Goal: Transaction & Acquisition: Register for event/course

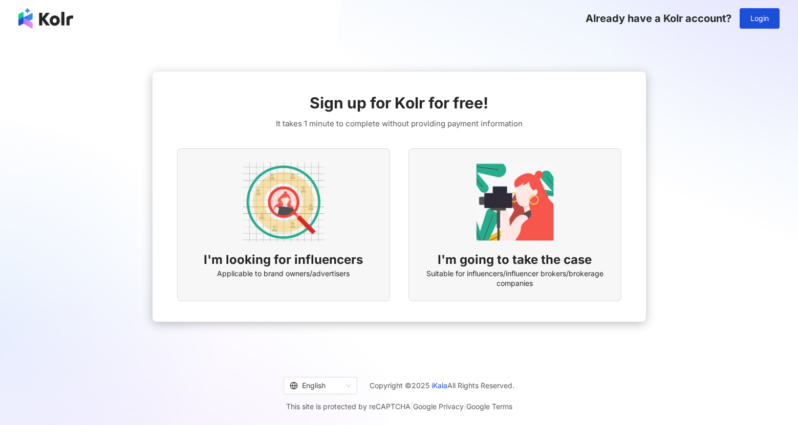
click at [337, 207] on div "I'm looking for influencers Applicable to brand owners/advertisers" at bounding box center [283, 224] width 213 height 153
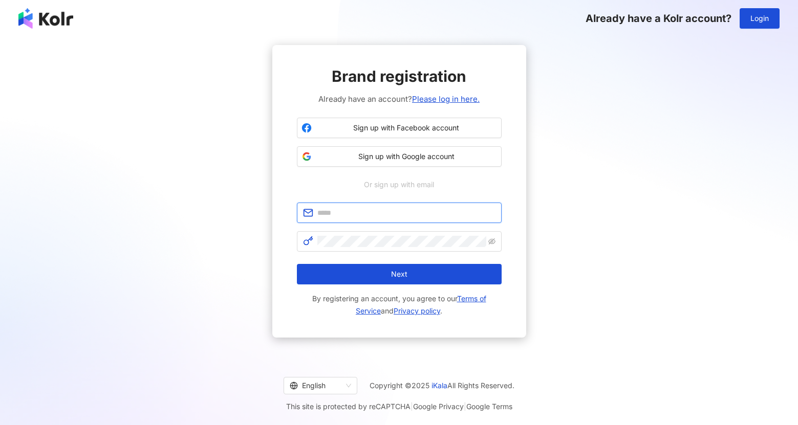
click at [366, 215] on input "text" at bounding box center [406, 212] width 178 height 11
click at [362, 213] on input "text" at bounding box center [406, 212] width 178 height 11
type input "**********"
click at [400, 152] on span "Sign up with Google account" at bounding box center [406, 157] width 181 height 10
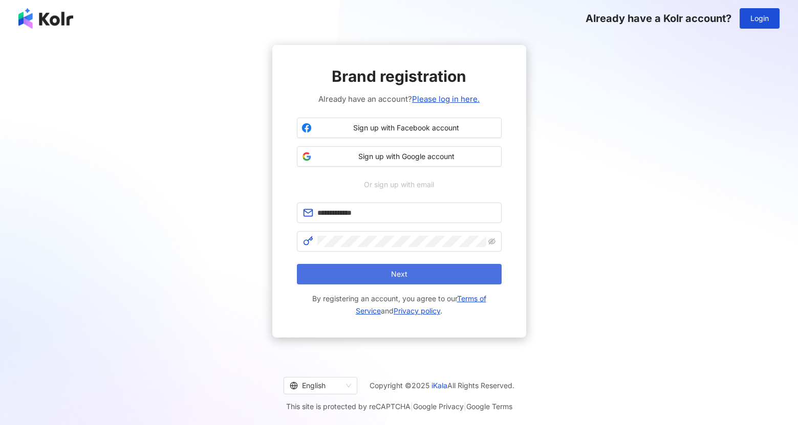
click at [367, 275] on button "Next" at bounding box center [399, 274] width 205 height 20
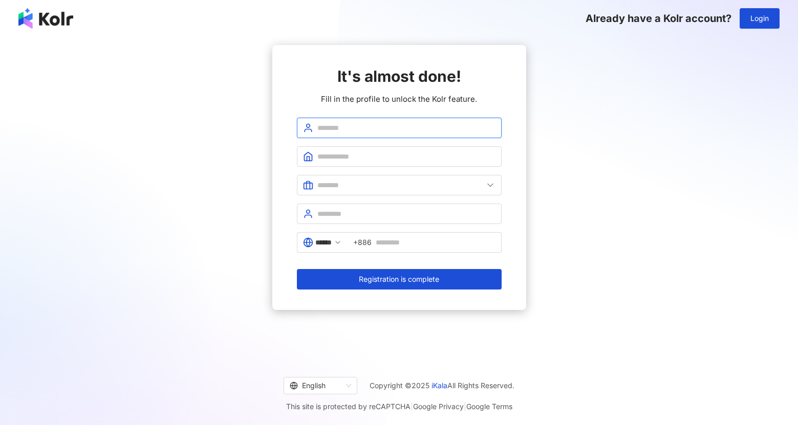
click at [336, 132] on input "text" at bounding box center [406, 127] width 178 height 11
click at [294, 158] on div "It's almost done! Fill in the profile to unlock the Kolr feature. ****** +886 R…" at bounding box center [399, 177] width 254 height 265
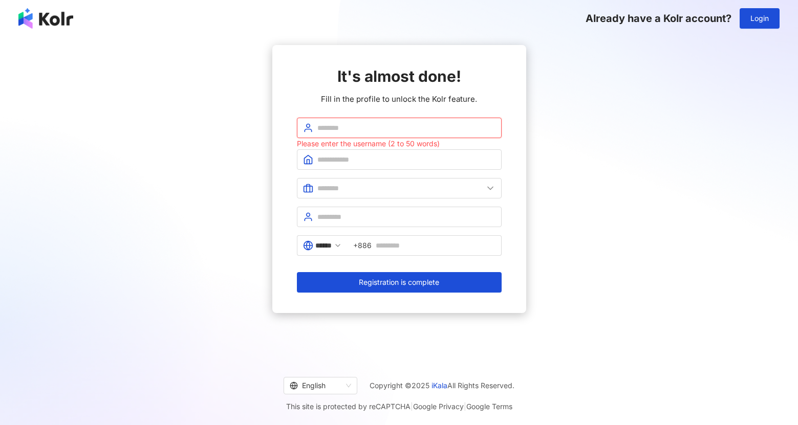
click at [348, 131] on input "text" at bounding box center [406, 127] width 178 height 11
type input "******"
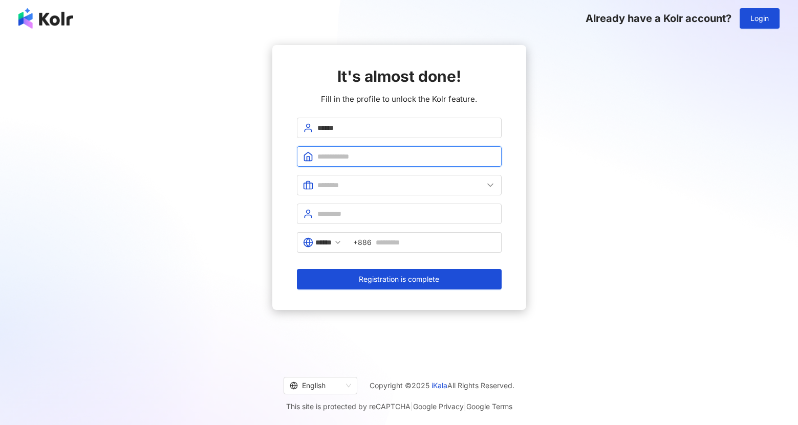
click at [367, 160] on input "text" at bounding box center [406, 156] width 178 height 11
click at [413, 179] on span at bounding box center [399, 185] width 205 height 20
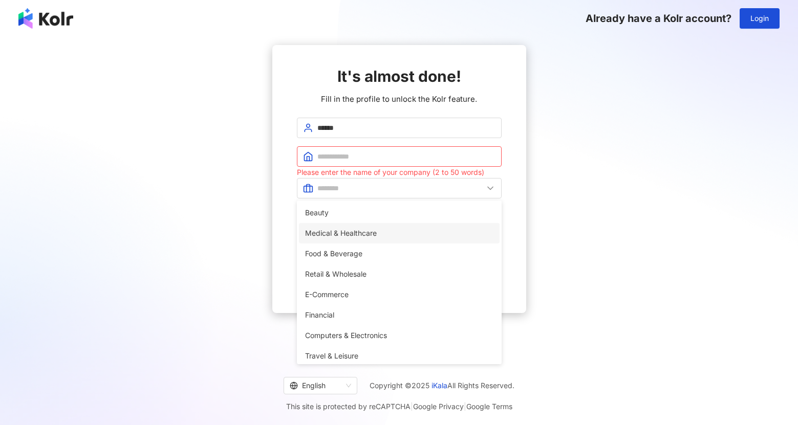
click at [397, 234] on span "Medical & Healthcare" at bounding box center [399, 233] width 188 height 11
type input "**********"
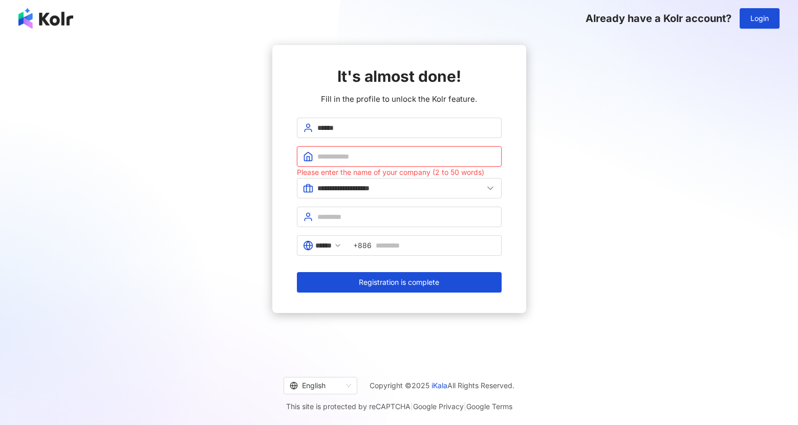
click at [392, 162] on input "text" at bounding box center [406, 156] width 178 height 11
type input "***"
click at [489, 189] on icon at bounding box center [490, 188] width 10 height 10
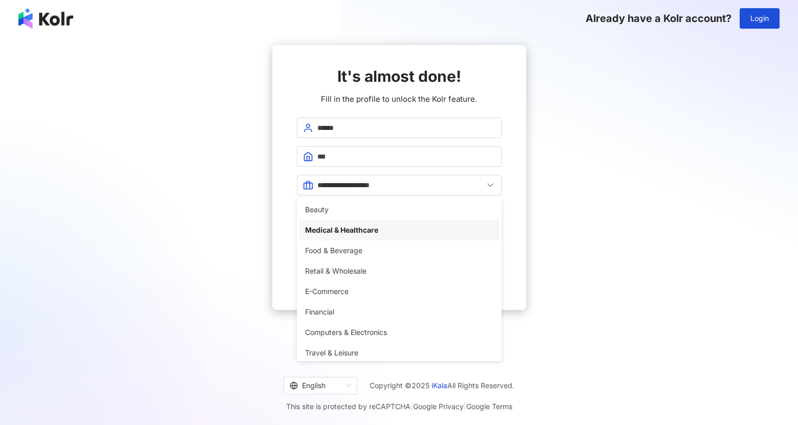
click at [520, 185] on div "**********" at bounding box center [399, 177] width 254 height 265
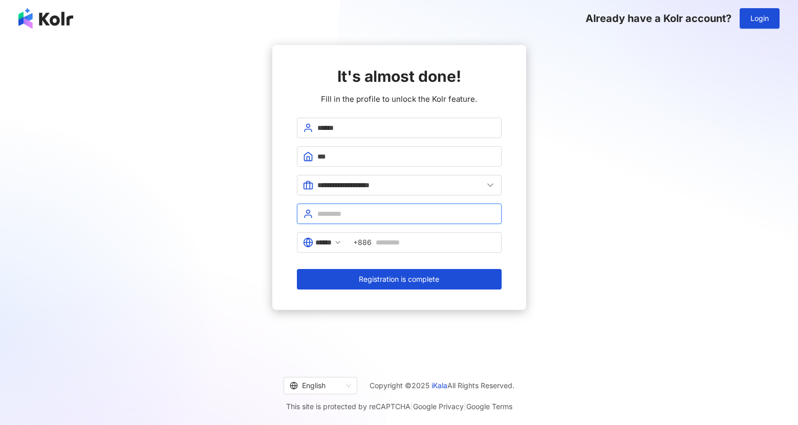
click at [463, 219] on input "text" at bounding box center [406, 213] width 178 height 11
type input "**********"
click at [332, 242] on input "******" at bounding box center [323, 242] width 16 height 11
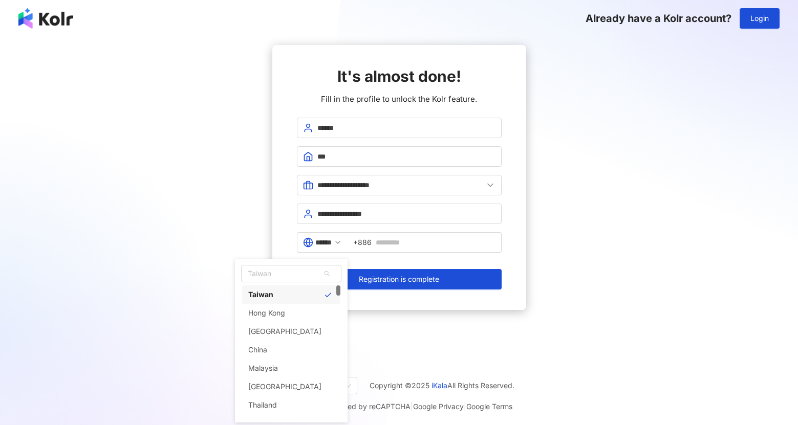
click at [518, 239] on div "**********" at bounding box center [399, 177] width 254 height 265
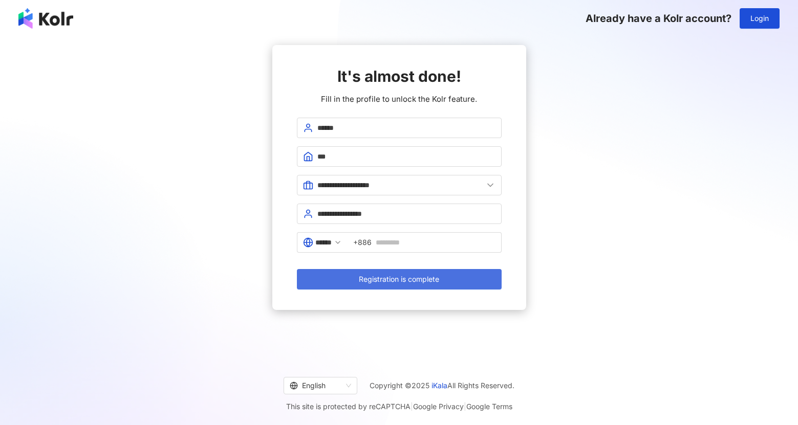
click at [467, 275] on button "Registration is complete" at bounding box center [399, 279] width 205 height 20
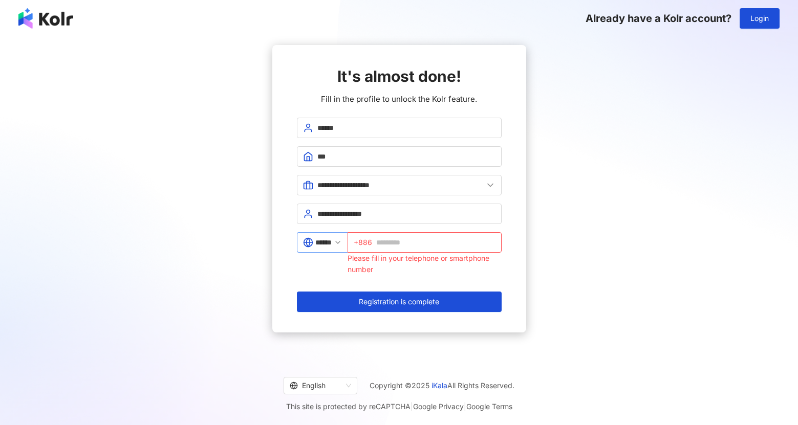
click at [342, 243] on icon at bounding box center [338, 243] width 8 height 8
click at [342, 240] on icon at bounding box center [338, 243] width 8 height 8
click at [342, 244] on icon at bounding box center [338, 243] width 8 height 8
click at [348, 244] on span "******" at bounding box center [322, 242] width 51 height 20
click at [342, 244] on icon at bounding box center [338, 243] width 8 height 8
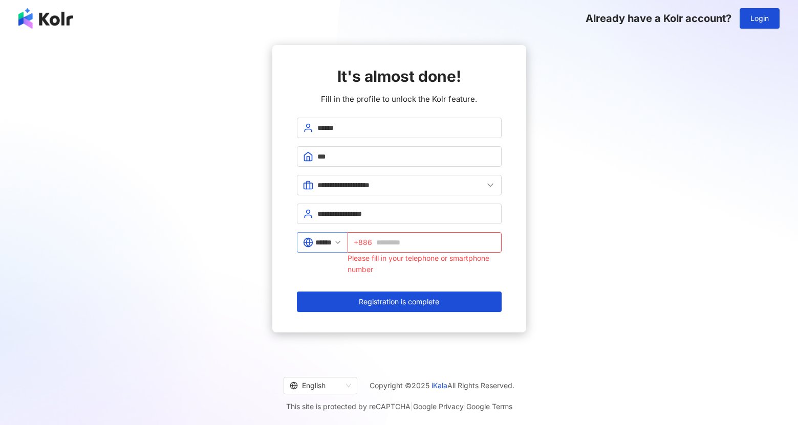
click at [340, 233] on span "******" at bounding box center [322, 242] width 51 height 20
click at [341, 239] on icon at bounding box center [338, 243] width 8 height 8
click at [342, 241] on icon at bounding box center [338, 243] width 8 height 8
click at [340, 243] on polyline at bounding box center [338, 243] width 4 height 2
click at [415, 253] on div "Please fill in your telephone or smartphone number" at bounding box center [425, 264] width 154 height 23
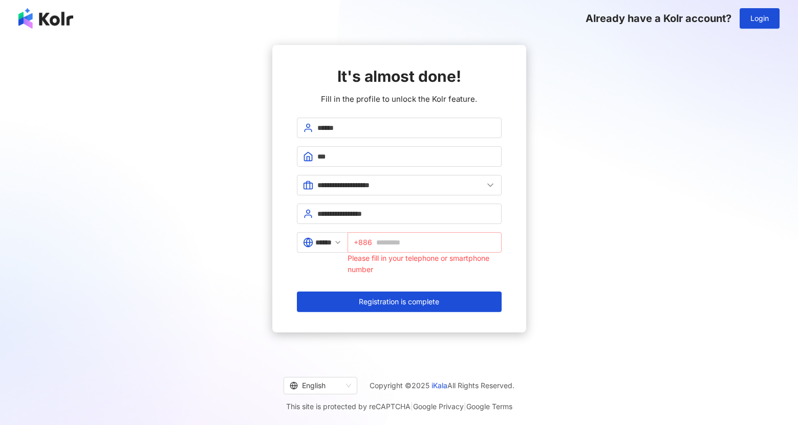
click at [416, 249] on span "+886" at bounding box center [425, 242] width 154 height 20
click at [416, 245] on input "text" at bounding box center [435, 242] width 119 height 11
click at [423, 243] on input "text" at bounding box center [435, 242] width 119 height 11
click at [430, 268] on form "**********" at bounding box center [399, 215] width 205 height 195
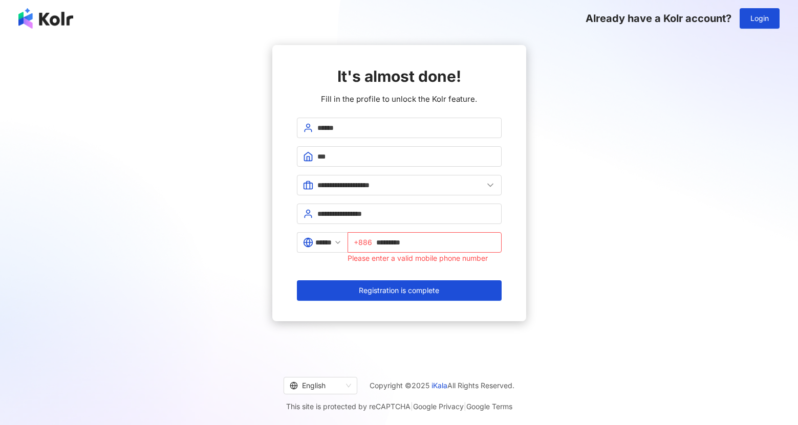
click at [430, 271] on form "**********" at bounding box center [399, 209] width 205 height 183
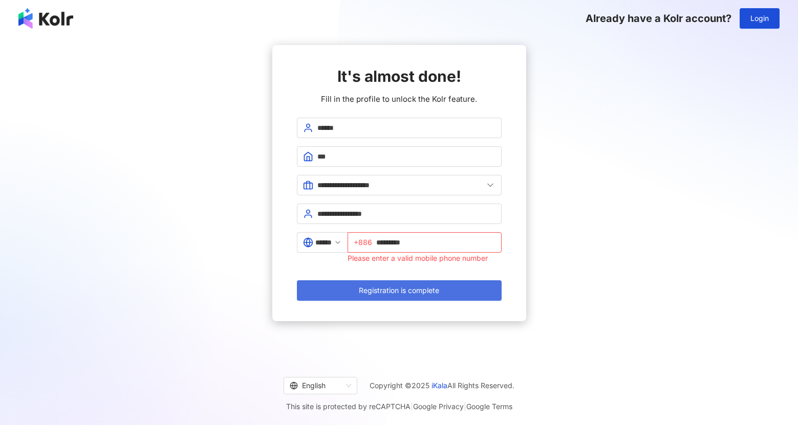
click at [428, 283] on button "Registration is complete" at bounding box center [399, 291] width 205 height 20
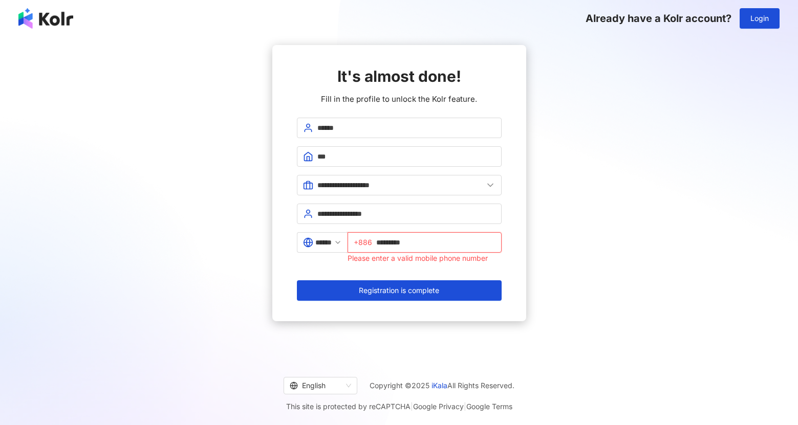
click at [437, 244] on input "*********" at bounding box center [435, 242] width 119 height 11
drag, startPoint x: 432, startPoint y: 242, endPoint x: 378, endPoint y: 240, distance: 53.8
click at [378, 240] on span "+886 *********" at bounding box center [425, 242] width 154 height 20
click at [366, 242] on span "+886" at bounding box center [363, 242] width 18 height 11
click at [332, 241] on input "******" at bounding box center [323, 242] width 16 height 11
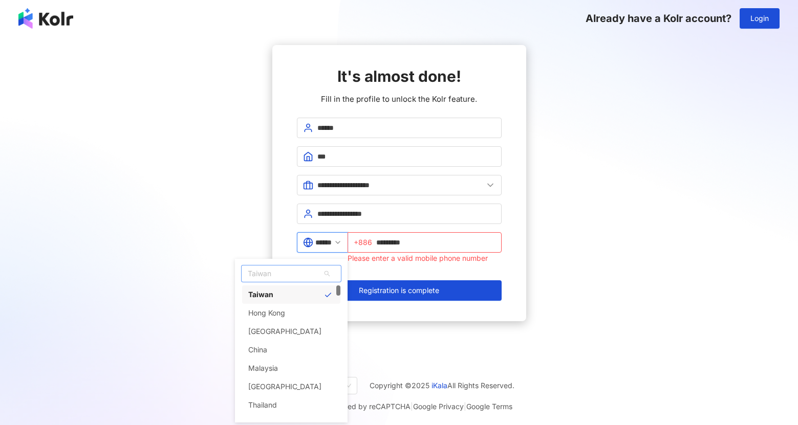
click at [313, 270] on span "Taiwan" at bounding box center [291, 274] width 99 height 16
click at [312, 289] on div "Taiwan" at bounding box center [291, 295] width 98 height 18
click at [383, 242] on input "*********" at bounding box center [435, 242] width 119 height 11
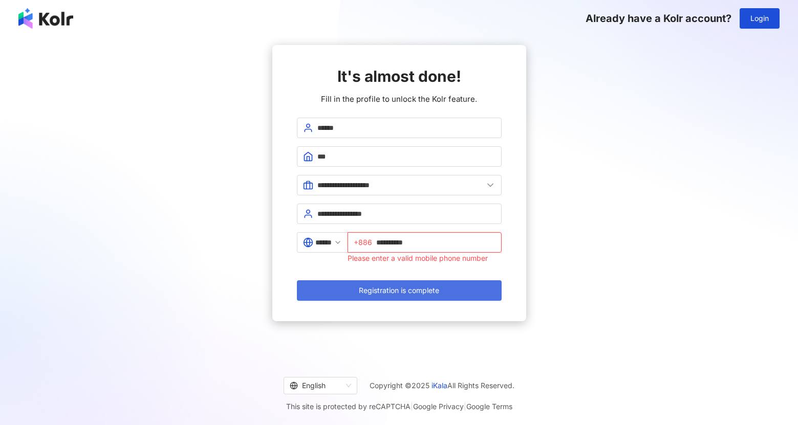
type input "**********"
click at [438, 290] on span "Registration is complete" at bounding box center [399, 291] width 80 height 8
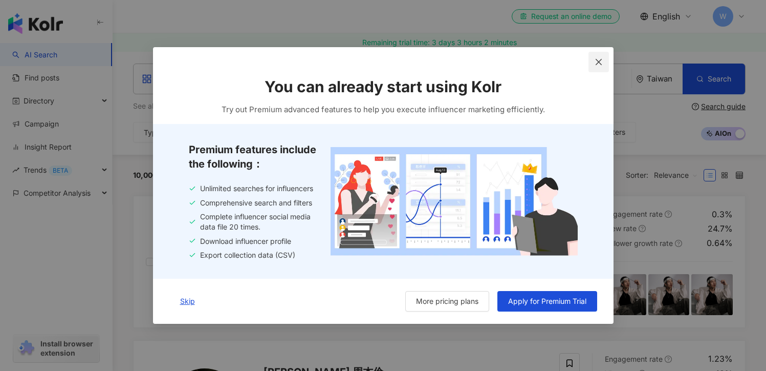
click at [602, 62] on icon "close" at bounding box center [599, 62] width 8 height 8
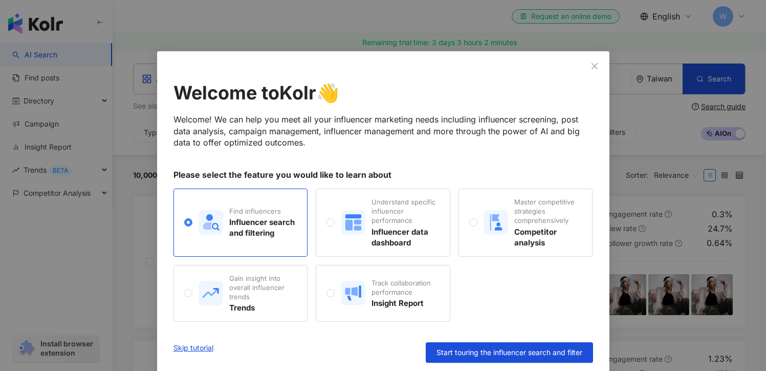
scroll to position [4, 0]
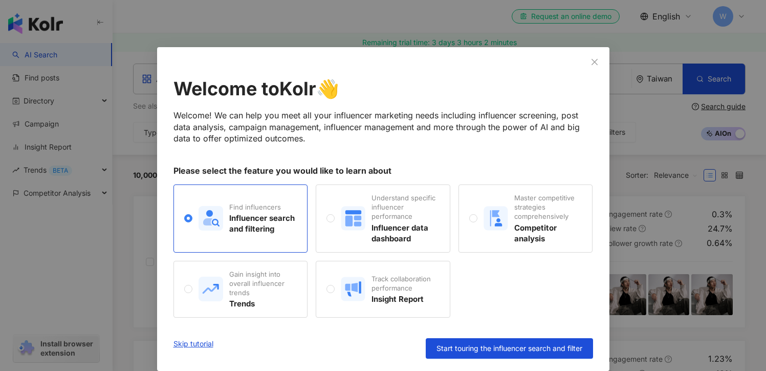
click at [602, 62] on span "Close" at bounding box center [595, 62] width 20 height 8
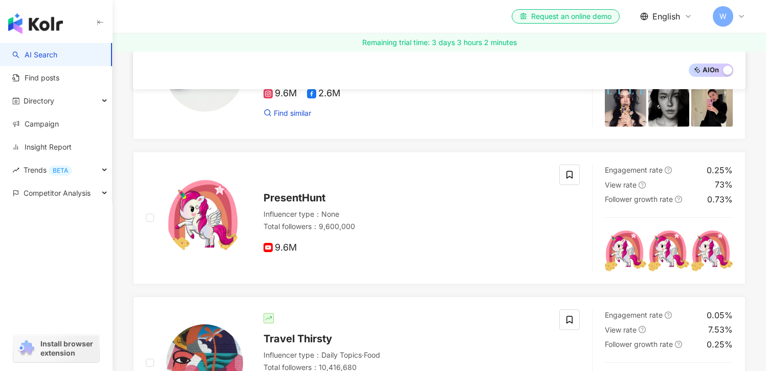
scroll to position [499, 0]
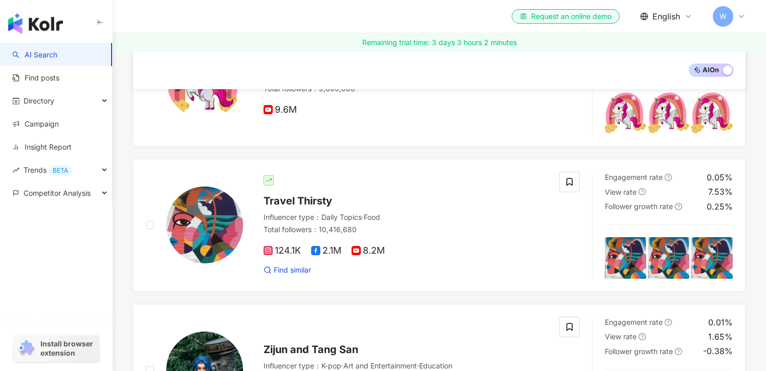
scroll to position [727, 0]
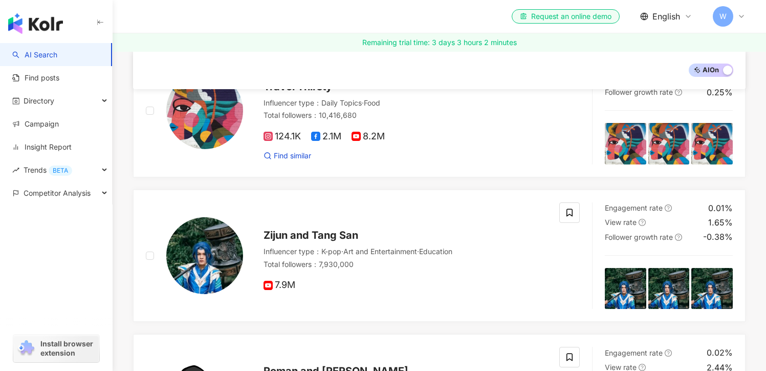
click at [409, 333] on div "吳奇軒 Wu Hsuan 奇軒Tricking tricking_wu Influencer type ： Art and Entertainment · D…" at bounding box center [439, 328] width 613 height 1725
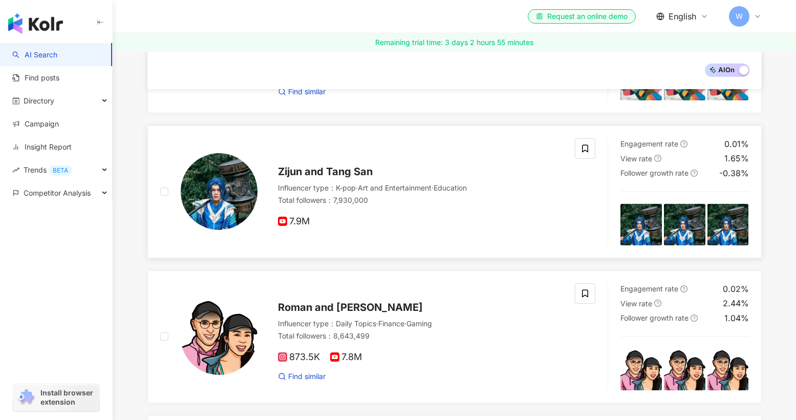
scroll to position [0, 0]
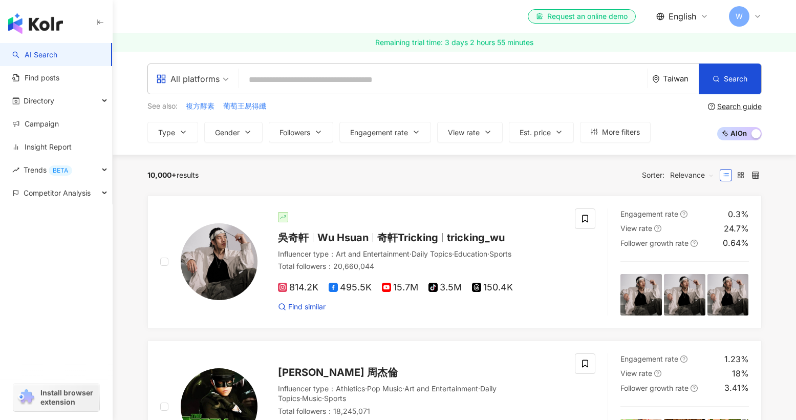
click at [627, 114] on div "See also: 複方酵素 葡萄王易得纖 Type Gender Followers Engagement rate View rate Est. pric…" at bounding box center [398, 121] width 503 height 42
click at [625, 130] on span "More filters" at bounding box center [621, 132] width 38 height 8
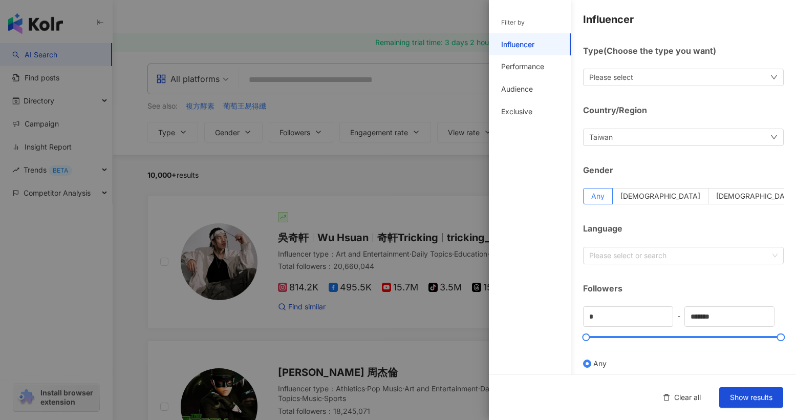
click at [635, 140] on div "Taiwan" at bounding box center [683, 136] width 201 height 17
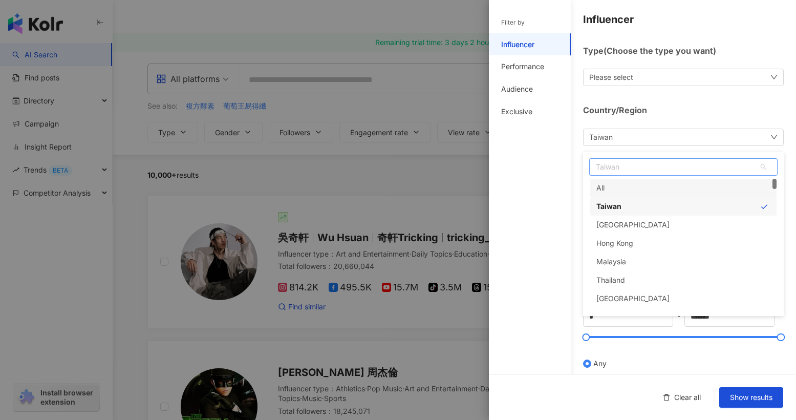
click at [637, 167] on span "Taiwan" at bounding box center [683, 167] width 187 height 16
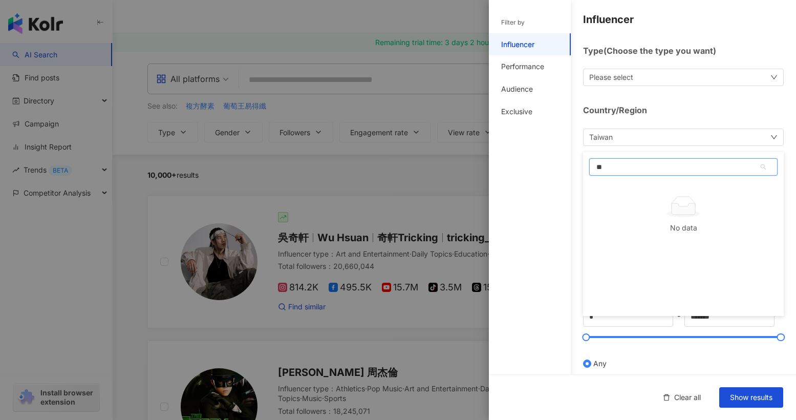
type input "*"
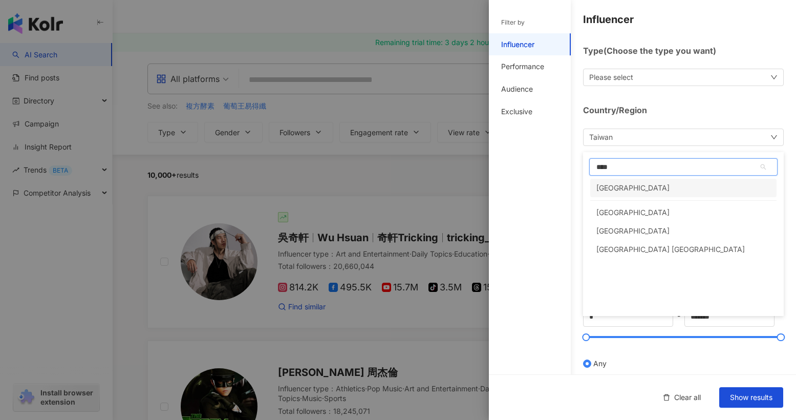
type input "*****"
click at [633, 190] on div "United States" at bounding box center [632, 188] width 73 height 18
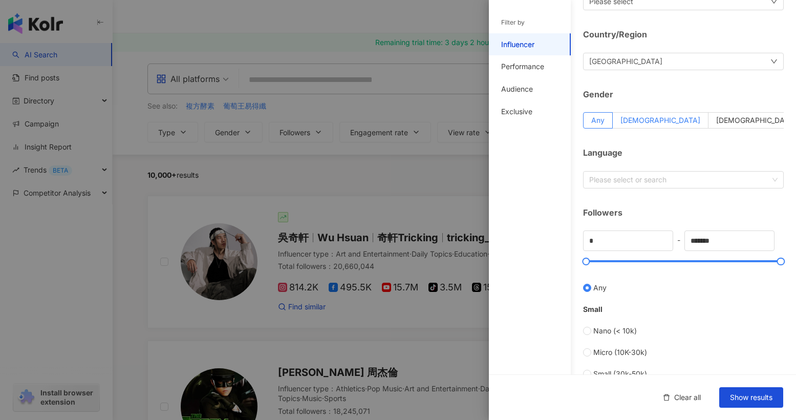
scroll to position [78, 0]
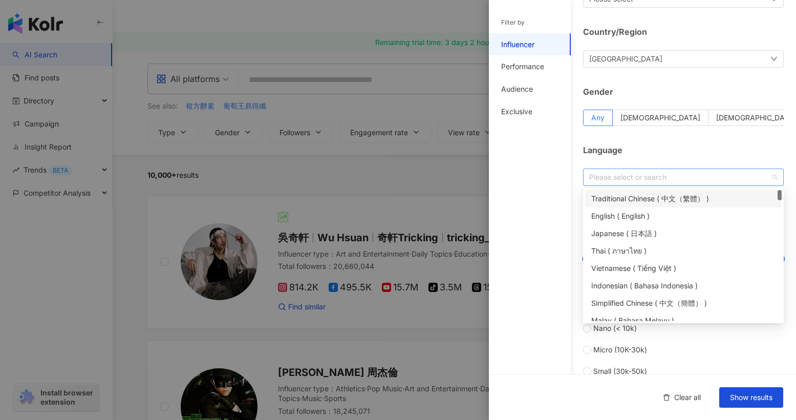
click at [659, 184] on div "Please select or search" at bounding box center [683, 176] width 201 height 17
click at [653, 213] on div "English ( English )" at bounding box center [683, 215] width 184 height 11
click at [651, 144] on div "Influencer Type ( Choose the type you want ) Please select Country/Region Unite…" at bounding box center [642, 286] width 307 height 728
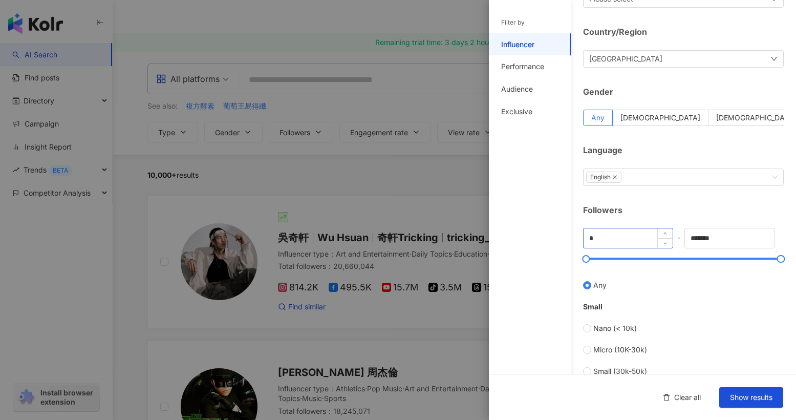
scroll to position [136, 0]
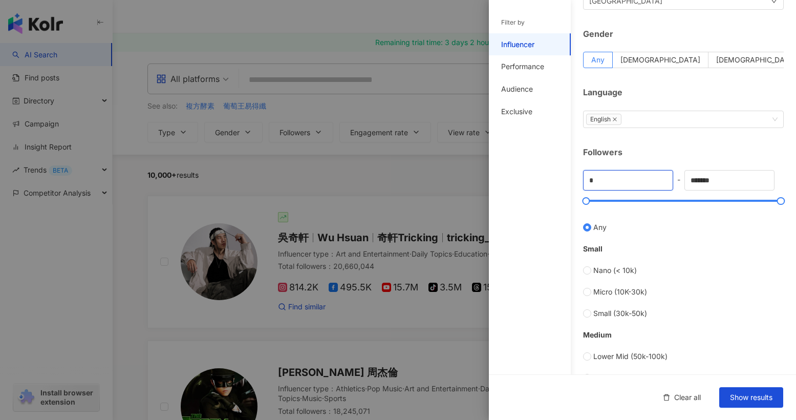
drag, startPoint x: 633, startPoint y: 181, endPoint x: 573, endPoint y: 169, distance: 61.6
click at [573, 169] on div "Influencer Type ( Choose the type you want ) Please select Country/Region Unite…" at bounding box center [642, 228] width 307 height 728
type input "*"
click at [634, 153] on div "Followers" at bounding box center [683, 151] width 201 height 11
click at [622, 268] on span "Nano (< 10k)" at bounding box center [615, 270] width 44 height 11
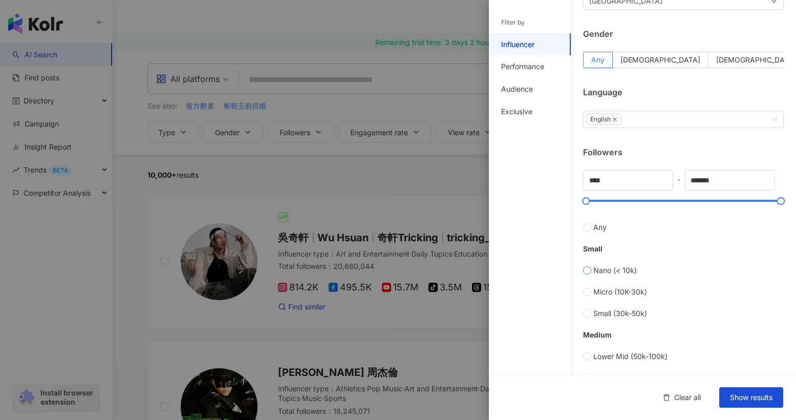
type input "*"
type input "****"
click at [623, 287] on span "Micro (10K-30k)" at bounding box center [620, 291] width 54 height 11
type input "*****"
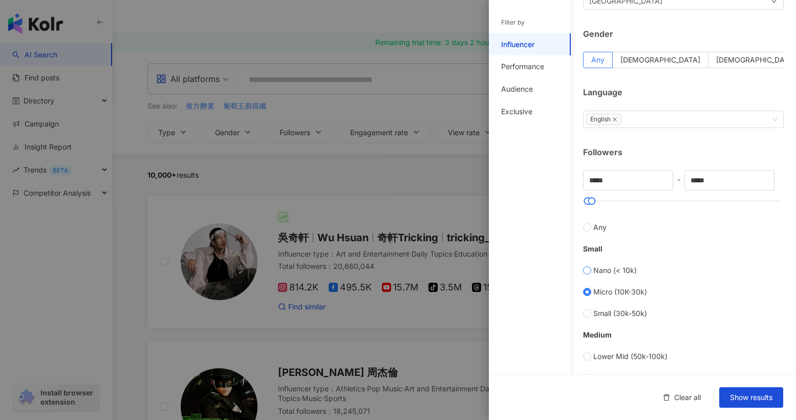
click at [616, 269] on span "Nano (< 10k)" at bounding box center [615, 270] width 44 height 11
type input "*"
type input "****"
click at [618, 288] on span "Micro (10K-30k)" at bounding box center [620, 291] width 54 height 11
type input "*****"
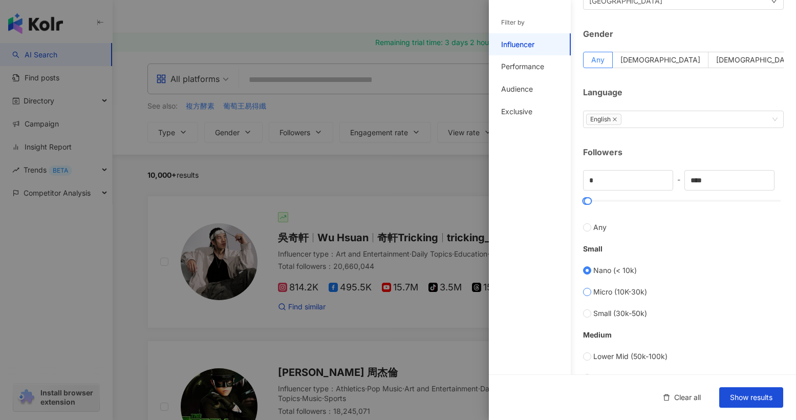
type input "*****"
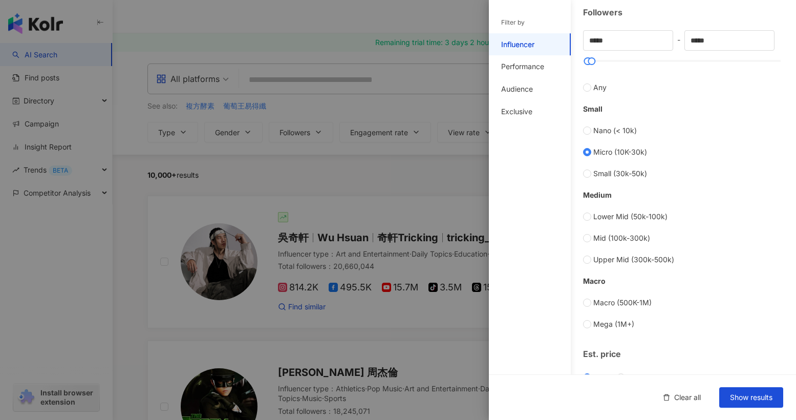
scroll to position [292, 0]
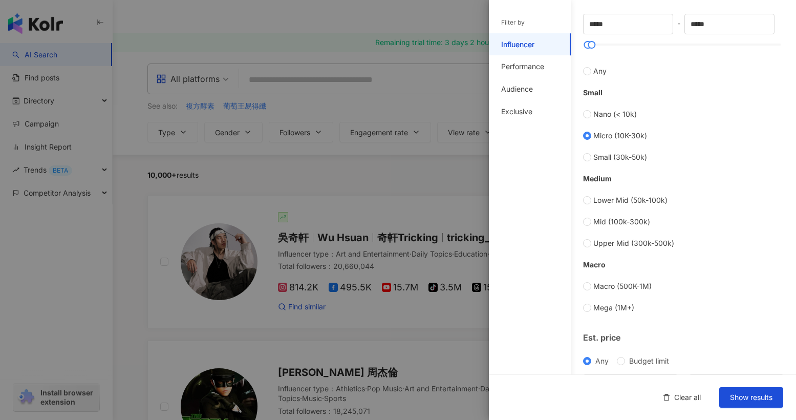
click at [625, 149] on div "Nano (< 10k) Micro (10K-30k) Small (30k-50k)" at bounding box center [683, 136] width 201 height 54
click at [625, 142] on div "Nano (< 10k) Micro (10K-30k) Small (30k-50k)" at bounding box center [683, 136] width 201 height 54
click at [625, 149] on div "Nano (< 10k) Micro (10K-30k) Small (30k-50k)" at bounding box center [683, 136] width 201 height 54
click at [625, 160] on span "Small (30k-50k)" at bounding box center [620, 157] width 54 height 11
type input "*****"
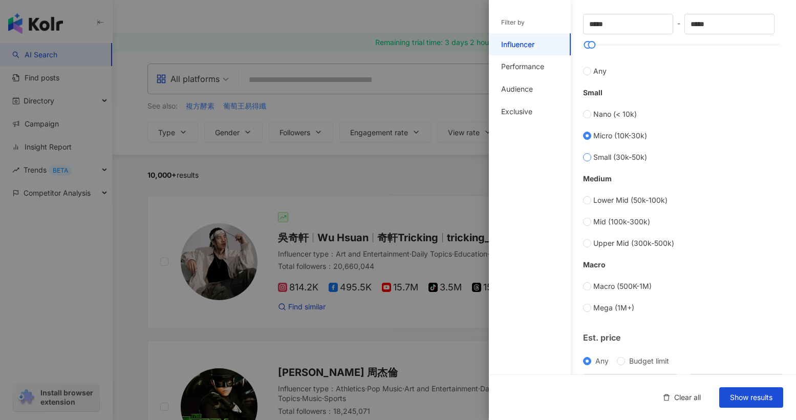
type input "*****"
click at [631, 129] on div "Nano (< 10k) Micro (10K-30k) Small (30k-50k)" at bounding box center [683, 136] width 201 height 54
click at [630, 135] on span "Micro (10K-30k)" at bounding box center [620, 135] width 54 height 11
type input "*****"
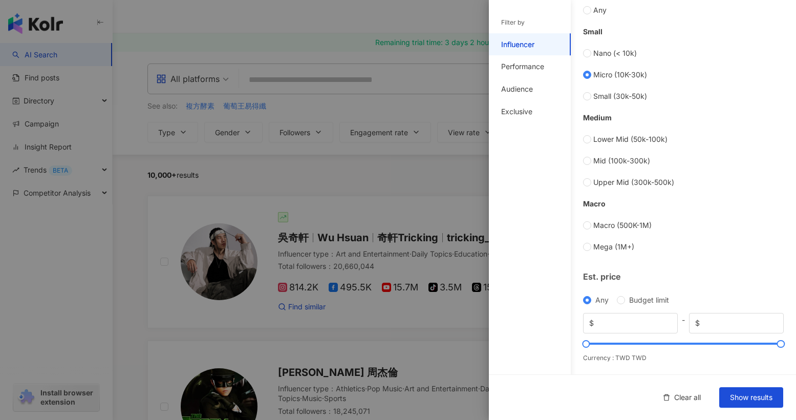
scroll to position [353, 0]
click at [603, 13] on span "Any" at bounding box center [599, 10] width 13 height 11
type input "*"
type input "*******"
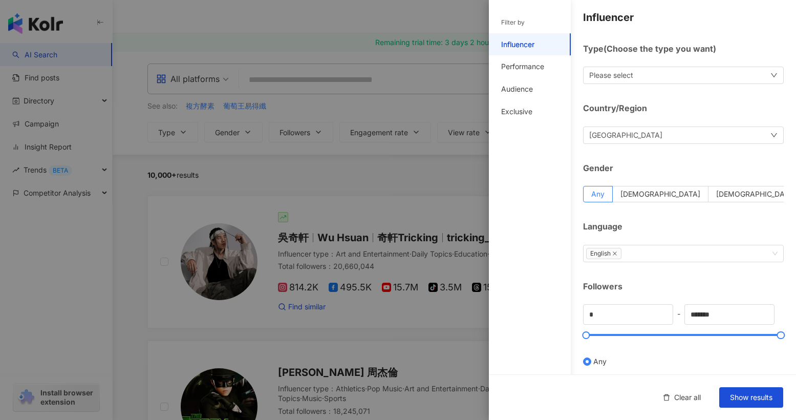
scroll to position [2, 0]
click at [542, 67] on div "Performance" at bounding box center [522, 66] width 43 height 10
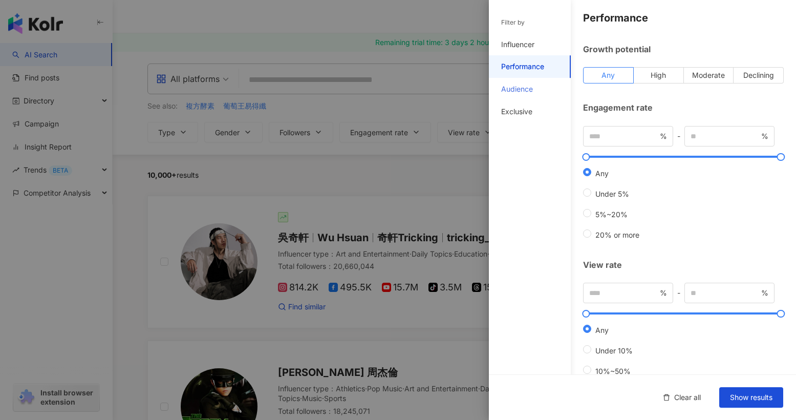
click at [538, 85] on div "Audience" at bounding box center [530, 89] width 82 height 23
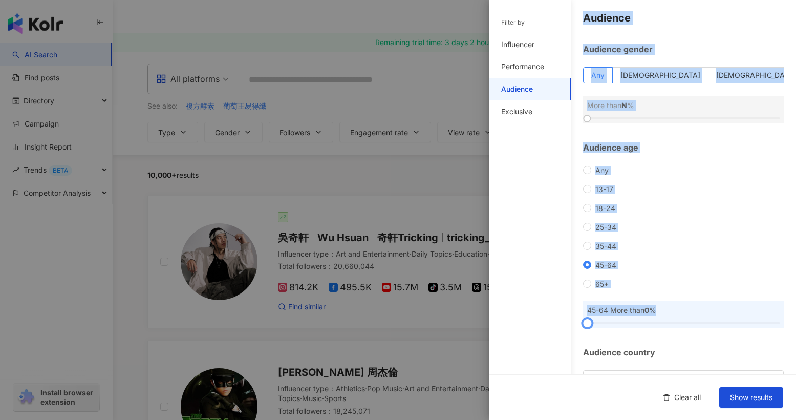
drag, startPoint x: 589, startPoint y: 319, endPoint x: 530, endPoint y: 253, distance: 88.1
click at [530, 253] on div "Filter by Influencer Performance Audience Exclusive Influencer Type ( Choose th…" at bounding box center [642, 241] width 307 height 486
click at [648, 278] on div "Any 13-17 18-24 25-34 35-44 45-64 65+" at bounding box center [683, 227] width 201 height 122
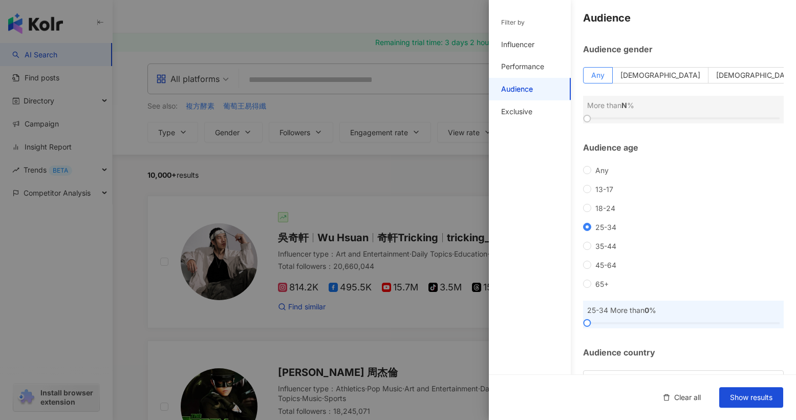
drag, startPoint x: 593, startPoint y: 317, endPoint x: 619, endPoint y: 317, distance: 25.6
click at [619, 317] on div "25-34 More than 0 %" at bounding box center [683, 315] width 201 height 28
drag, startPoint x: 589, startPoint y: 319, endPoint x: 624, endPoint y: 319, distance: 34.8
click at [624, 320] on div at bounding box center [622, 323] width 6 height 6
click at [602, 240] on div "Any 13-17 18-24 25-34 35-44 45-64 65+" at bounding box center [683, 227] width 201 height 122
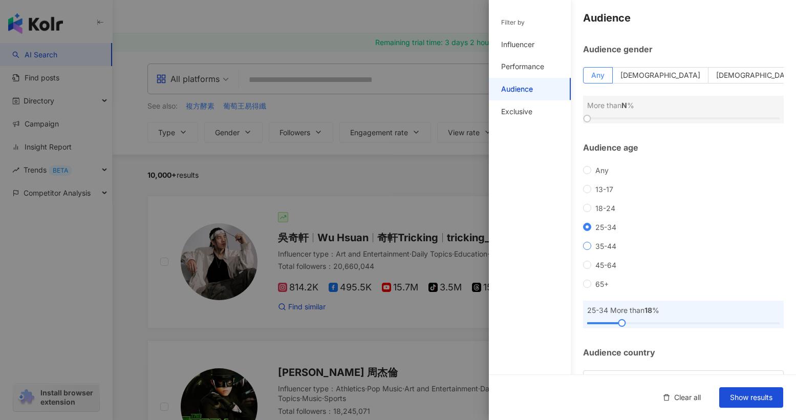
click at [602, 246] on span "35-44" at bounding box center [605, 246] width 29 height 9
click at [602, 227] on span "25-34" at bounding box center [605, 227] width 29 height 9
click at [601, 247] on span "35-44" at bounding box center [605, 246] width 29 height 9
click at [665, 324] on div at bounding box center [683, 323] width 192 height 6
click at [601, 244] on span "35-44" at bounding box center [605, 246] width 29 height 9
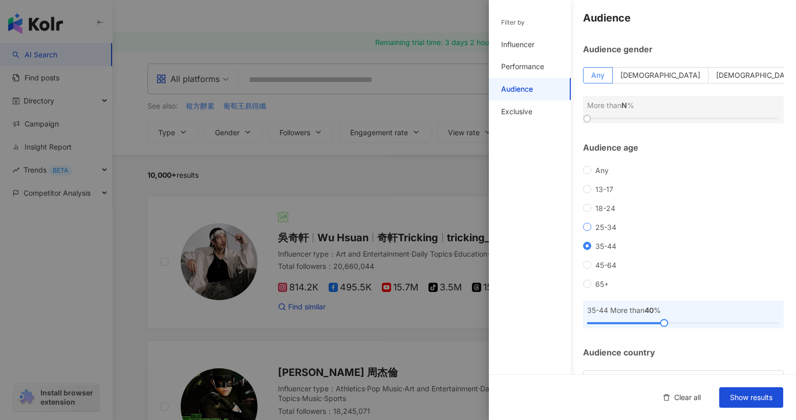
click at [600, 229] on span "25-34" at bounding box center [605, 227] width 29 height 9
click at [599, 241] on div "Any 13-17 18-24 25-34 35-44 45-64 65+" at bounding box center [683, 227] width 201 height 122
click at [599, 243] on span "35-44" at bounding box center [605, 246] width 29 height 9
click at [606, 267] on span "45-64" at bounding box center [605, 265] width 29 height 9
click at [605, 243] on span "35-44" at bounding box center [605, 246] width 29 height 9
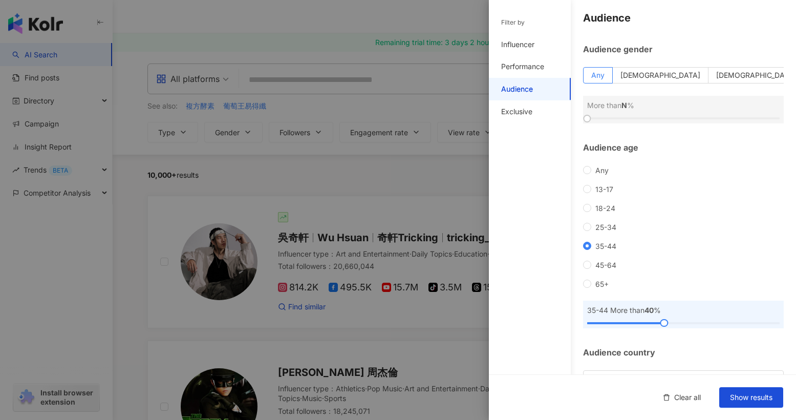
click at [605, 255] on div "Any 13-17 18-24 25-34 35-44 45-64 65+" at bounding box center [683, 227] width 201 height 122
click at [605, 263] on span "45-64" at bounding box center [605, 265] width 29 height 9
click at [662, 326] on div at bounding box center [664, 323] width 6 height 6
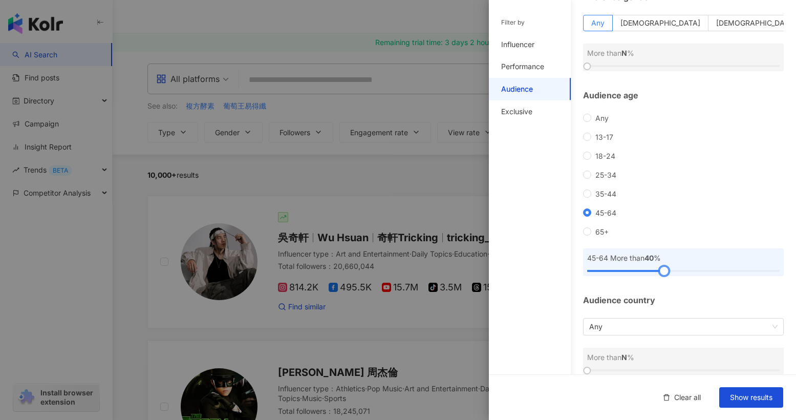
scroll to position [67, 0]
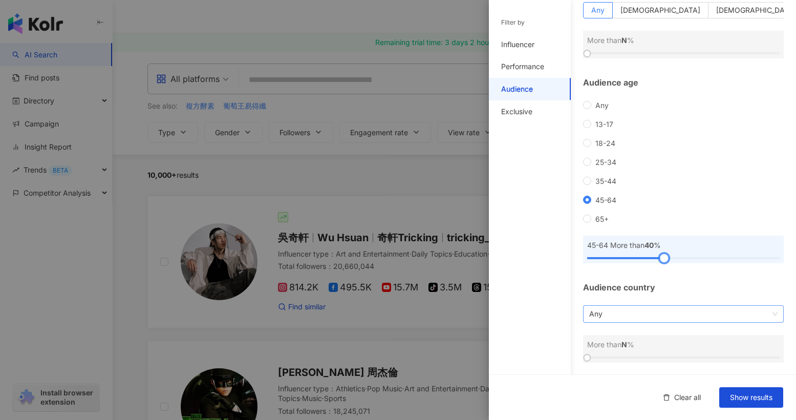
click at [641, 314] on span "Any" at bounding box center [683, 314] width 188 height 16
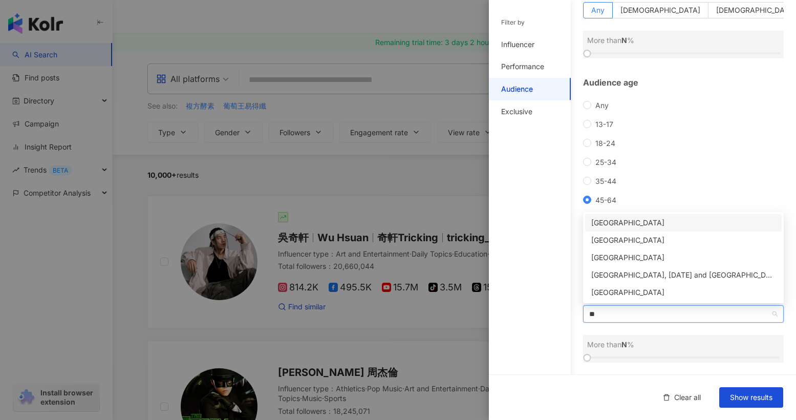
scroll to position [0, 0]
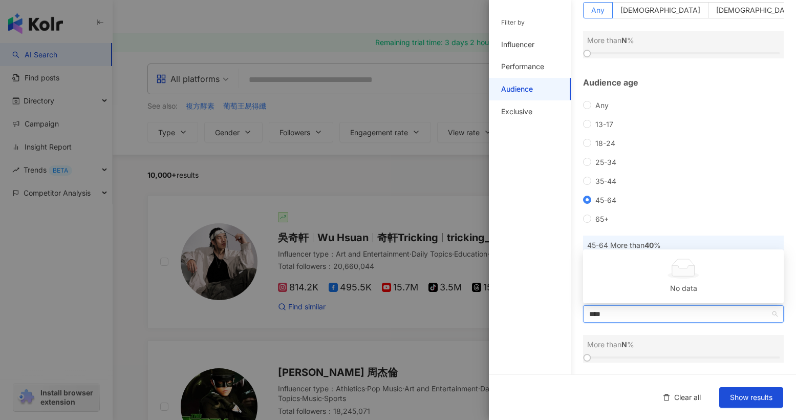
drag, startPoint x: 611, startPoint y: 310, endPoint x: 563, endPoint y: 306, distance: 47.8
click at [563, 306] on div "Filter by Influencer Performance Audience Exclusive Influencer Type ( Choose th…" at bounding box center [642, 176] width 307 height 486
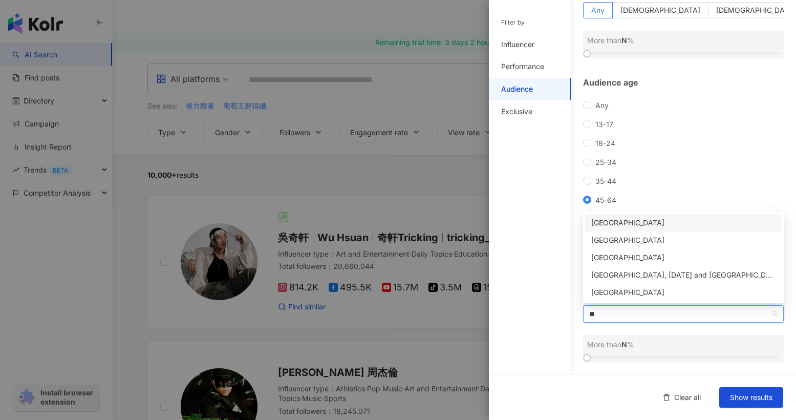
type input "*"
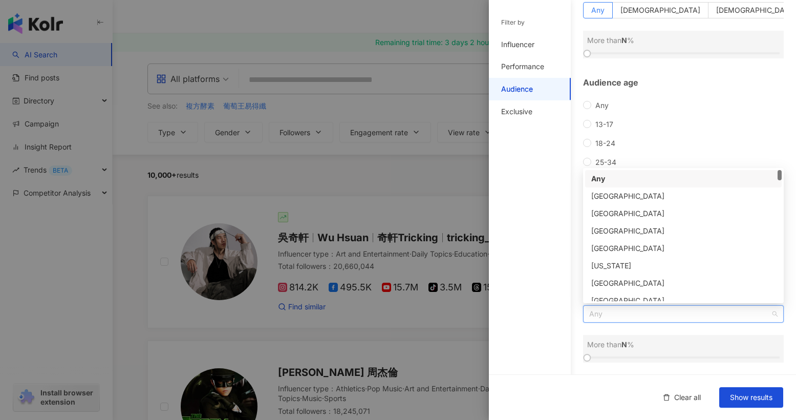
type input "*"
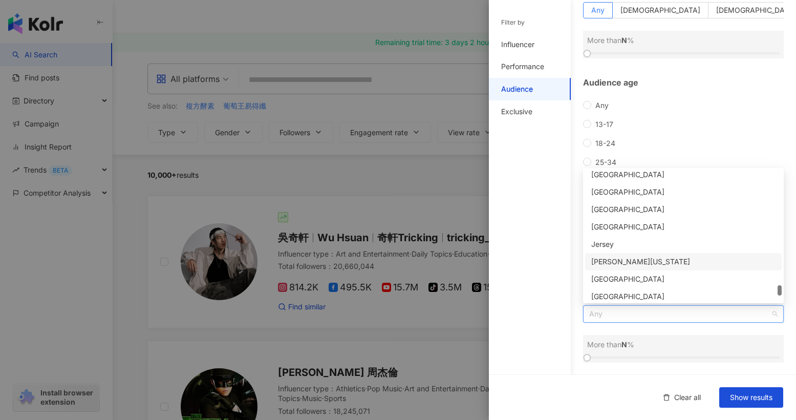
click at [561, 284] on div "Filter by Influencer Performance Audience Exclusive" at bounding box center [530, 215] width 82 height 407
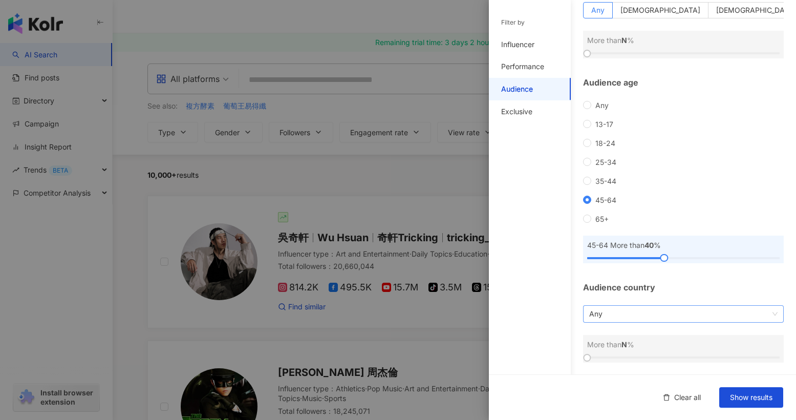
scroll to position [0, 0]
click at [613, 320] on span "Any" at bounding box center [683, 314] width 188 height 16
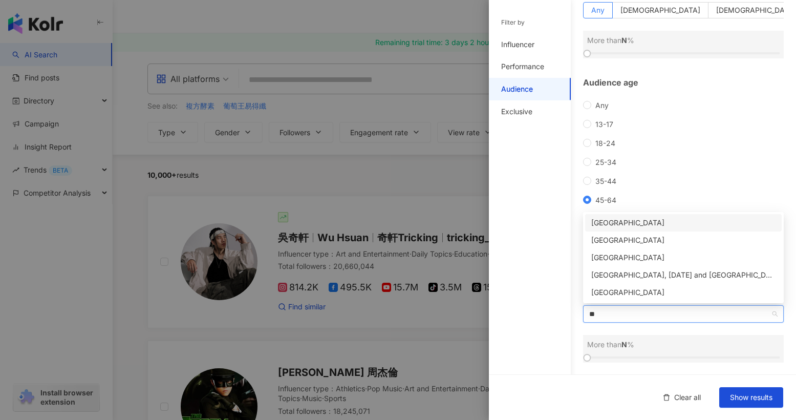
type input "*"
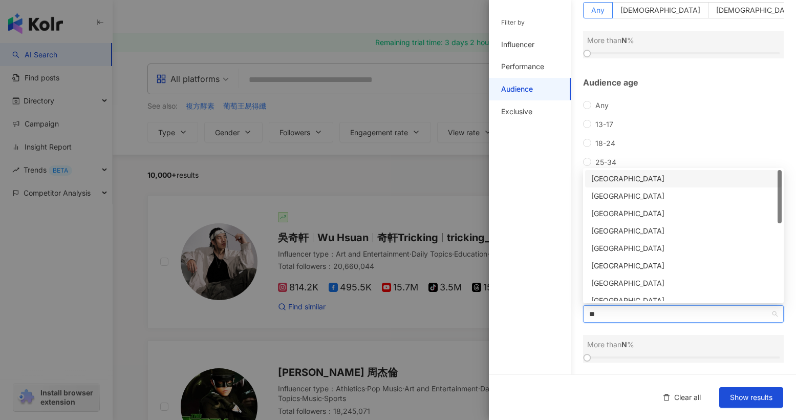
type input "*"
click at [551, 255] on div "Filter by Influencer Performance Audience Exclusive" at bounding box center [530, 215] width 82 height 407
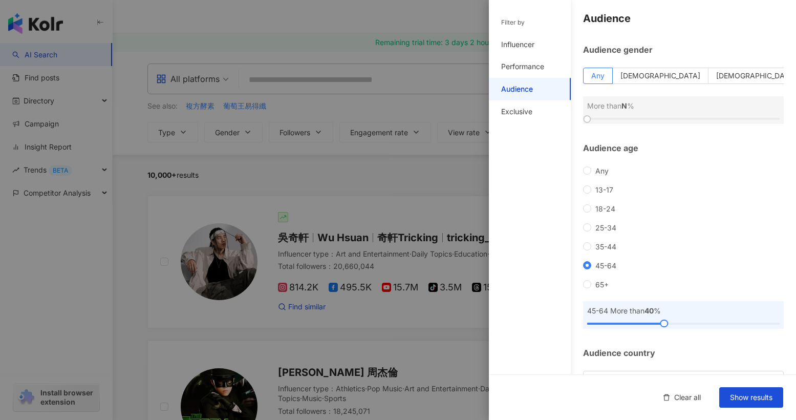
scroll to position [67, 0]
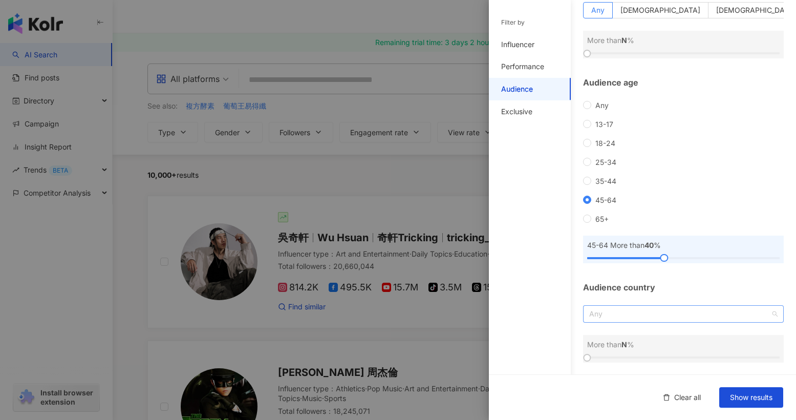
click at [638, 319] on span "Any" at bounding box center [683, 314] width 188 height 16
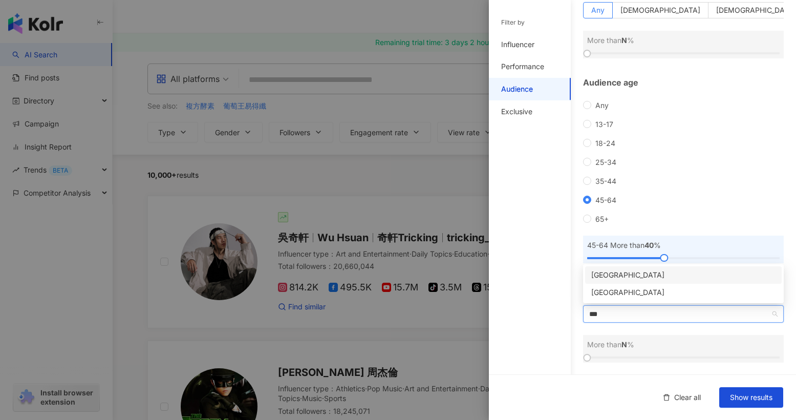
scroll to position [0, 0]
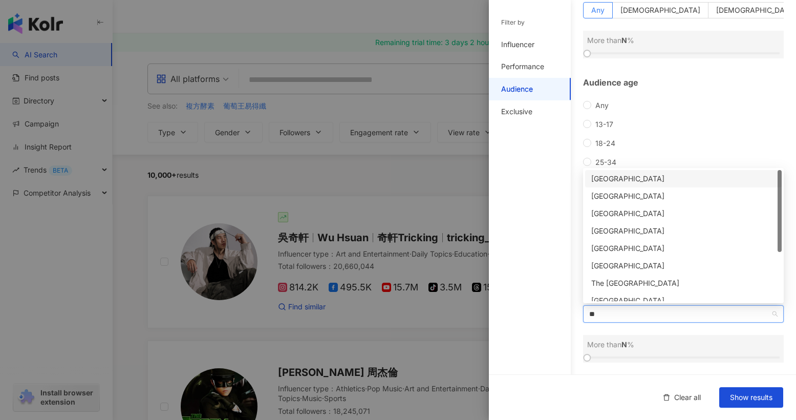
type input "*"
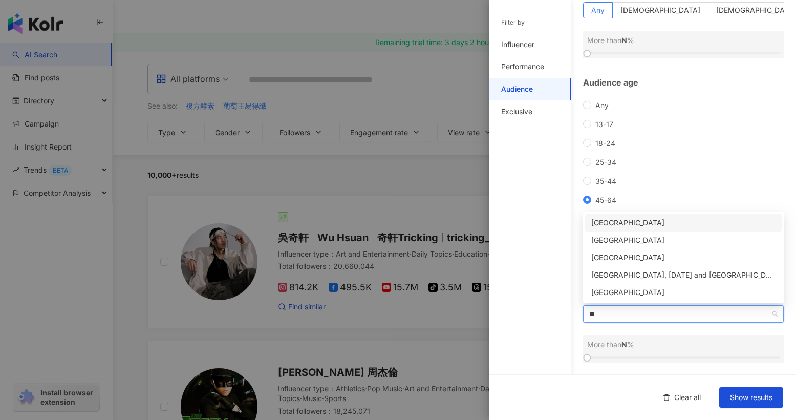
type input "*"
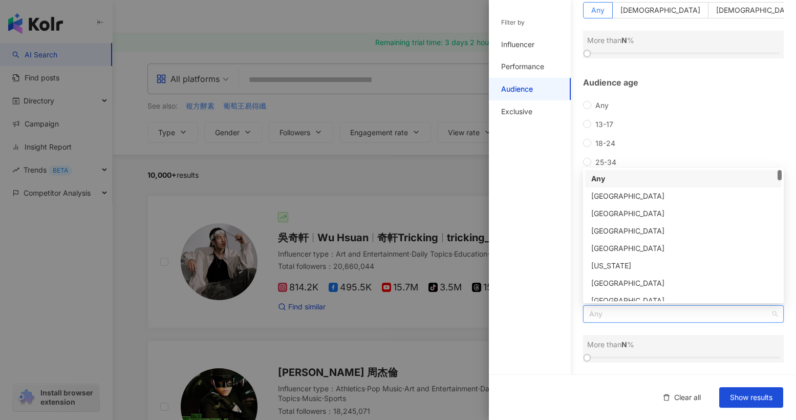
click at [635, 176] on div "Any" at bounding box center [683, 178] width 184 height 11
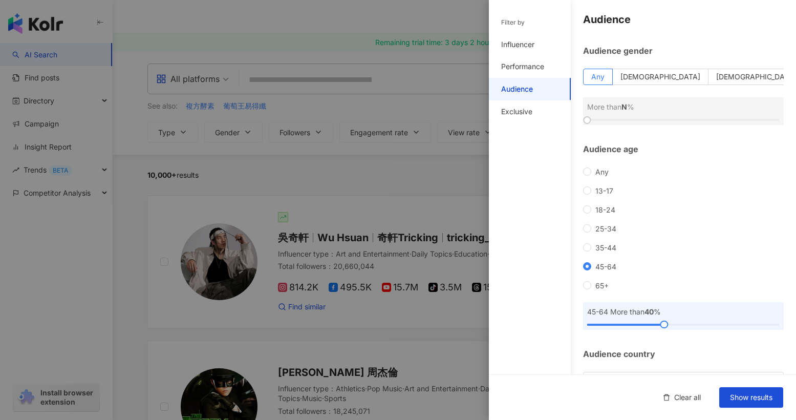
click at [523, 31] on div "Filter by" at bounding box center [530, 22] width 82 height 21
click at [523, 39] on div "Influencer" at bounding box center [517, 44] width 33 height 10
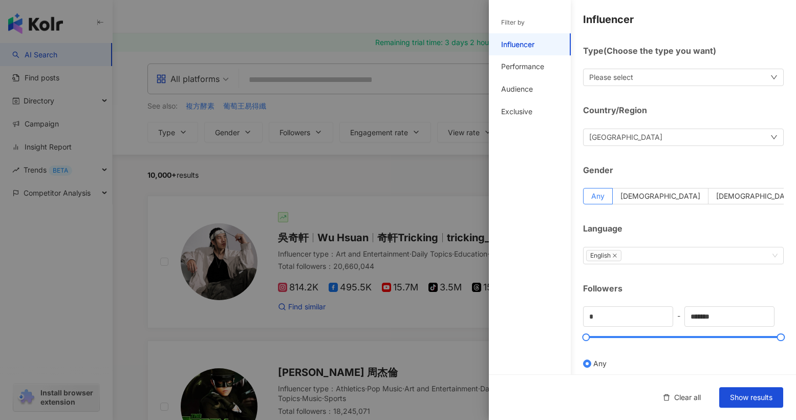
click at [629, 75] on div "Please select" at bounding box center [611, 77] width 44 height 11
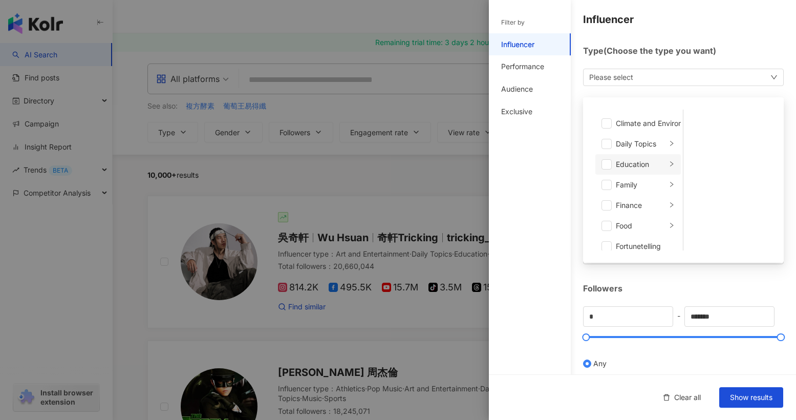
scroll to position [41, 0]
click at [609, 166] on span at bounding box center [607, 163] width 10 height 10
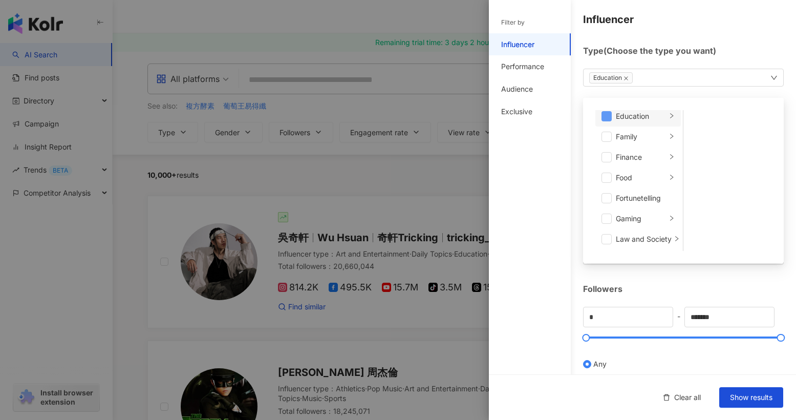
scroll to position [89, 0]
click at [609, 181] on span at bounding box center [607, 177] width 10 height 10
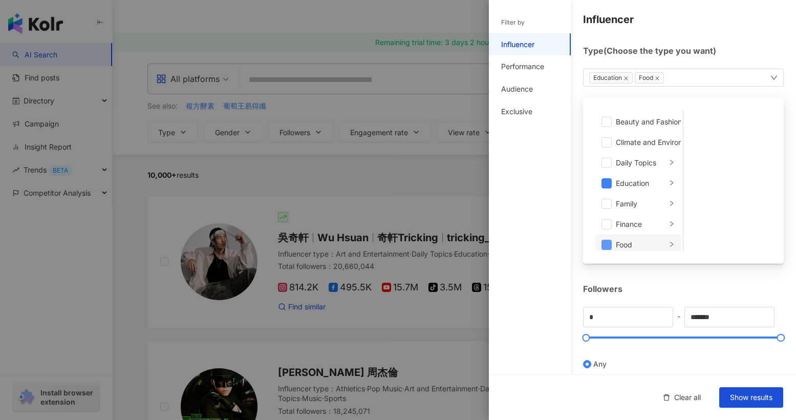
scroll to position [0, 0]
click at [606, 187] on span at bounding box center [607, 184] width 10 height 10
click at [566, 197] on div "Filter by Influencer Performance Audience Exclusive" at bounding box center [530, 215] width 82 height 407
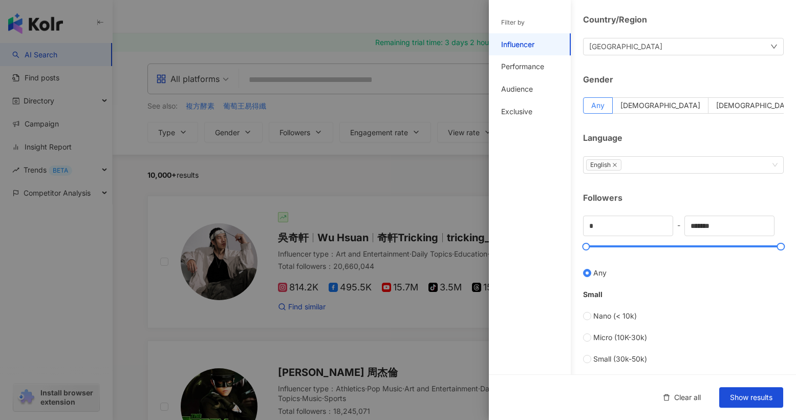
scroll to position [354, 0]
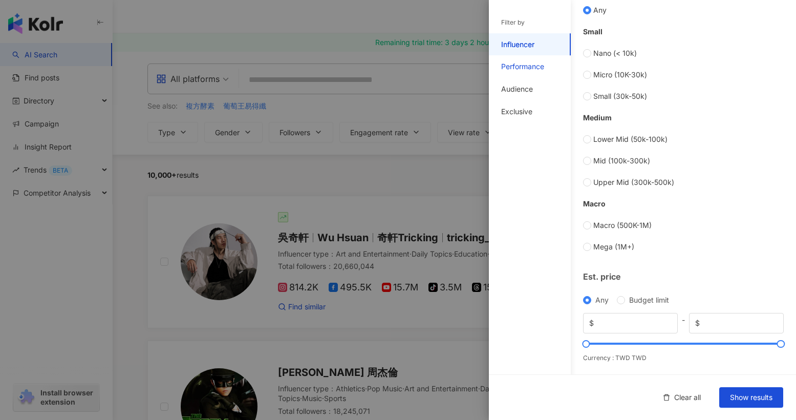
click at [523, 62] on div "Performance" at bounding box center [522, 66] width 43 height 10
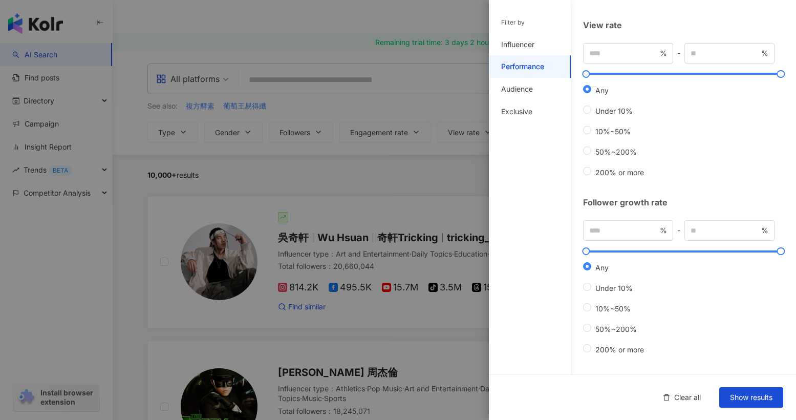
scroll to position [241, 0]
click at [522, 88] on div "Audience" at bounding box center [517, 89] width 32 height 10
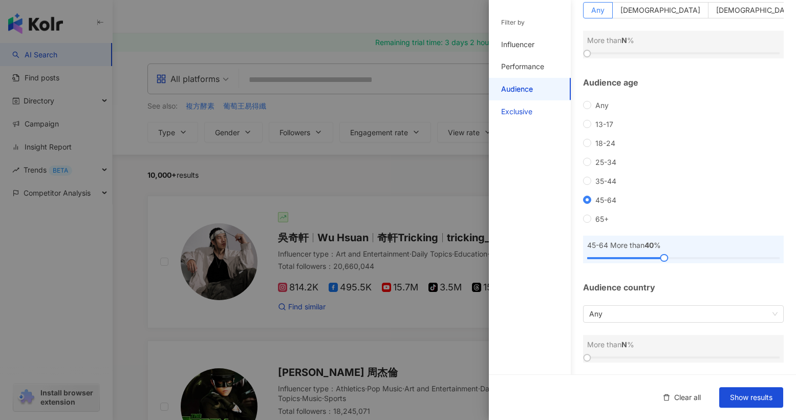
click at [525, 112] on div "Exclusive" at bounding box center [516, 111] width 31 height 10
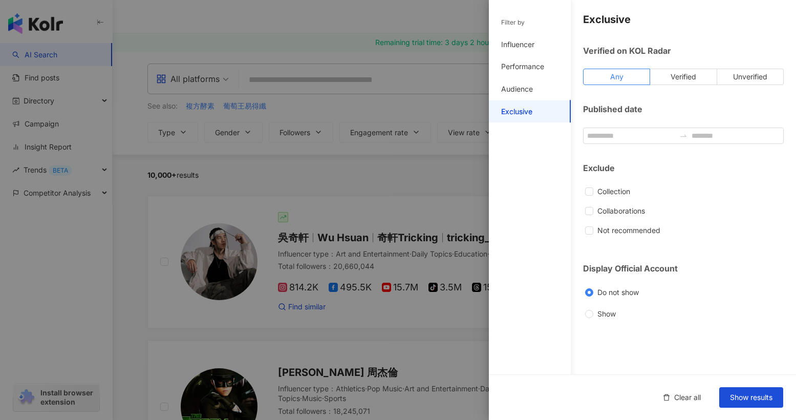
scroll to position [0, 0]
click at [533, 92] on div "Audience" at bounding box center [530, 89] width 82 height 23
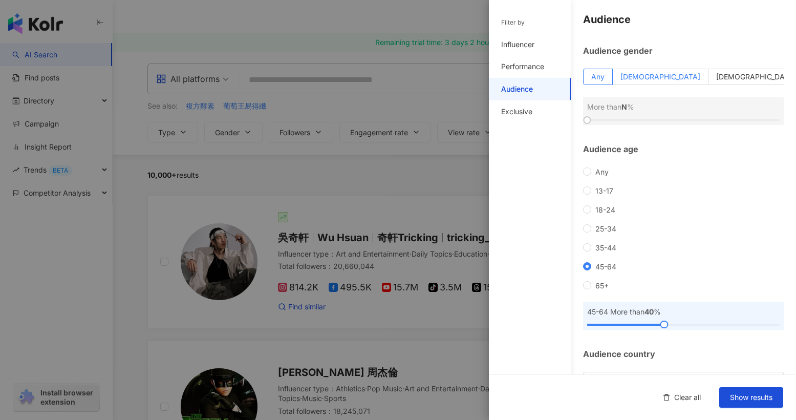
click at [678, 81] on label "[DEMOGRAPHIC_DATA]" at bounding box center [661, 77] width 96 height 16
click at [613, 76] on label "Any" at bounding box center [598, 77] width 30 height 16
click at [548, 56] on div "Performance" at bounding box center [530, 66] width 82 height 23
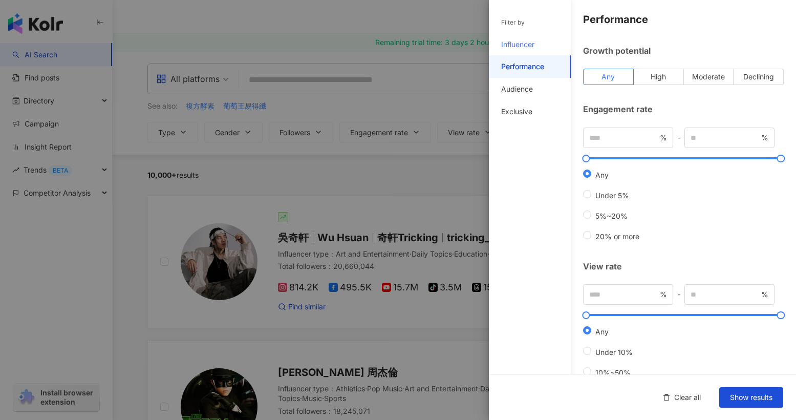
click at [546, 42] on div "Influencer" at bounding box center [530, 44] width 82 height 23
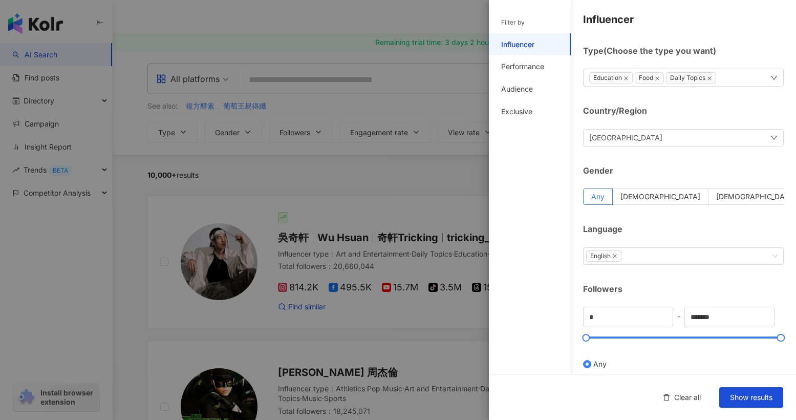
click at [522, 25] on div "Filter by" at bounding box center [513, 22] width 24 height 9
click at [769, 396] on span "Show results" at bounding box center [751, 397] width 42 height 8
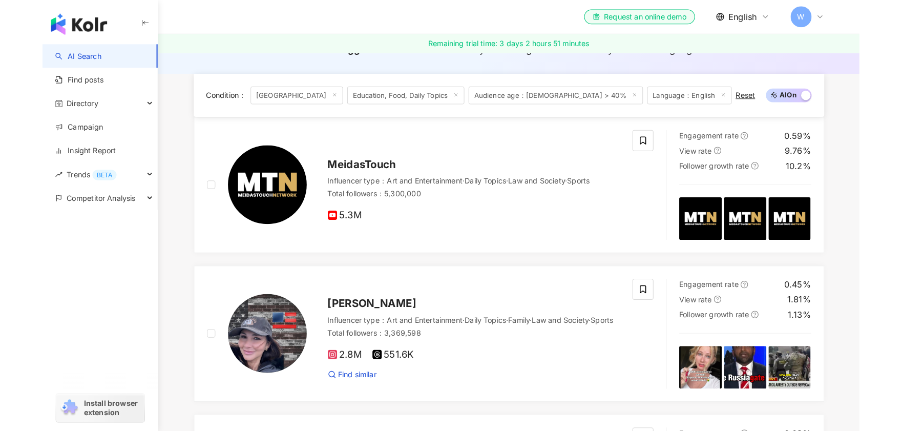
scroll to position [124, 0]
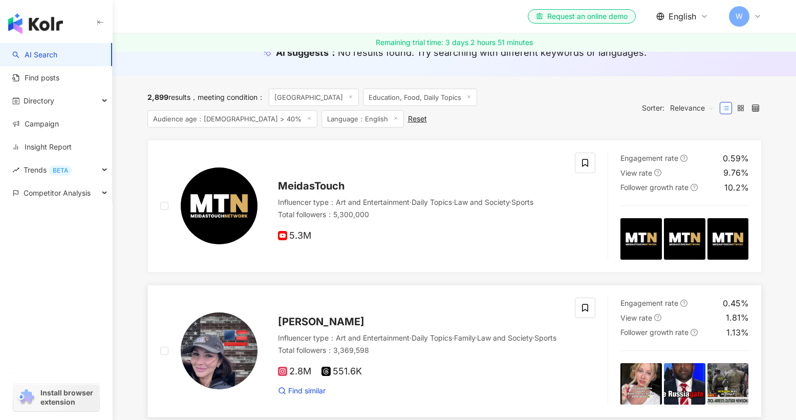
click at [318, 317] on span "[PERSON_NAME]" at bounding box center [321, 321] width 87 height 12
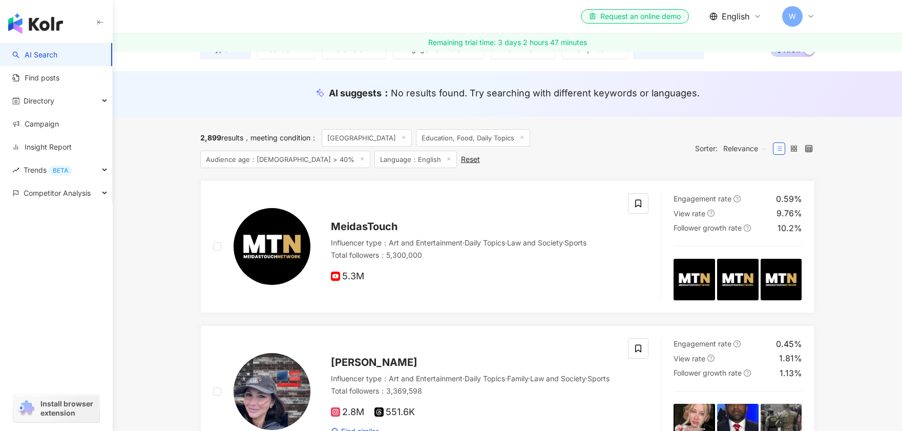
scroll to position [48, 0]
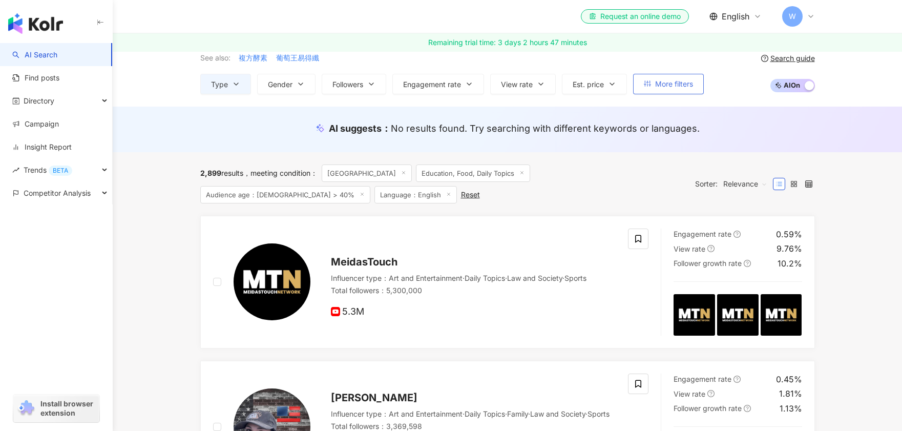
click at [690, 89] on button "More filters" at bounding box center [668, 84] width 71 height 20
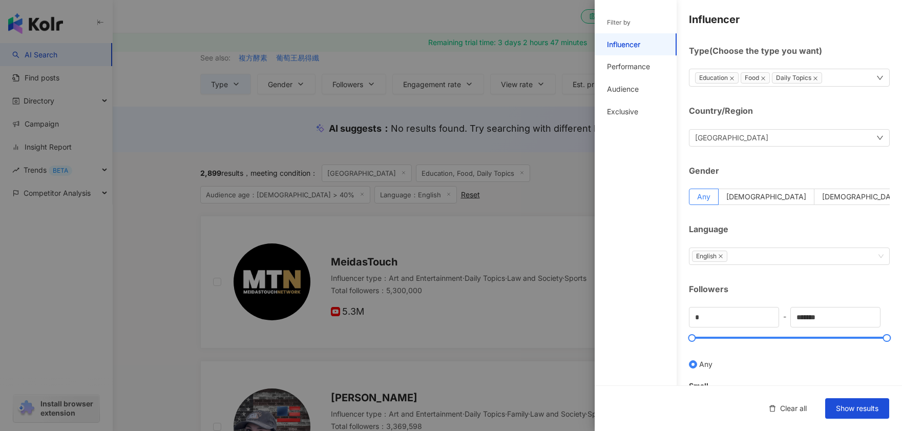
scroll to position [9, 0]
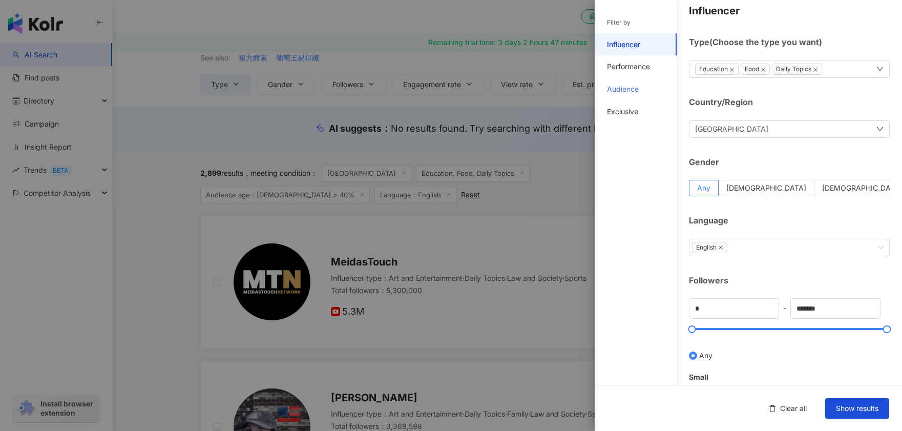
click at [634, 79] on div "Audience" at bounding box center [635, 89] width 82 height 23
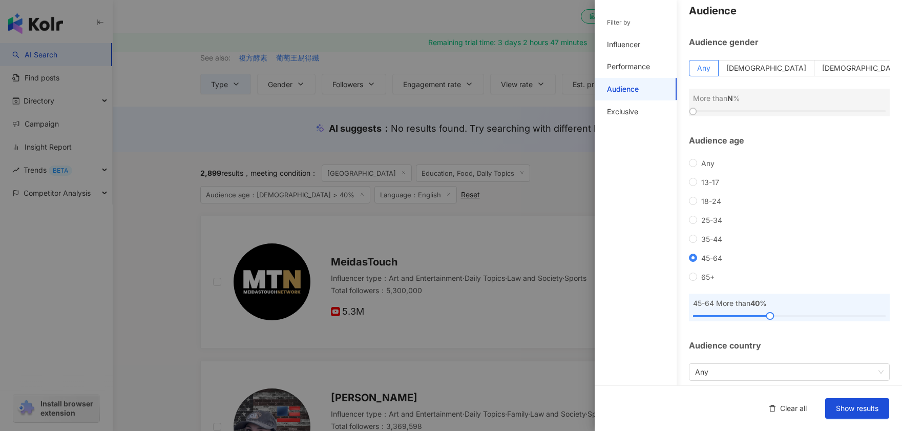
scroll to position [56, 0]
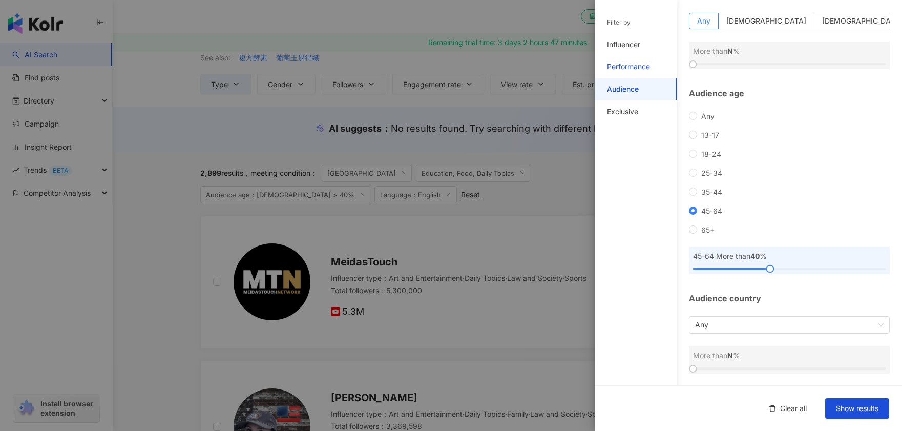
click at [644, 63] on div "Performance" at bounding box center [628, 66] width 43 height 10
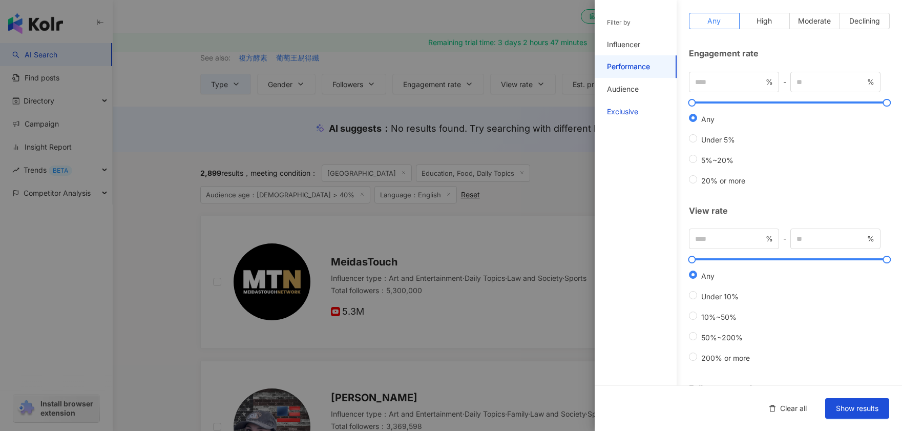
click at [631, 110] on div "Exclusive" at bounding box center [622, 111] width 31 height 10
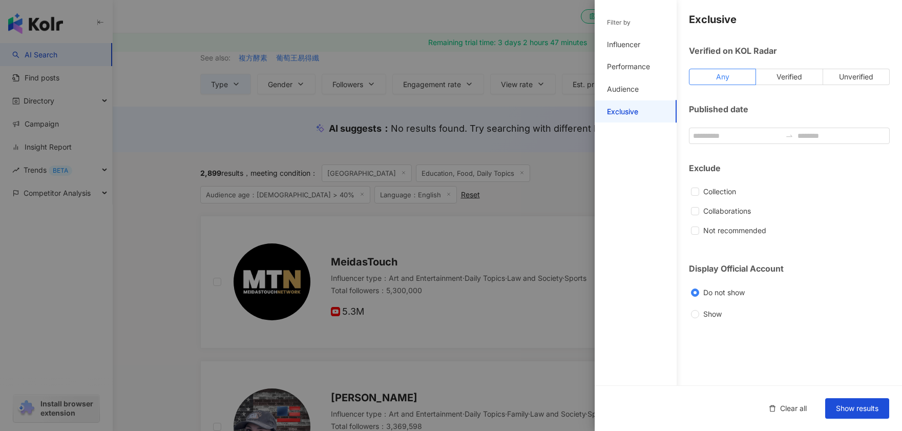
scroll to position [0, 0]
click at [634, 77] on div "Performance" at bounding box center [635, 66] width 82 height 23
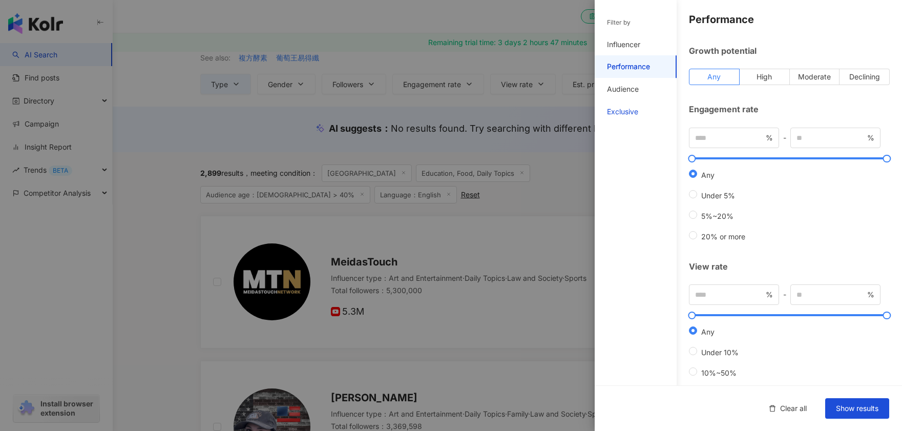
click at [630, 107] on div "Exclusive" at bounding box center [622, 111] width 31 height 10
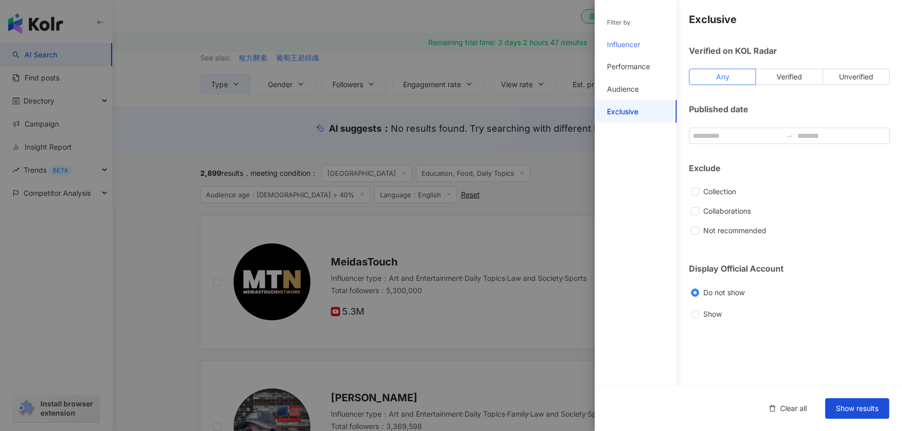
click at [636, 36] on div "Influencer" at bounding box center [635, 44] width 82 height 23
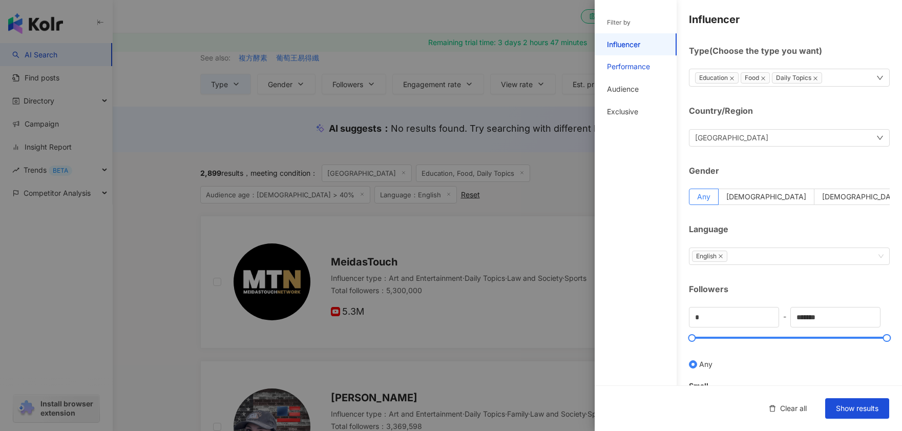
click at [635, 64] on div "Performance" at bounding box center [628, 66] width 43 height 10
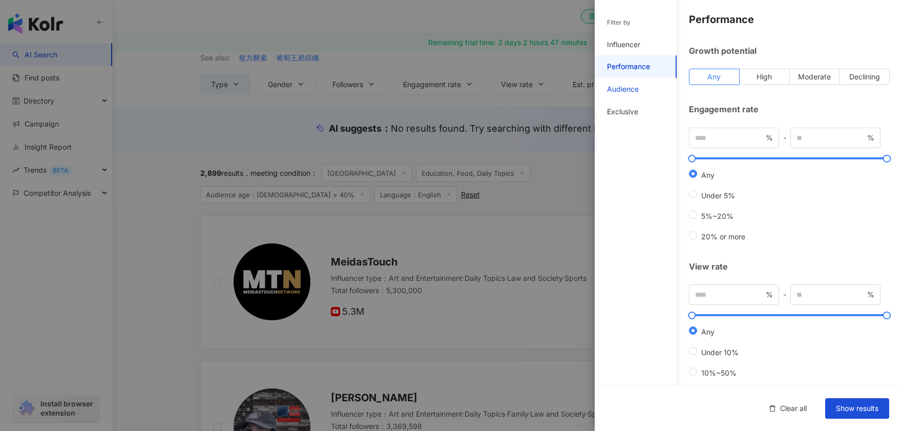
click at [629, 89] on div "Audience" at bounding box center [623, 89] width 32 height 10
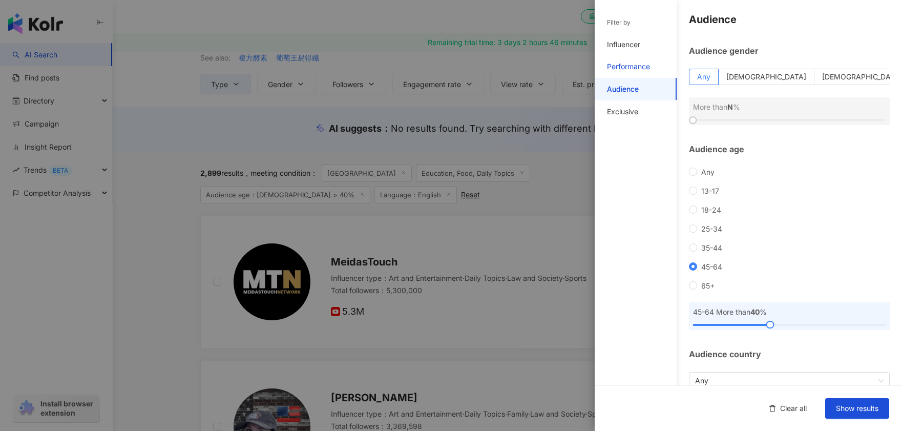
click at [643, 67] on div "Performance" at bounding box center [628, 66] width 43 height 10
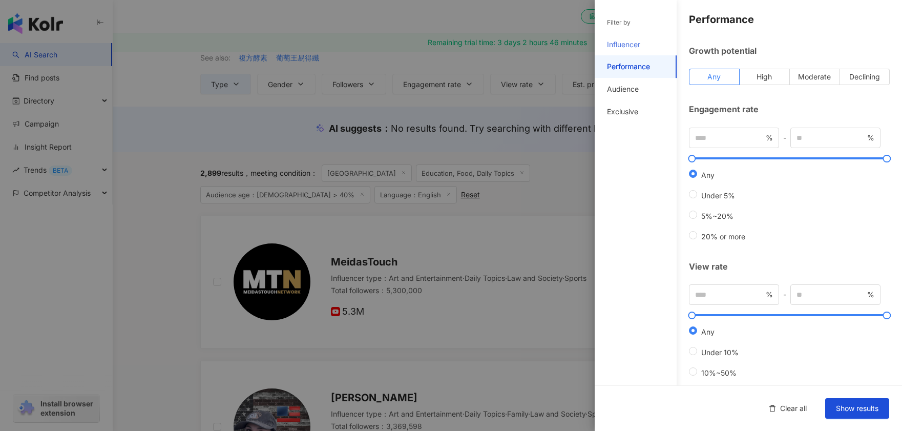
click at [650, 44] on div "Influencer" at bounding box center [635, 44] width 82 height 23
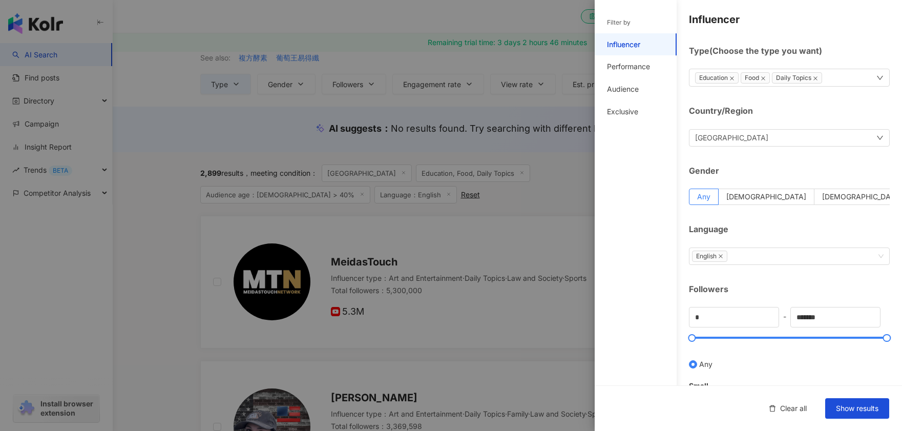
scroll to position [225, 0]
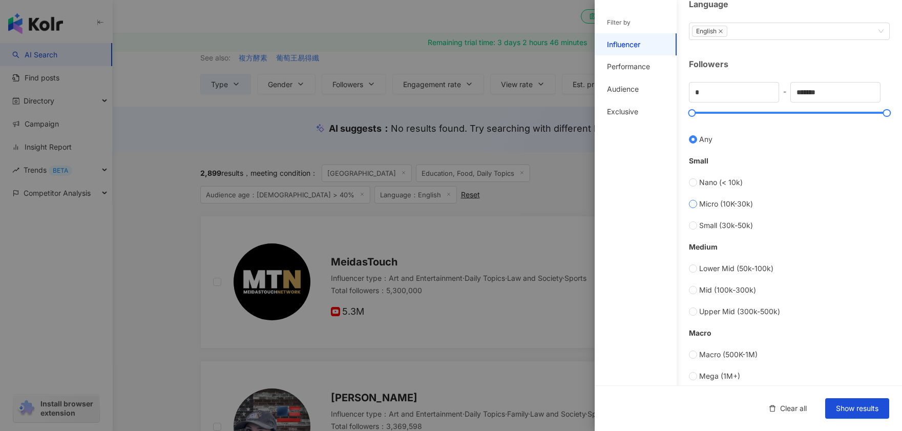
click at [739, 209] on span "Micro (10K-30k)" at bounding box center [726, 203] width 54 height 11
type input "*****"
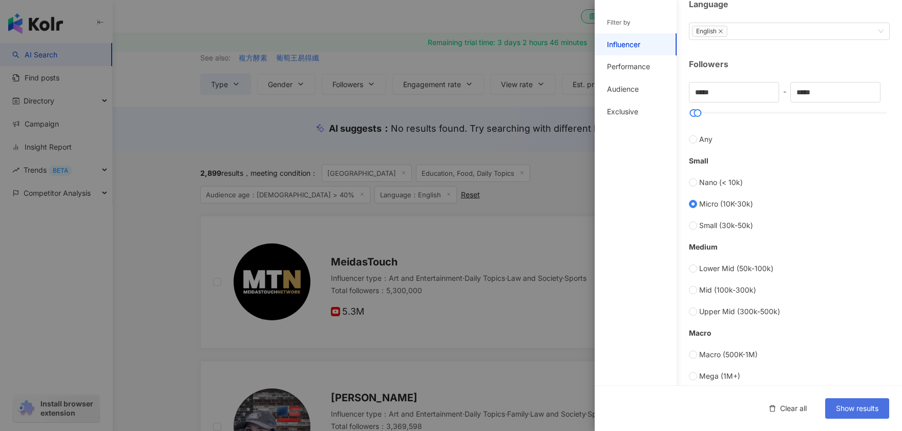
click at [798, 412] on span "Show results" at bounding box center [856, 408] width 42 height 8
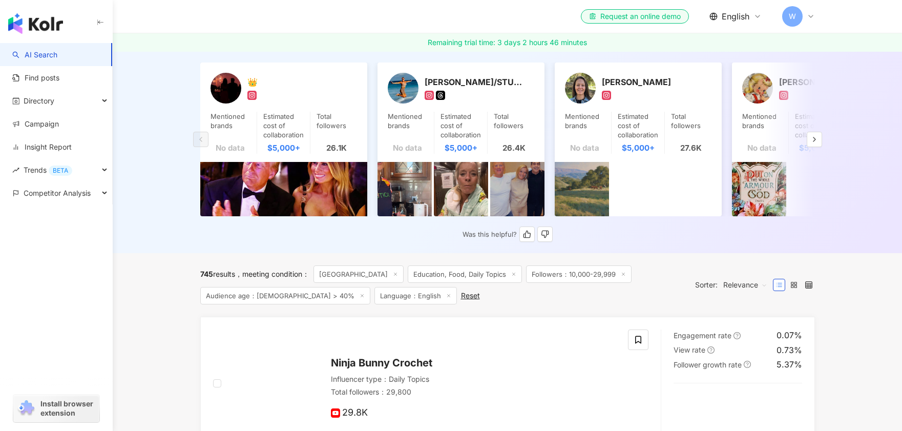
scroll to position [90, 0]
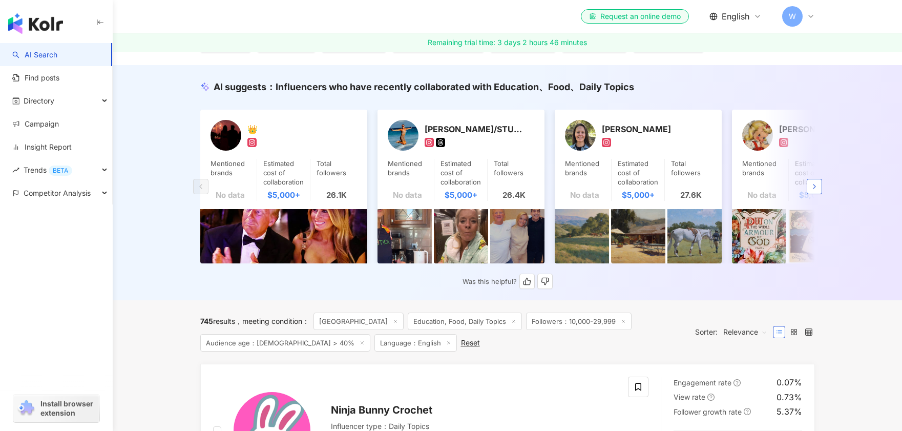
click at [798, 187] on icon "button" at bounding box center [814, 186] width 8 height 8
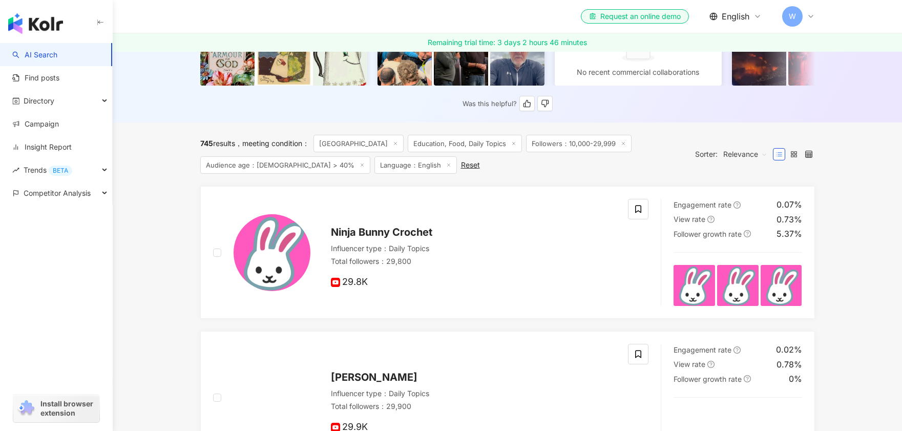
scroll to position [0, 0]
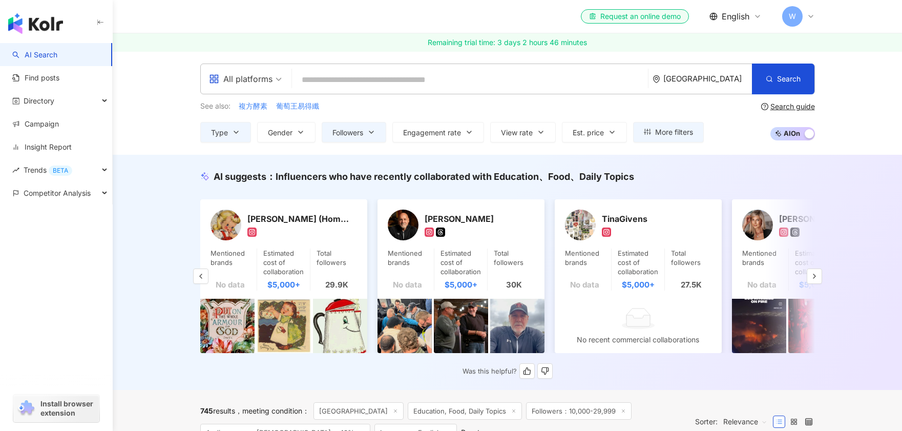
click at [457, 222] on div "Frank Sontag" at bounding box center [475, 218] width 102 height 10
click at [798, 276] on button "button" at bounding box center [813, 275] width 15 height 15
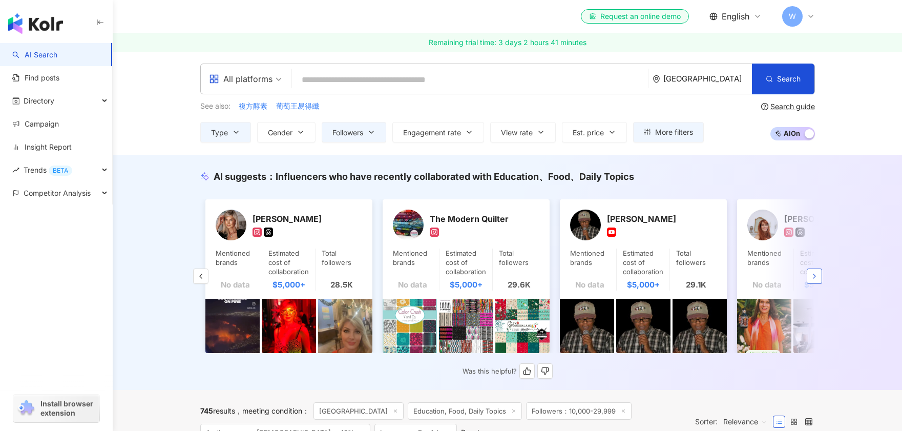
scroll to position [0, 1063]
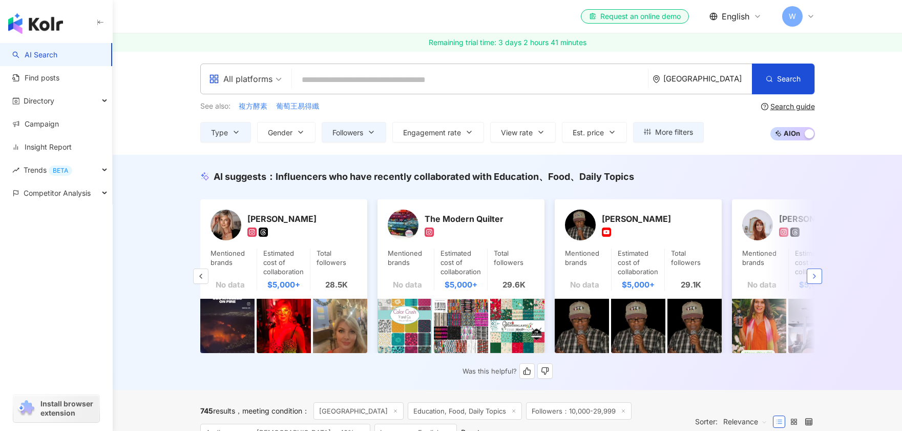
click at [798, 276] on button "button" at bounding box center [813, 275] width 15 height 15
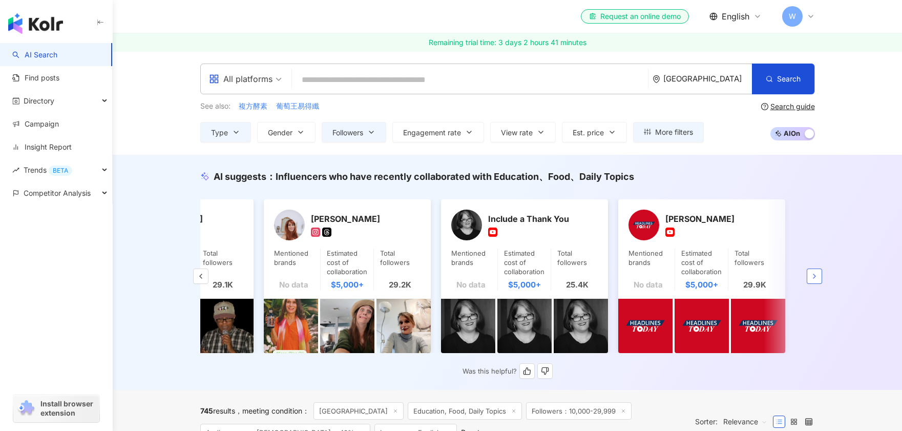
scroll to position [0, 1532]
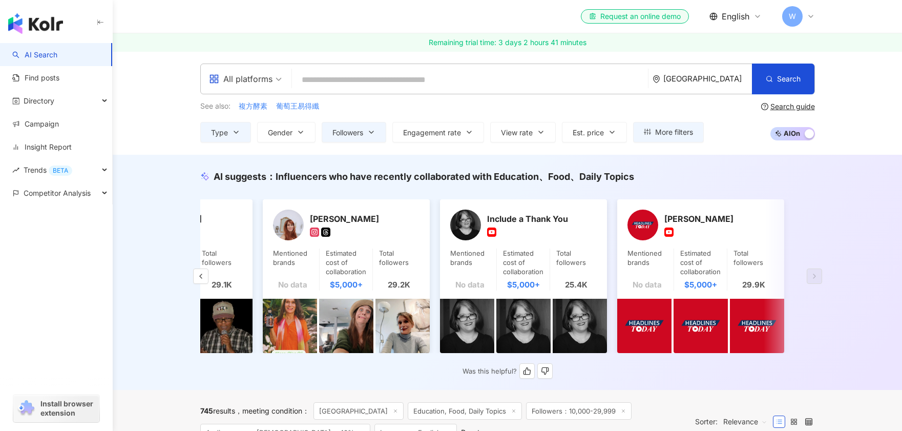
click at [522, 228] on div at bounding box center [542, 231] width 110 height 9
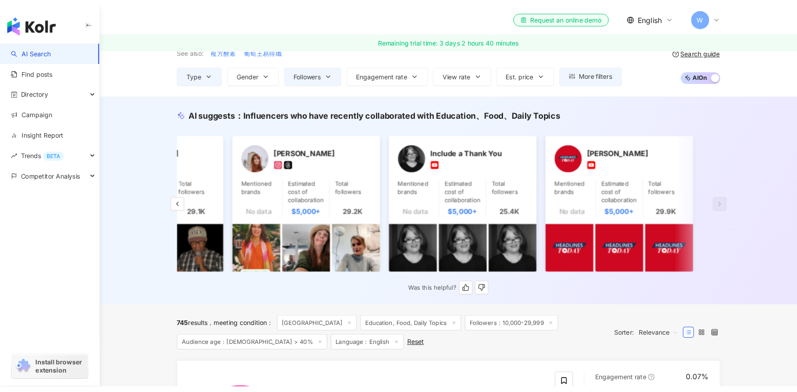
scroll to position [174, 0]
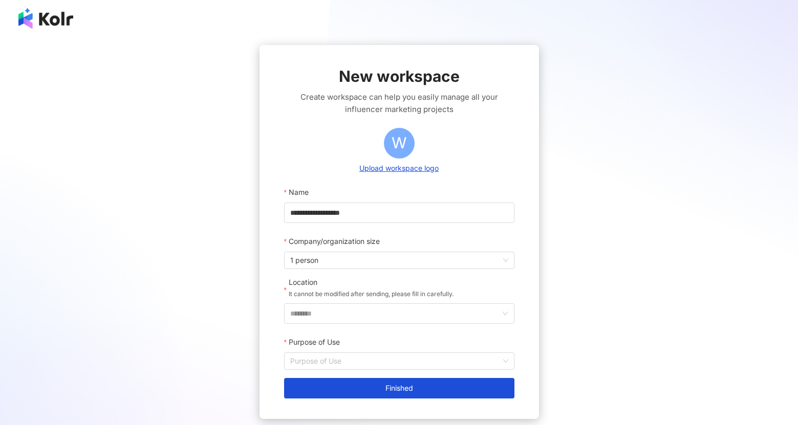
scroll to position [71, 0]
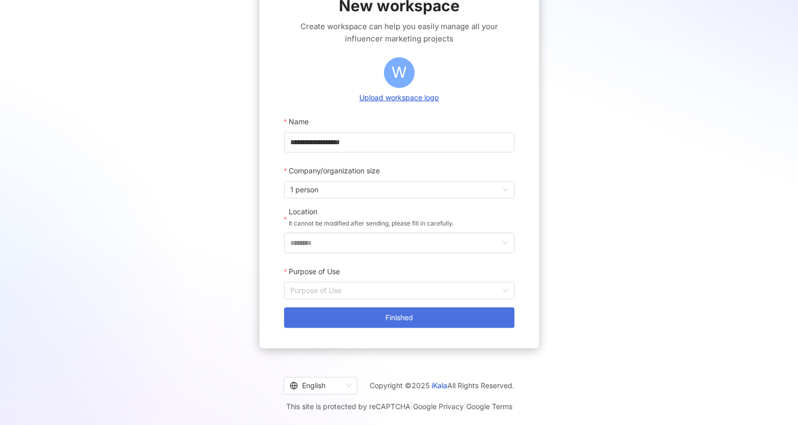
click at [420, 322] on button "Finished" at bounding box center [399, 318] width 230 height 20
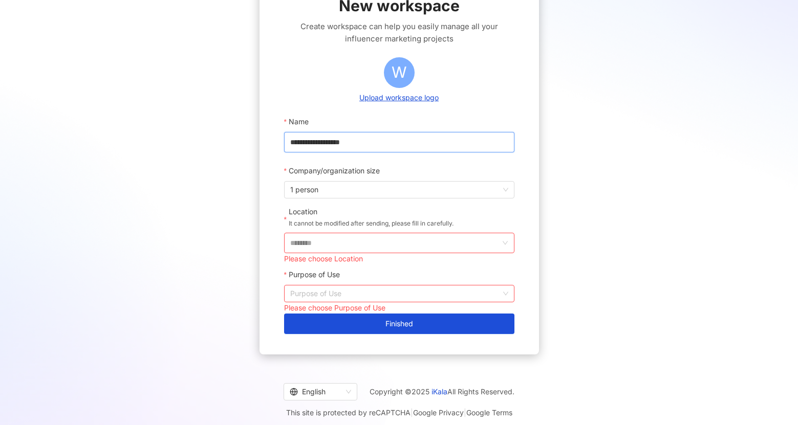
click at [384, 139] on input "**********" at bounding box center [399, 142] width 230 height 20
click at [377, 189] on span "1 person" at bounding box center [399, 190] width 218 height 16
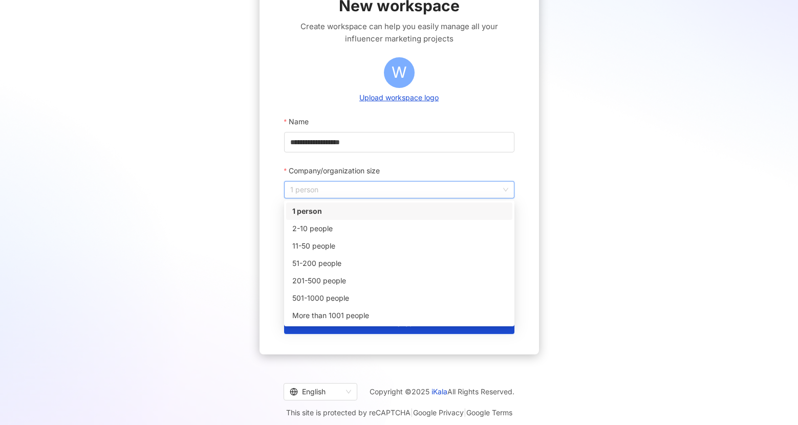
click at [377, 189] on span "1 person" at bounding box center [399, 190] width 218 height 16
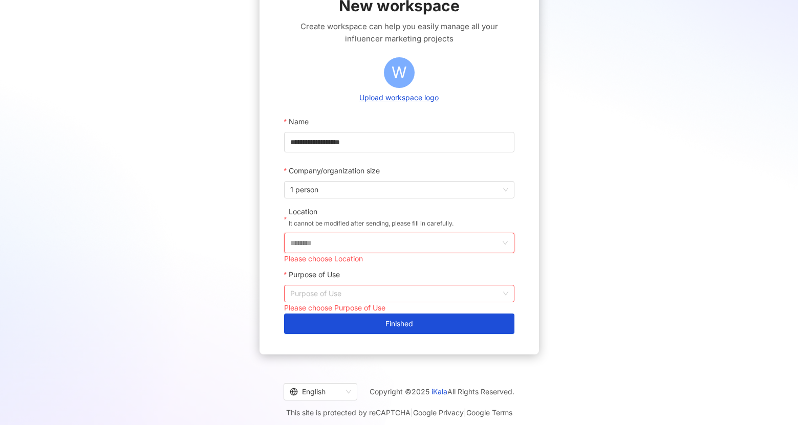
click at [374, 239] on input "********" at bounding box center [395, 242] width 210 height 19
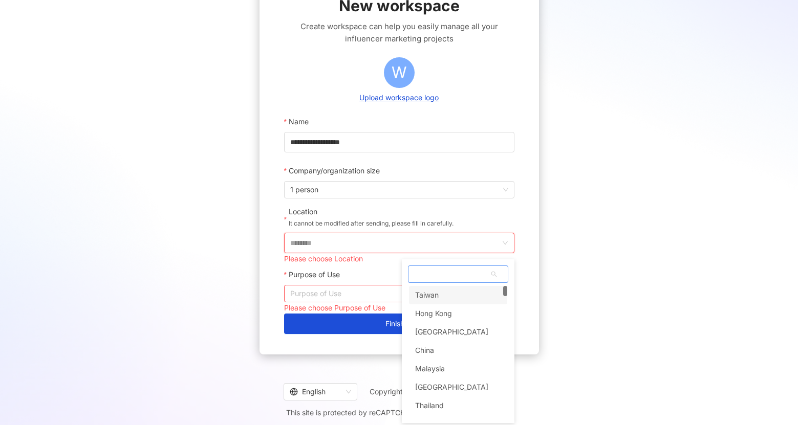
click at [434, 296] on div "Taiwan" at bounding box center [427, 295] width 24 height 18
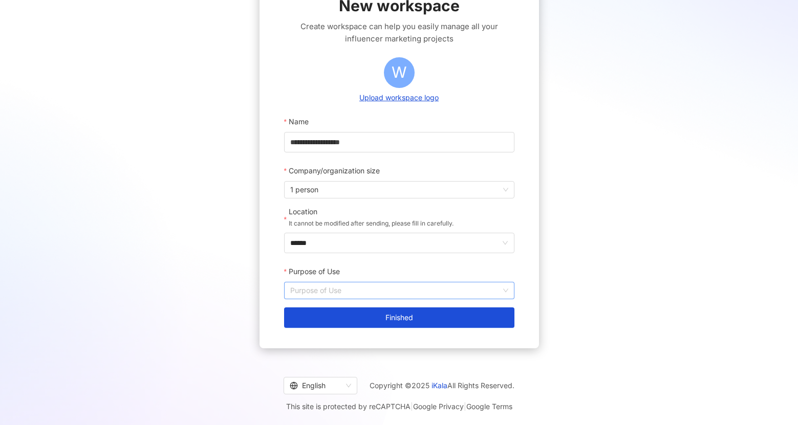
click at [405, 287] on input "Purpose of Use" at bounding box center [399, 291] width 218 height 16
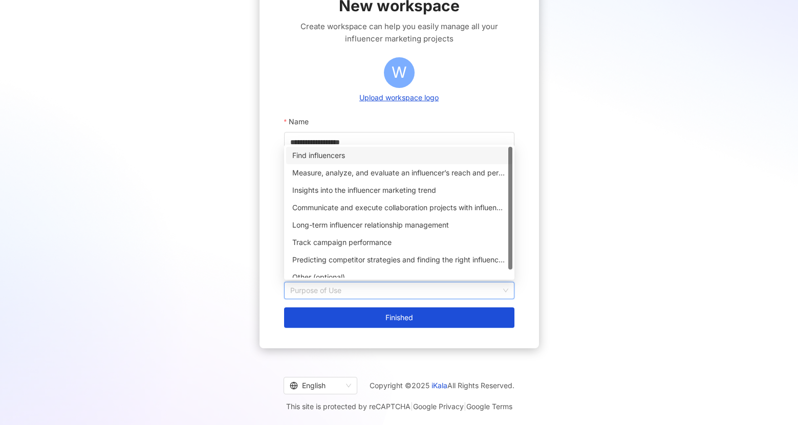
click at [388, 154] on div "Find influencers" at bounding box center [399, 155] width 214 height 11
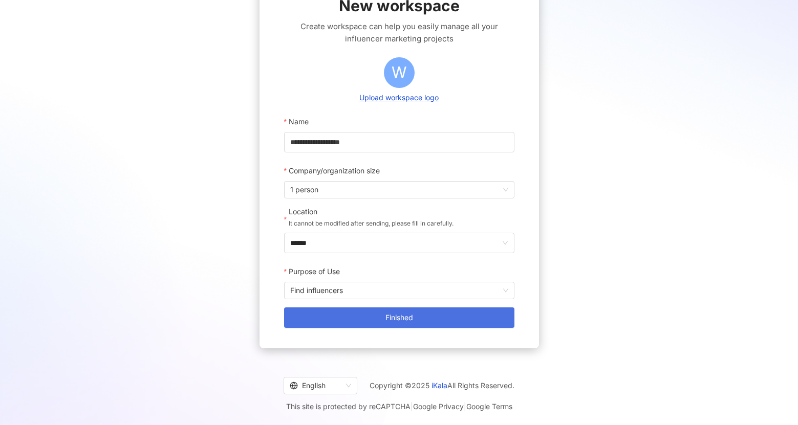
click at [397, 315] on span "Finished" at bounding box center [399, 318] width 28 height 8
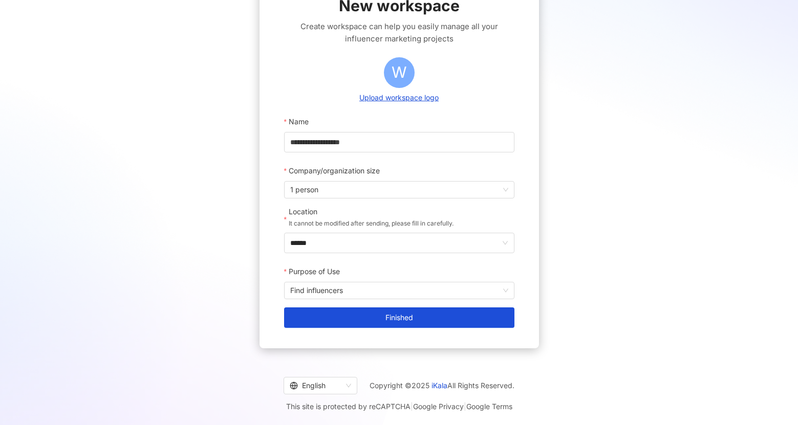
scroll to position [47, 0]
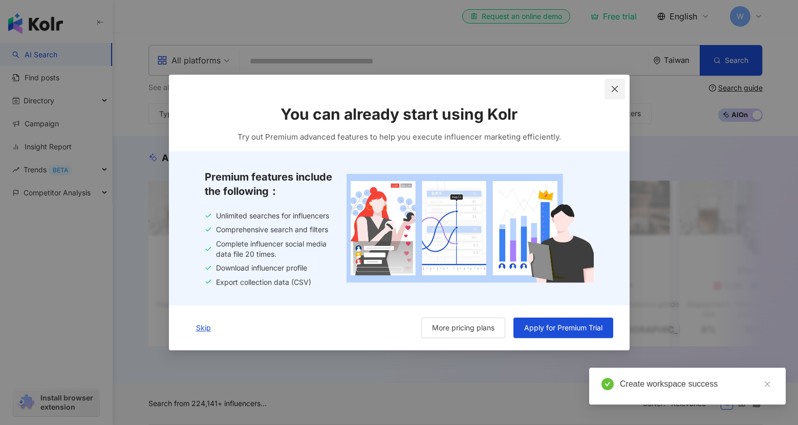
click at [612, 89] on icon "close" at bounding box center [615, 89] width 8 height 8
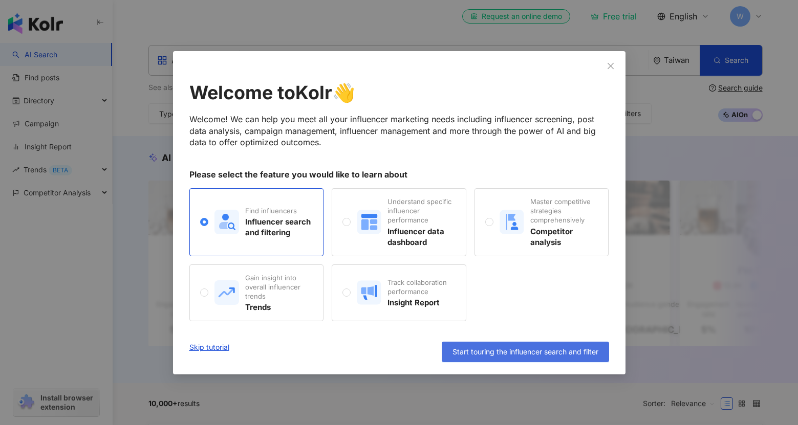
click at [551, 357] on button "Start touring the influencer search and filter" at bounding box center [525, 352] width 167 height 20
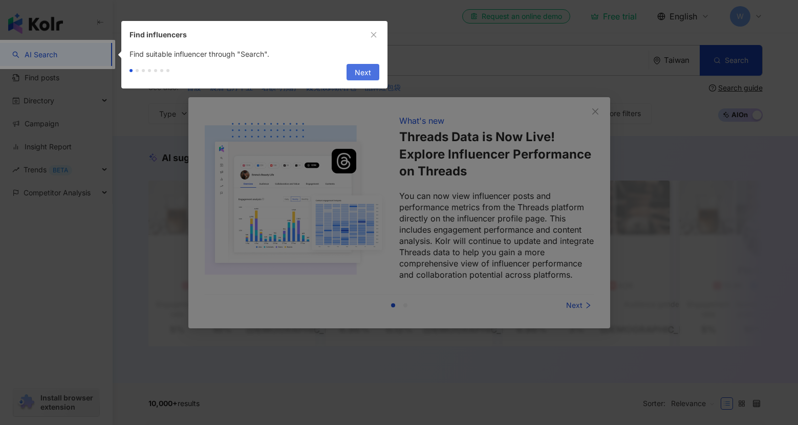
click at [356, 64] on button "Next" at bounding box center [363, 72] width 33 height 16
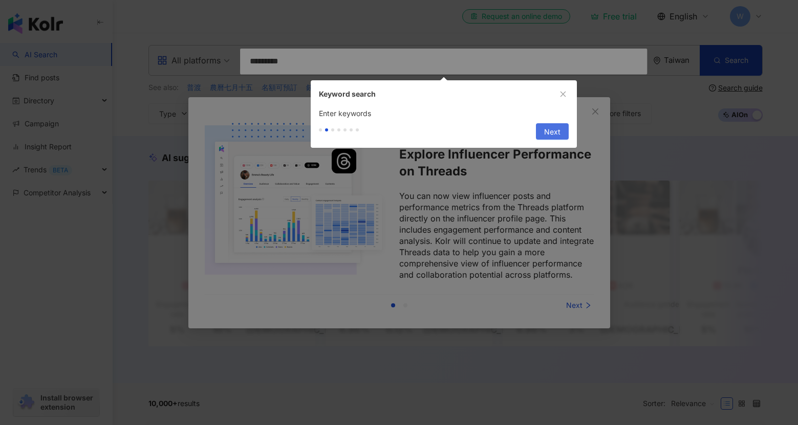
type input "*********"
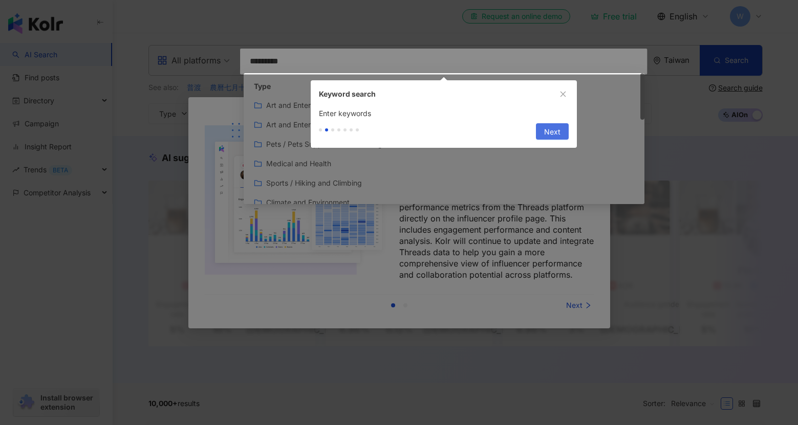
click at [554, 132] on span "Next" at bounding box center [552, 132] width 16 height 16
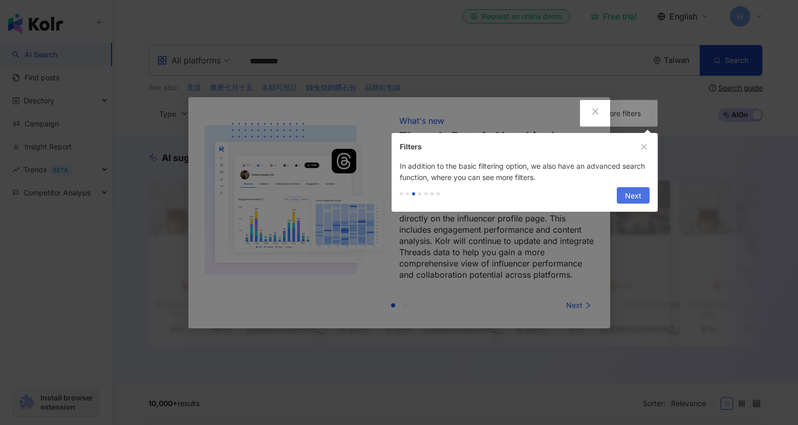
click at [630, 197] on span "Next" at bounding box center [633, 196] width 16 height 16
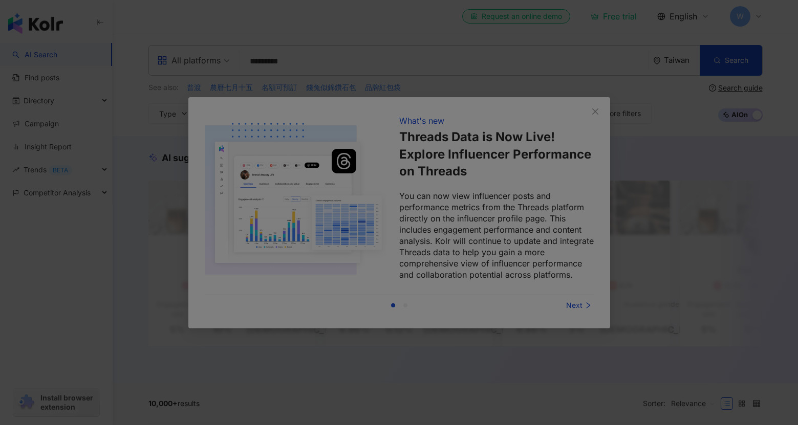
click at [604, 154] on div at bounding box center [399, 212] width 798 height 425
click at [598, 111] on div at bounding box center [399, 212] width 798 height 425
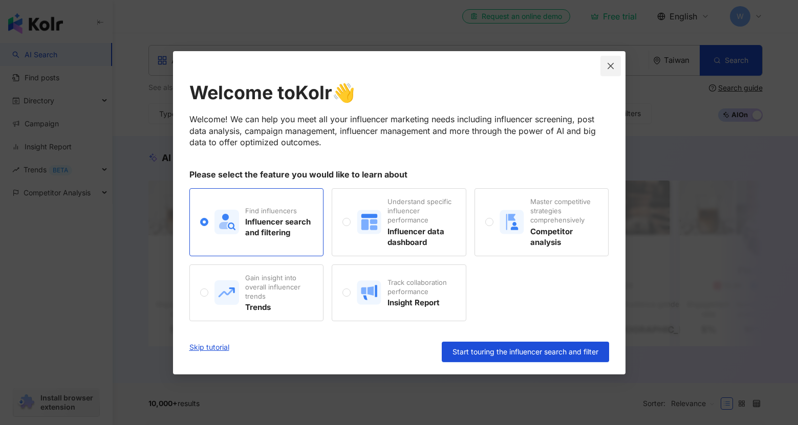
click at [610, 69] on icon "close" at bounding box center [611, 66] width 8 height 8
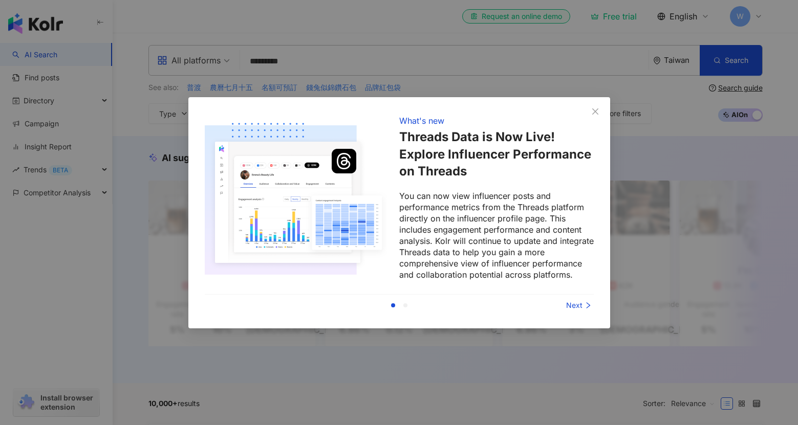
click at [579, 302] on div "Next" at bounding box center [555, 305] width 77 height 11
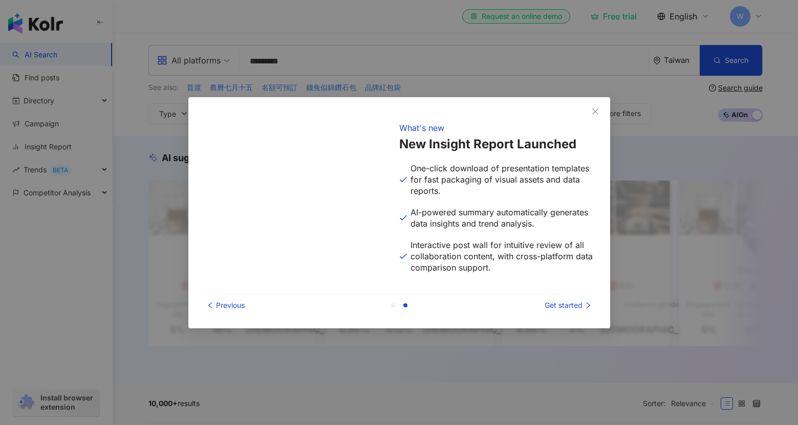
click at [212, 297] on div "Previous Get started" at bounding box center [399, 306] width 389 height 22
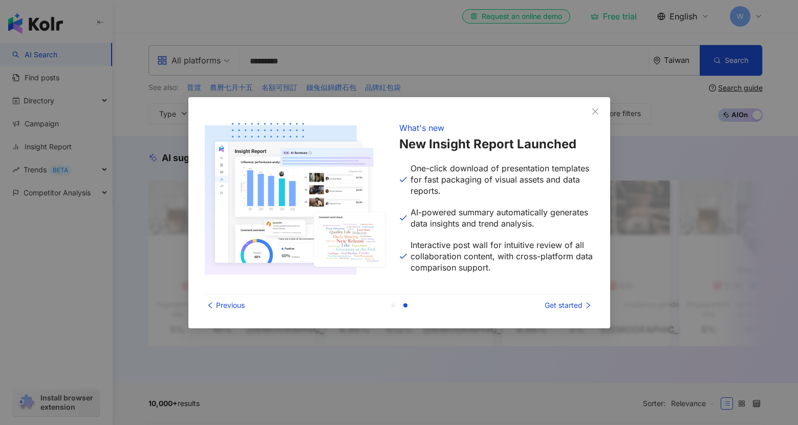
click at [215, 304] on div "Previous" at bounding box center [243, 305] width 77 height 11
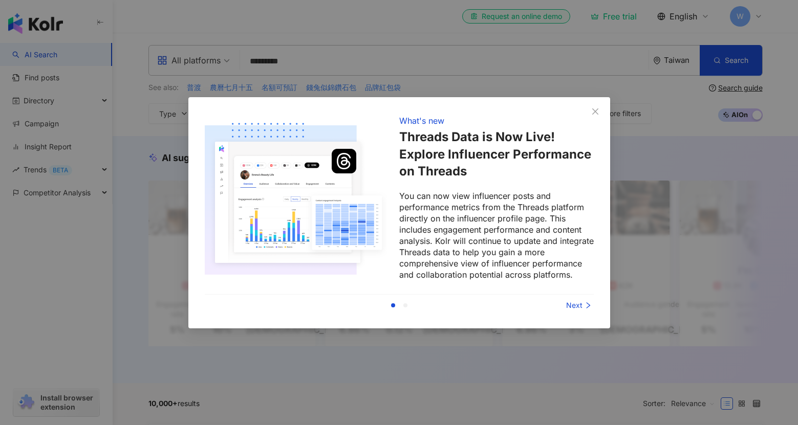
click at [265, 212] on img at bounding box center [296, 198] width 182 height 169
click at [336, 165] on img at bounding box center [296, 198] width 182 height 169
click at [576, 305] on div "Next" at bounding box center [555, 305] width 77 height 11
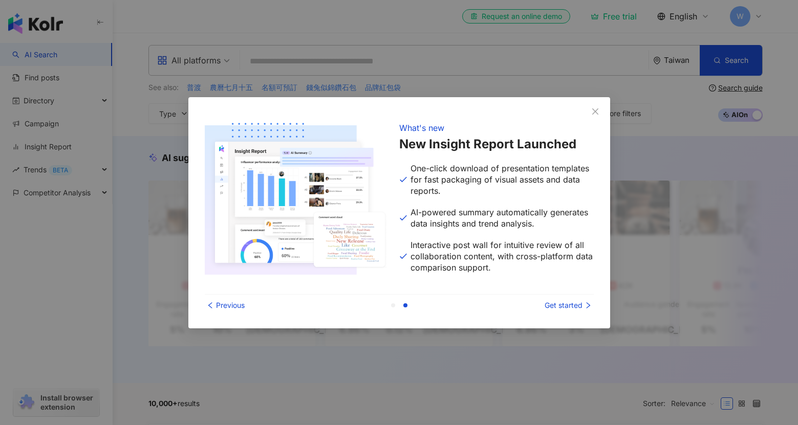
click at [576, 305] on div "Get started" at bounding box center [555, 305] width 77 height 11
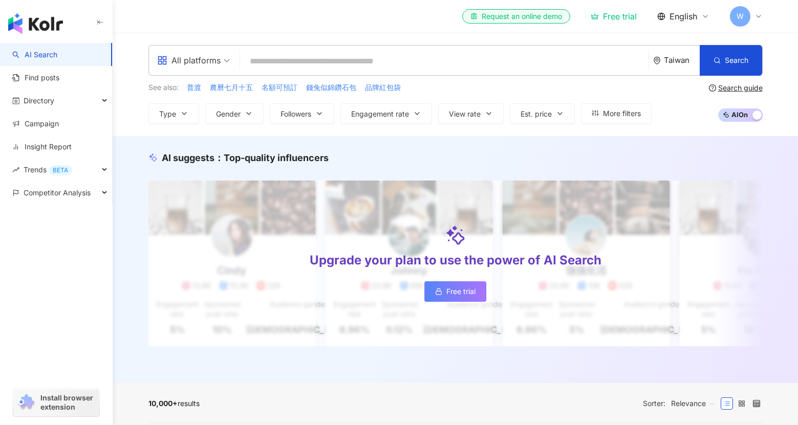
click at [283, 62] on input "search" at bounding box center [444, 61] width 400 height 19
click at [207, 52] on div "All platforms" at bounding box center [188, 60] width 63 height 16
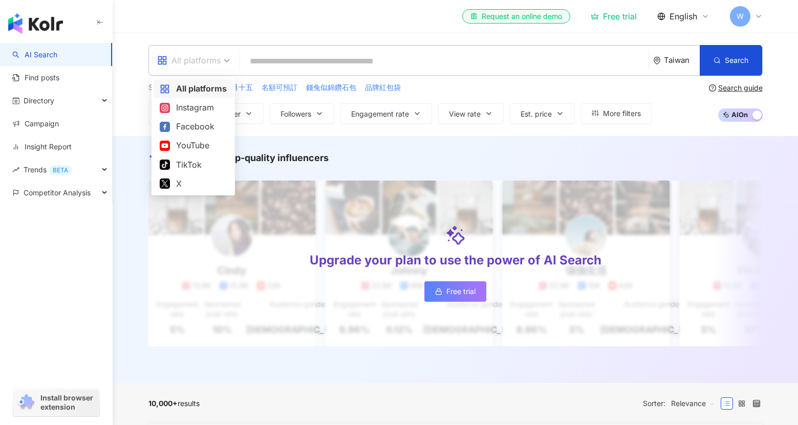
click at [266, 60] on input "search" at bounding box center [444, 61] width 400 height 19
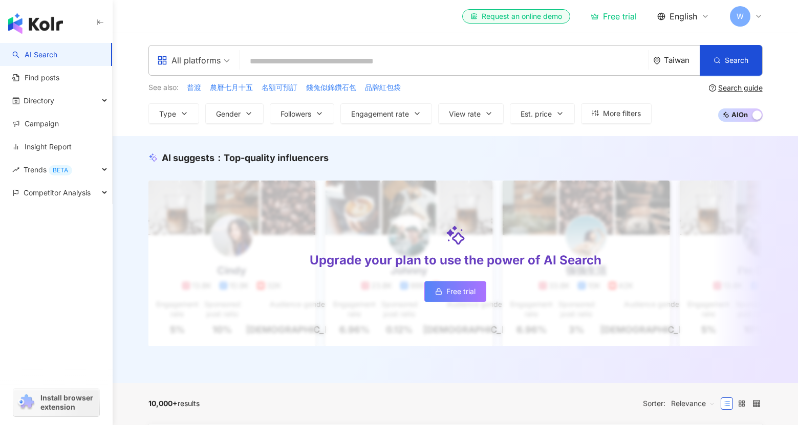
type input "*"
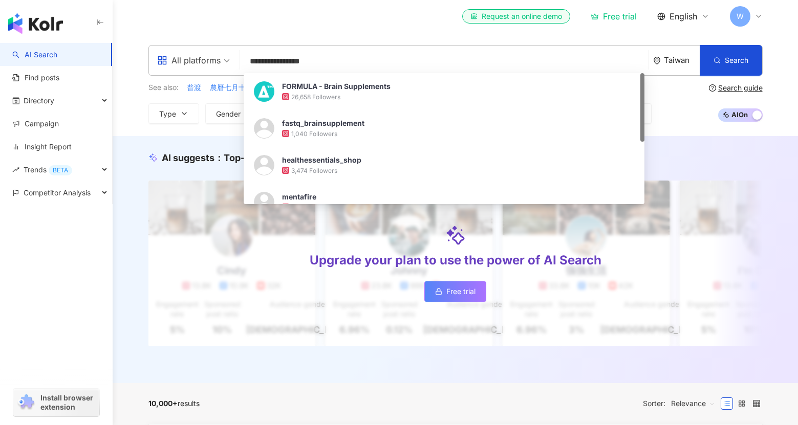
type input "**********"
click at [662, 57] on div "Taiwan" at bounding box center [676, 61] width 47 height 30
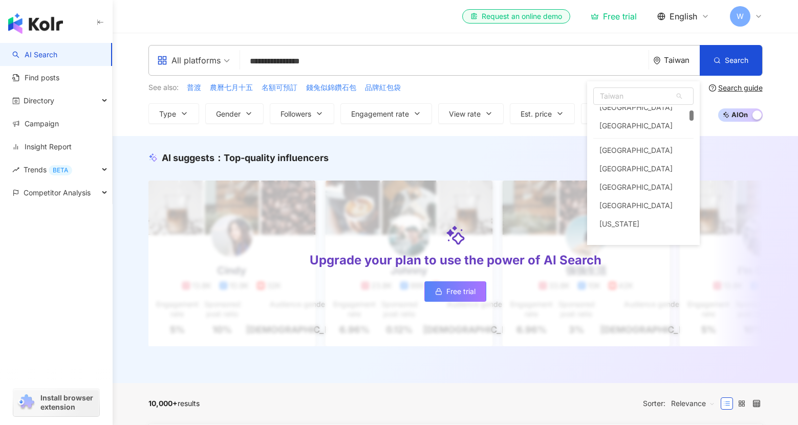
scroll to position [154, 0]
click at [639, 132] on div "United States" at bounding box center [635, 128] width 73 height 18
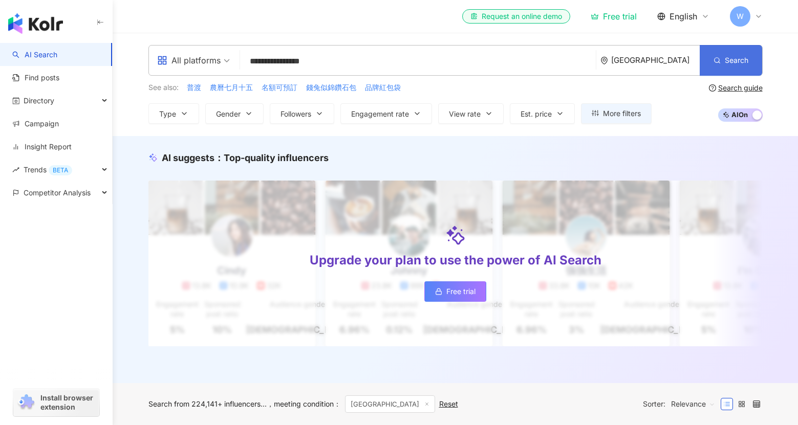
click at [722, 65] on button "Search" at bounding box center [731, 60] width 62 height 31
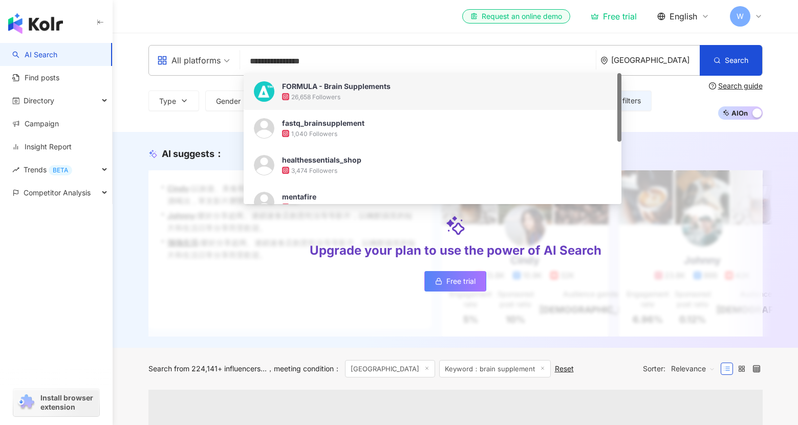
click at [376, 31] on div "el-icon-cs Request an online demo Free trial English W" at bounding box center [455, 16] width 614 height 33
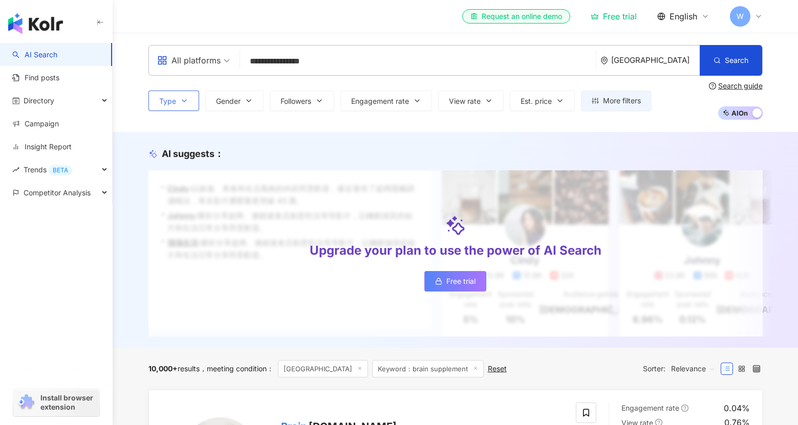
click at [183, 109] on button "Type" at bounding box center [173, 101] width 51 height 20
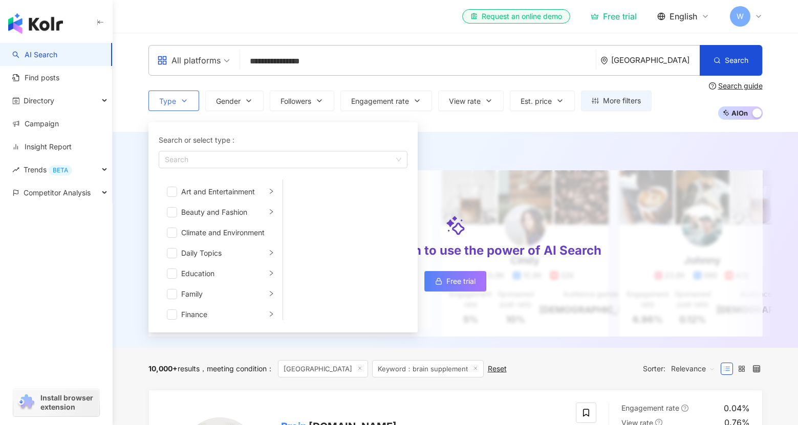
click at [183, 109] on button "Type Search or select type : Search Art and Entertainment Beauty and Fashion Cl…" at bounding box center [173, 101] width 51 height 20
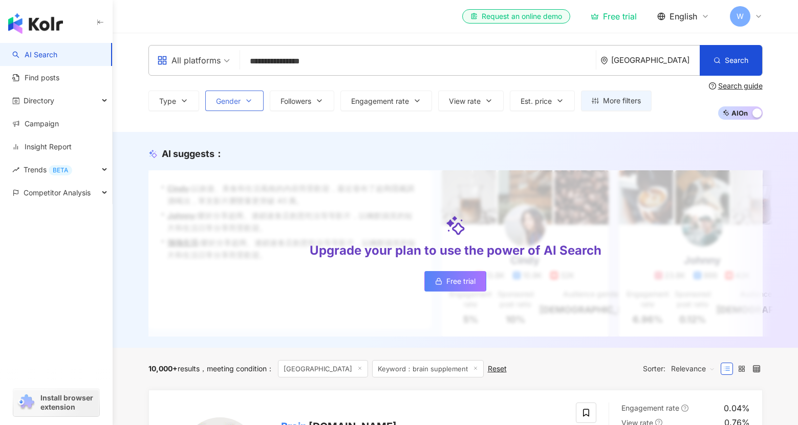
click at [238, 104] on span "Gender" at bounding box center [228, 101] width 25 height 8
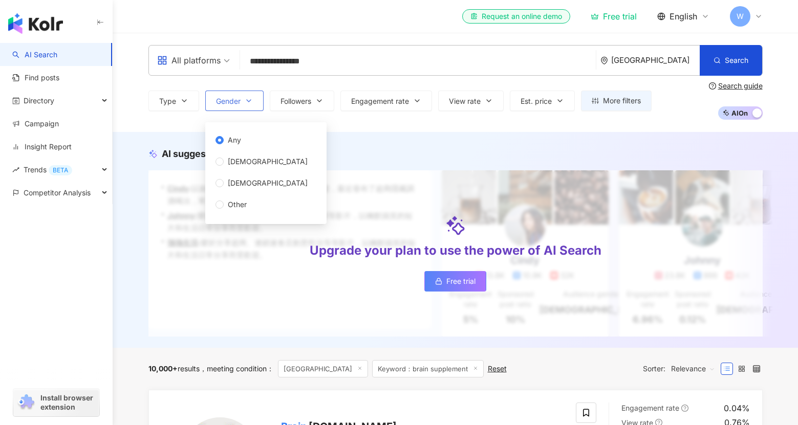
click at [240, 104] on span "Gender" at bounding box center [228, 101] width 25 height 8
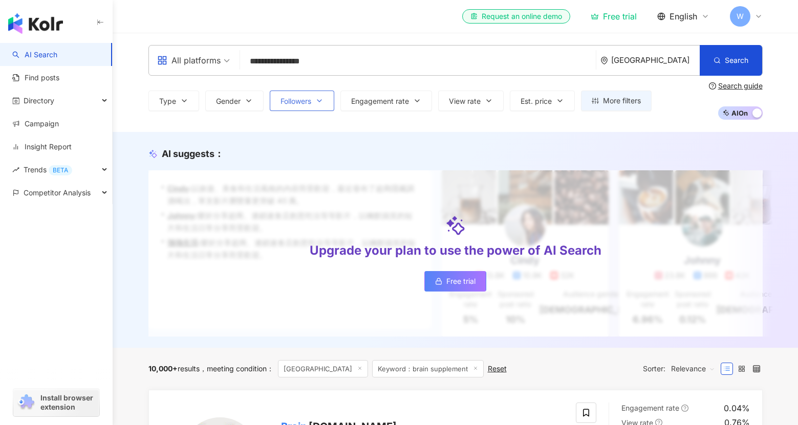
click at [285, 104] on span "Followers" at bounding box center [296, 101] width 31 height 8
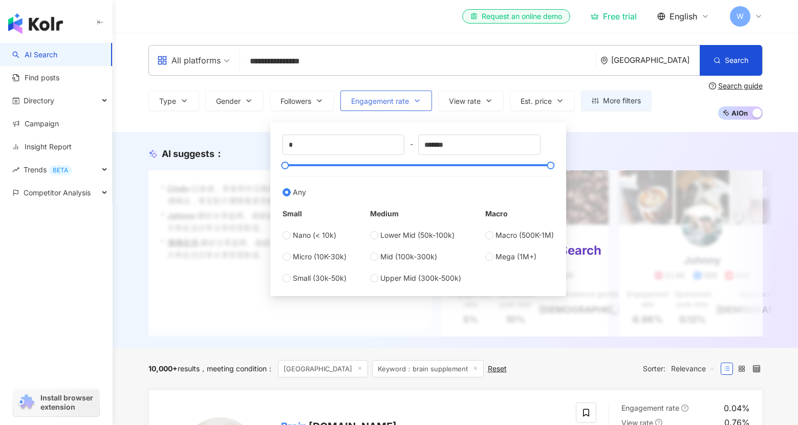
click at [377, 98] on span "Engagement rate" at bounding box center [380, 101] width 58 height 8
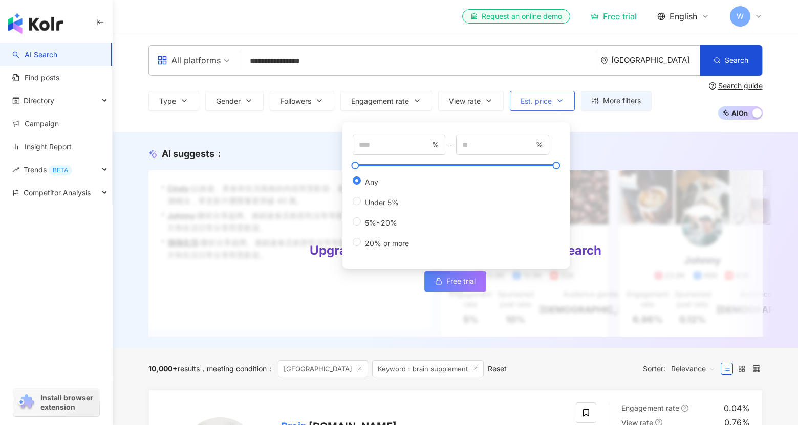
click at [563, 99] on icon "button" at bounding box center [560, 101] width 8 height 8
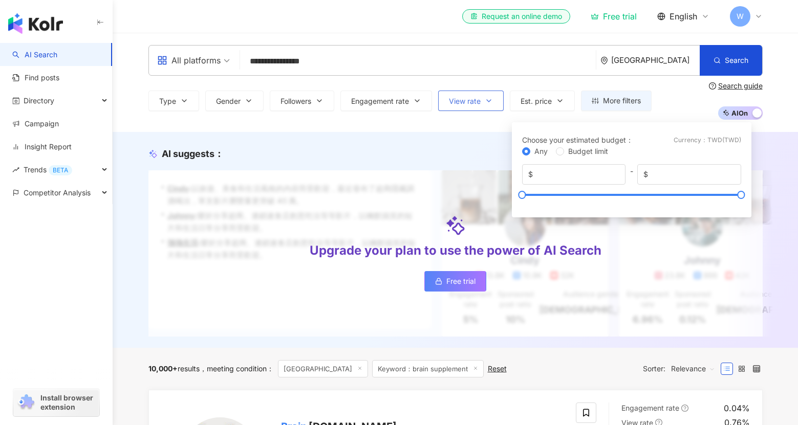
click at [463, 108] on button "View rate" at bounding box center [471, 101] width 66 height 20
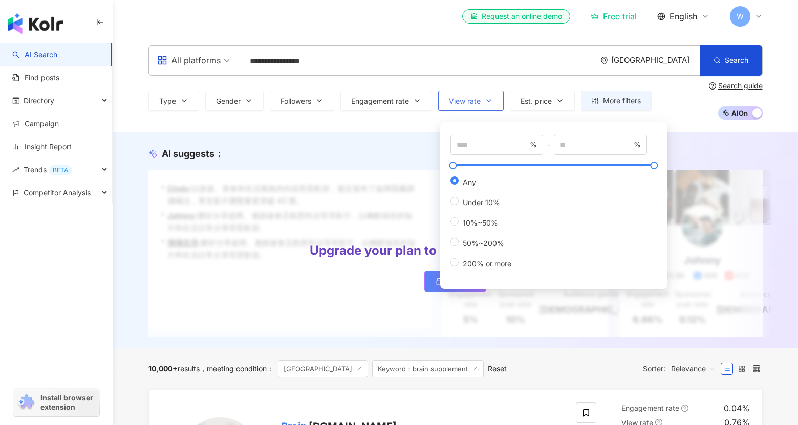
click at [463, 108] on button "View rate" at bounding box center [471, 101] width 66 height 20
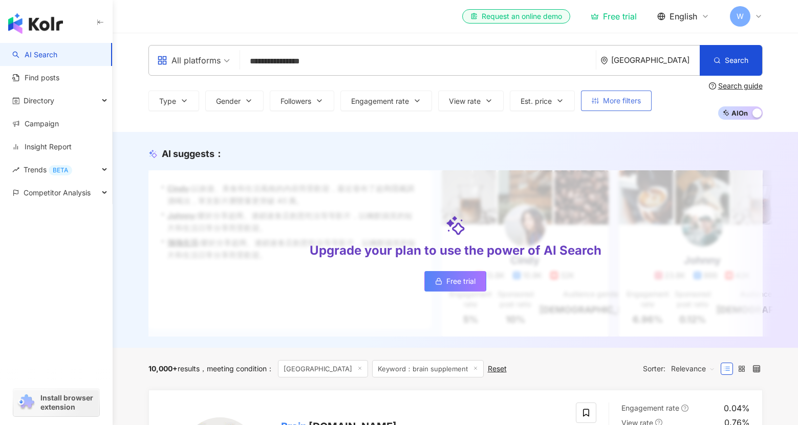
click at [629, 104] on span "More filters" at bounding box center [622, 101] width 38 height 8
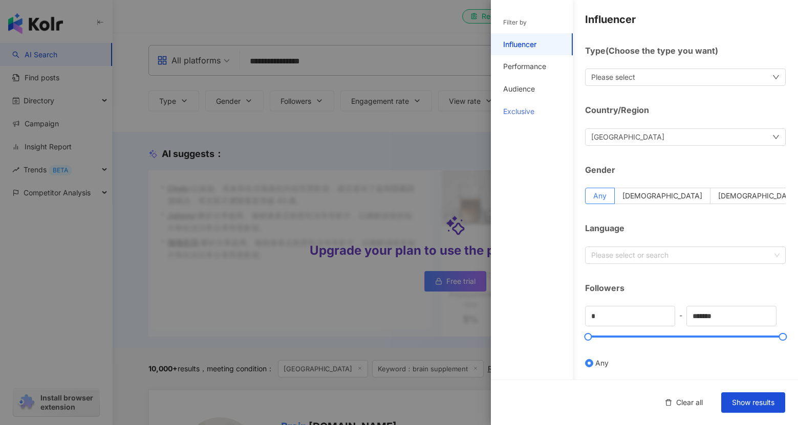
click at [549, 119] on div "Exclusive" at bounding box center [532, 111] width 82 height 23
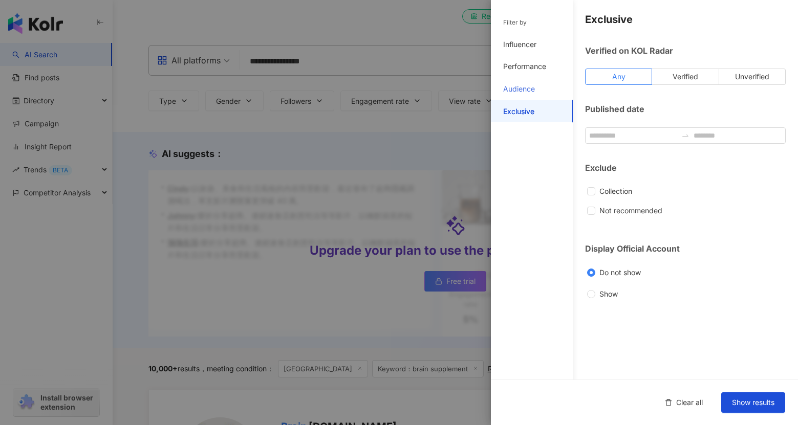
click at [538, 90] on div "Audience" at bounding box center [532, 89] width 82 height 23
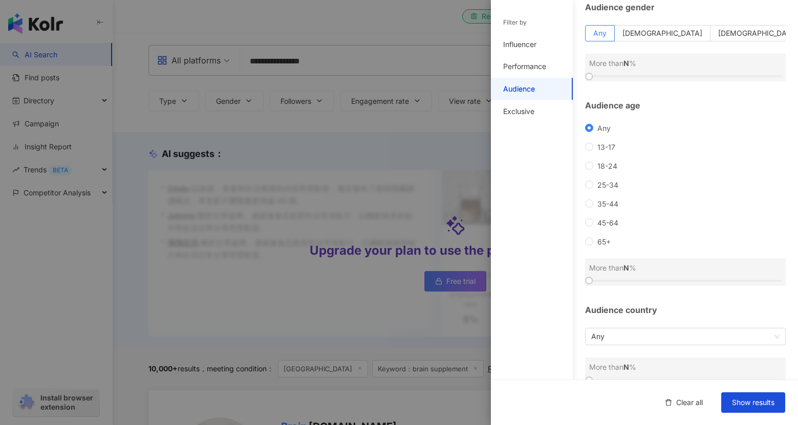
scroll to position [61, 0]
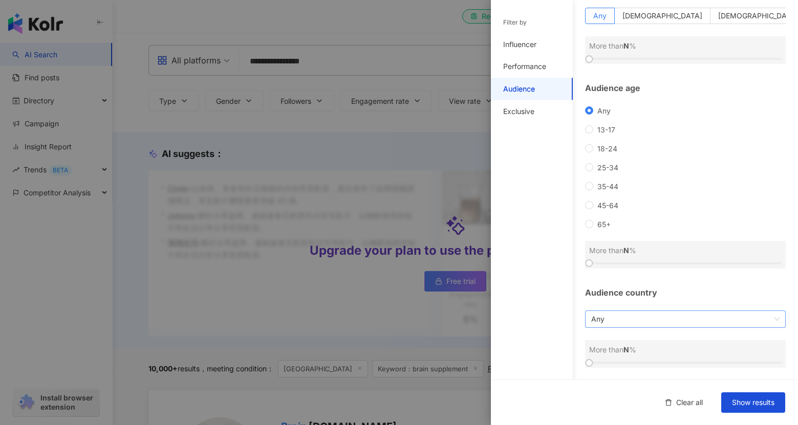
click at [639, 321] on span "Any" at bounding box center [685, 319] width 188 height 16
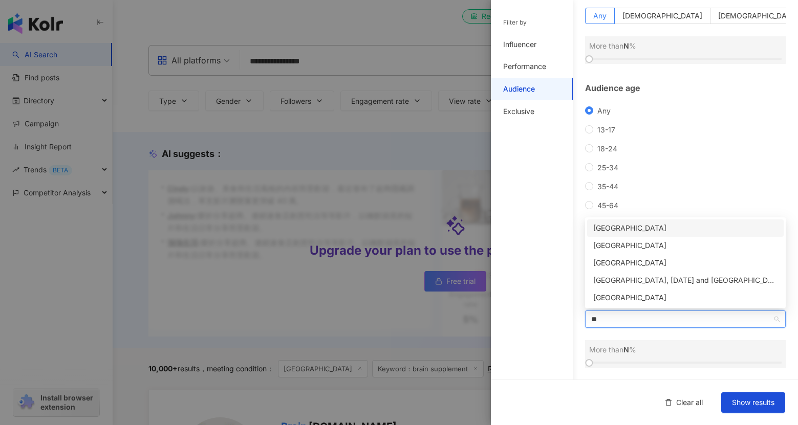
scroll to position [0, 0]
type input "*"
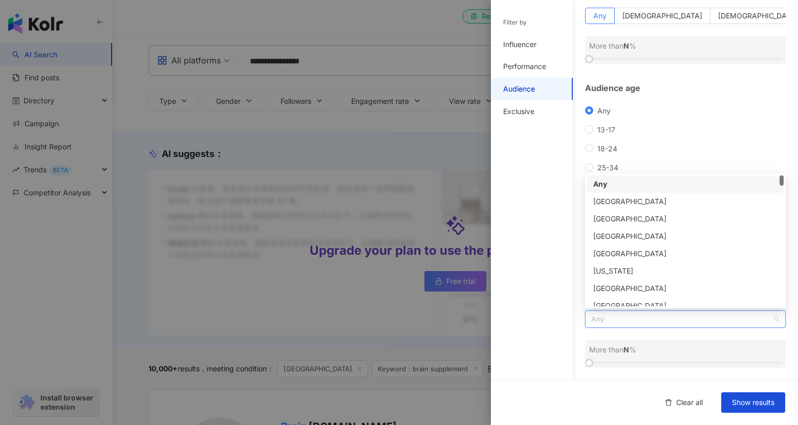
click at [434, 145] on div at bounding box center [399, 212] width 798 height 425
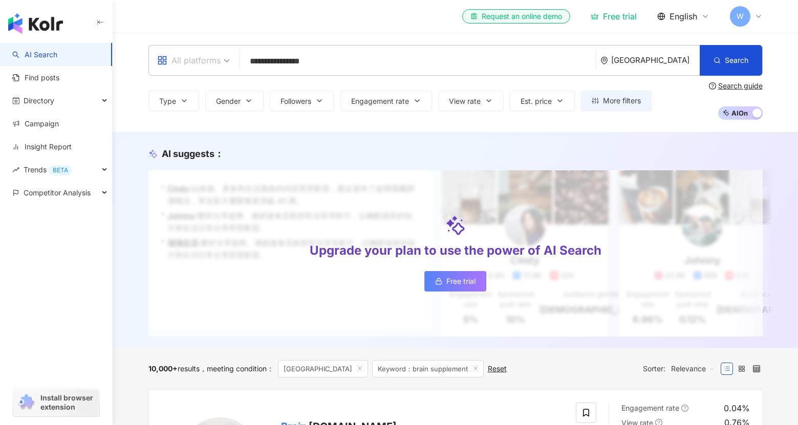
click at [198, 63] on div "All platforms" at bounding box center [188, 60] width 63 height 16
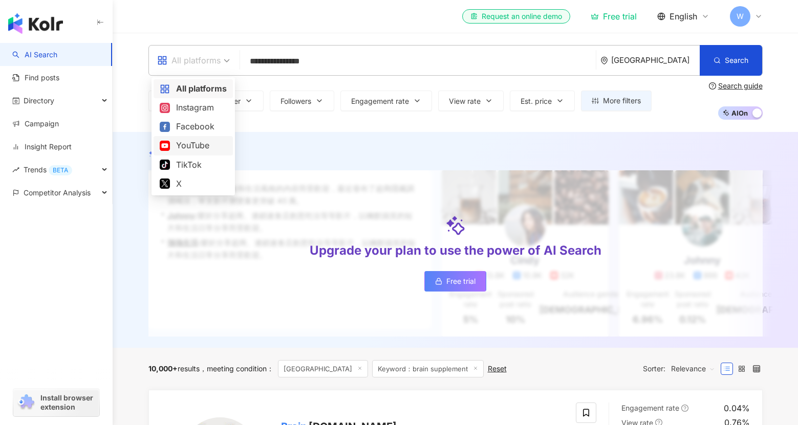
click at [201, 142] on div "YouTube" at bounding box center [193, 145] width 67 height 13
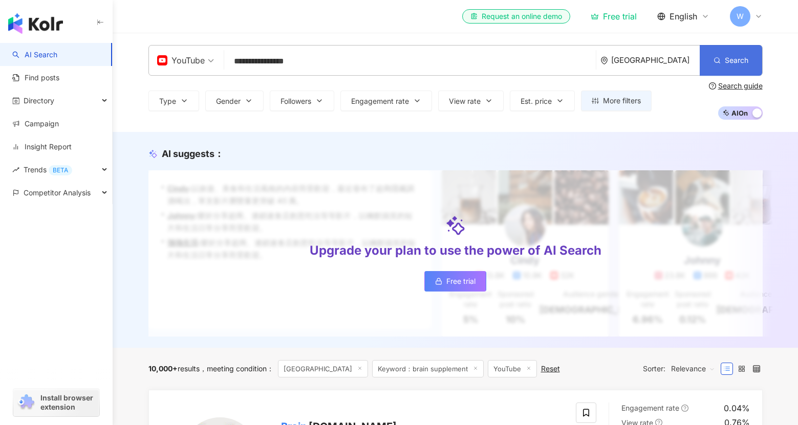
click at [727, 51] on button "Search" at bounding box center [731, 60] width 62 height 31
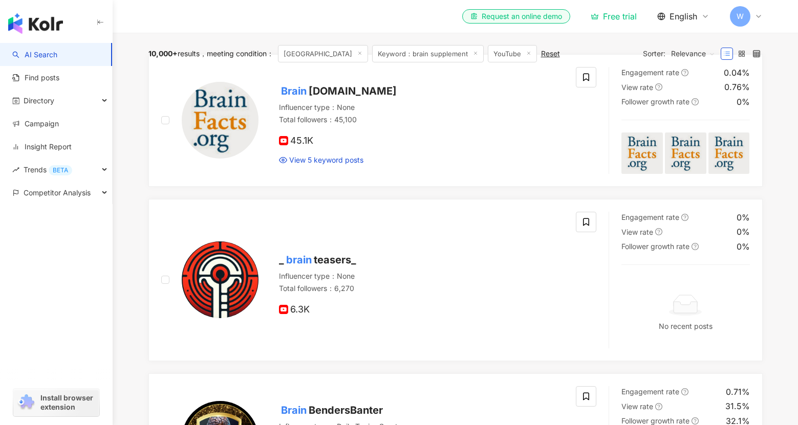
scroll to position [486, 0]
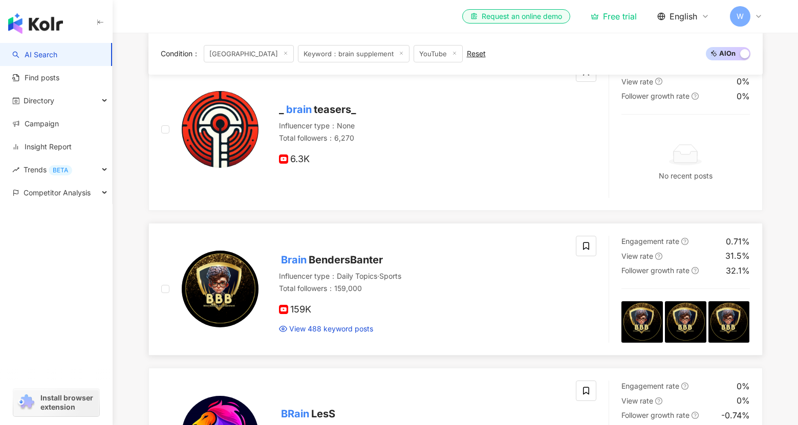
click at [367, 260] on span "BendersBanter" at bounding box center [346, 260] width 74 height 12
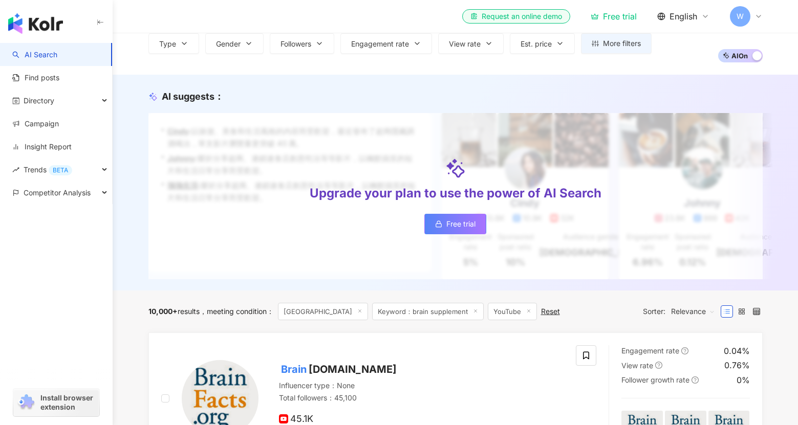
scroll to position [0, 0]
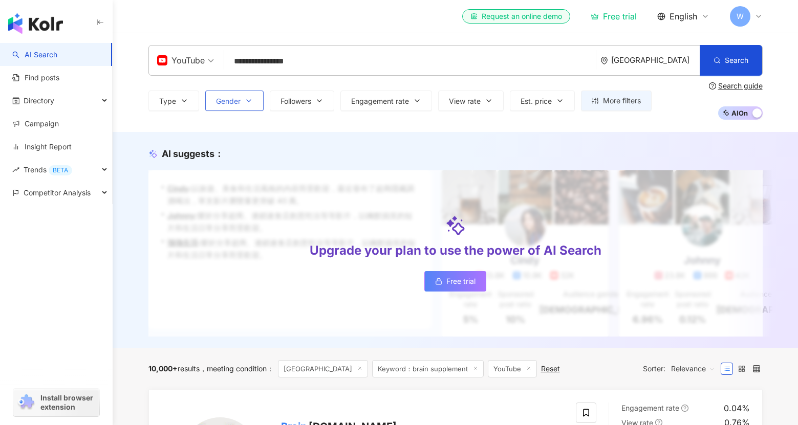
click at [261, 100] on button "Gender" at bounding box center [234, 101] width 58 height 20
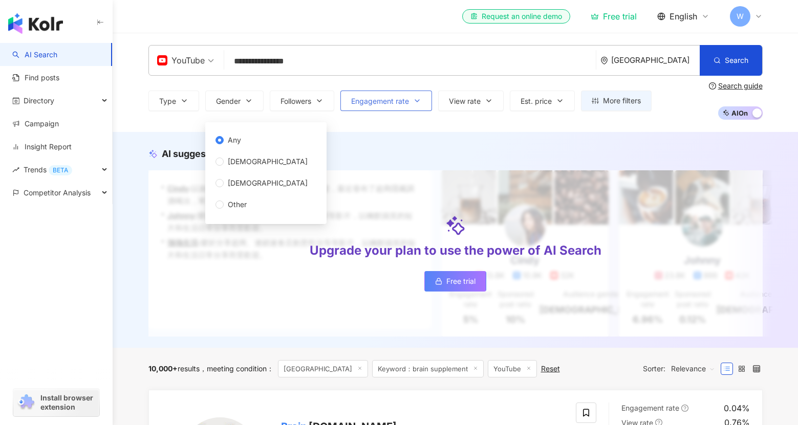
click at [367, 103] on span "Engagement rate" at bounding box center [380, 101] width 58 height 8
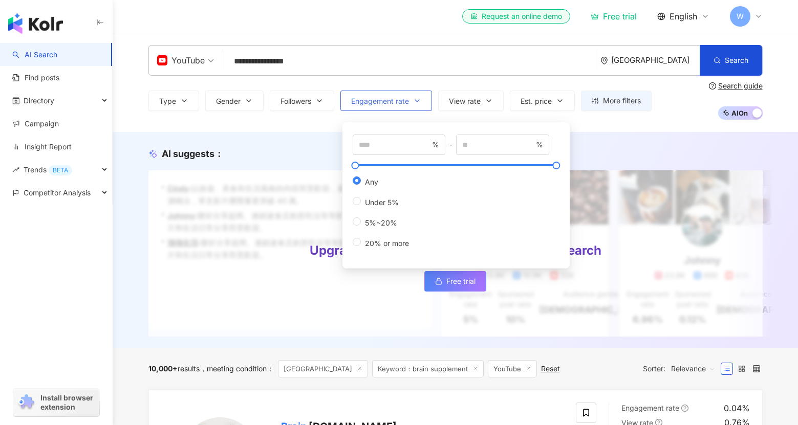
click at [367, 103] on span "Engagement rate" at bounding box center [380, 101] width 58 height 8
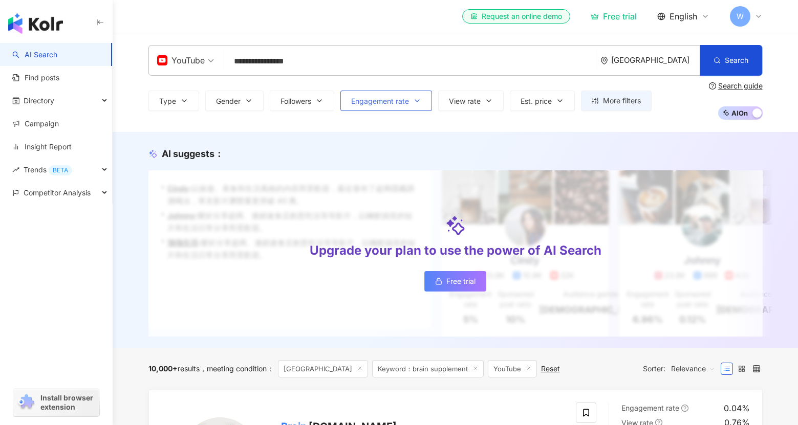
click at [367, 103] on span "Engagement rate" at bounding box center [380, 101] width 58 height 8
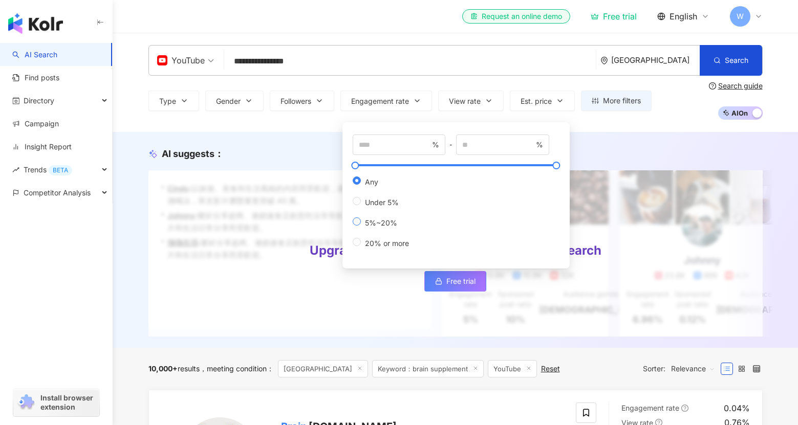
type input "*"
type input "**"
click at [329, 138] on div "AI suggests ： Upgrade your plan to use the power of AI Search Free trial • Cind…" at bounding box center [455, 240] width 685 height 216
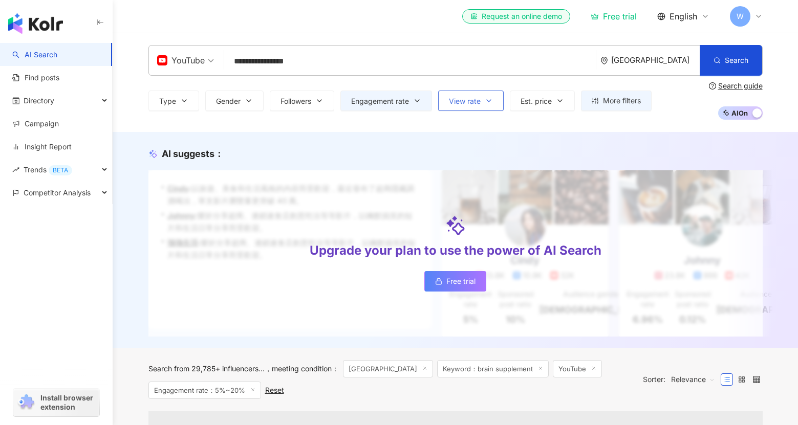
click at [456, 108] on button "View rate" at bounding box center [471, 101] width 66 height 20
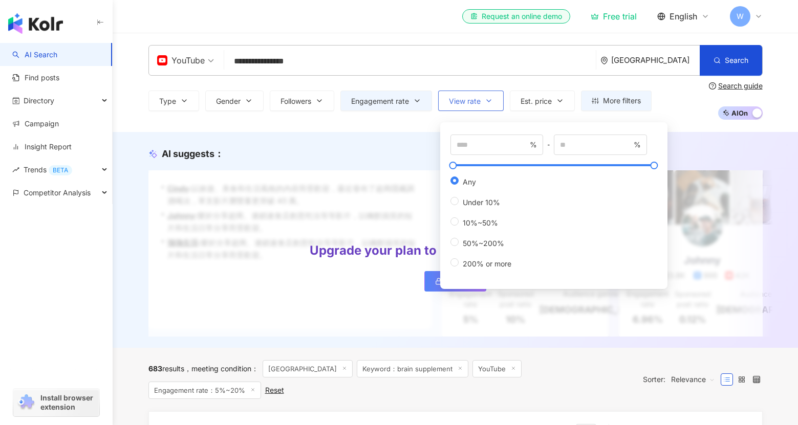
click at [456, 108] on button "View rate" at bounding box center [471, 101] width 66 height 20
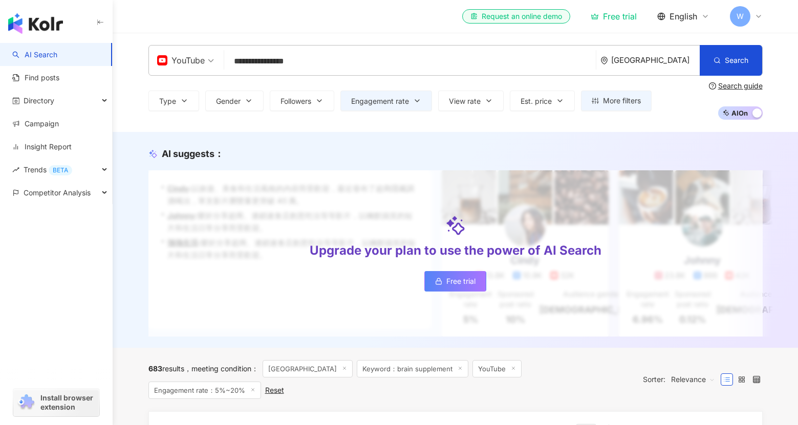
click at [510, 107] on div "Type Gender Followers Engagement rate View rate Est. price More filters Filter …" at bounding box center [399, 101] width 503 height 20
click at [534, 114] on div "Type Gender Followers Engagement rate View rate Est. price More filters Filter …" at bounding box center [455, 101] width 614 height 38
click at [536, 101] on span "Est. price" at bounding box center [536, 101] width 31 height 8
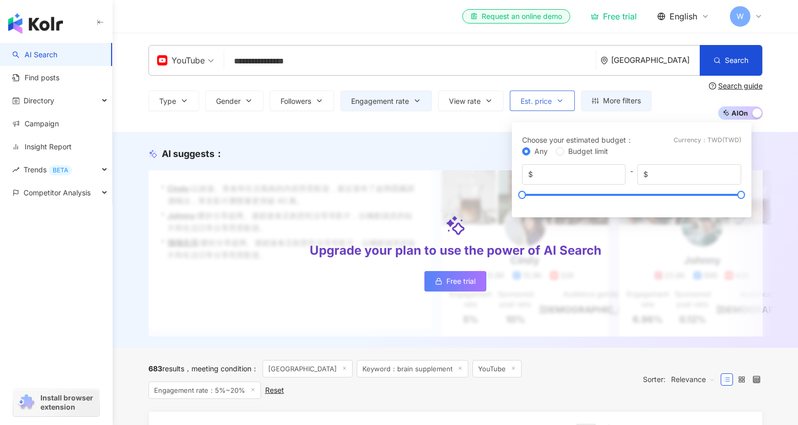
click at [536, 101] on span "Est. price" at bounding box center [536, 101] width 31 height 8
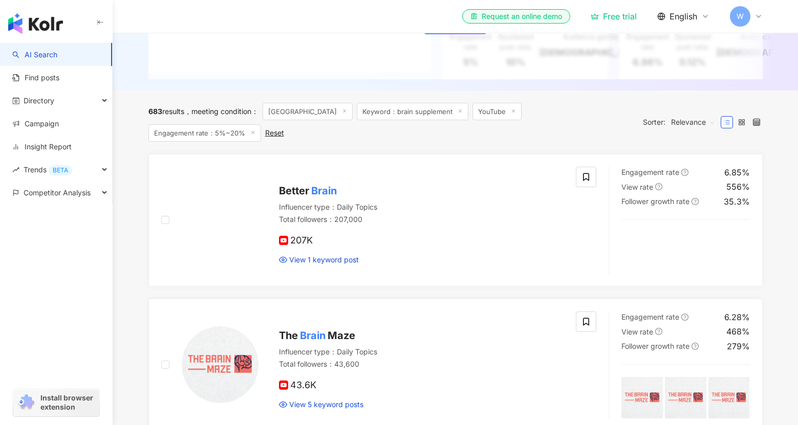
scroll to position [253, 0]
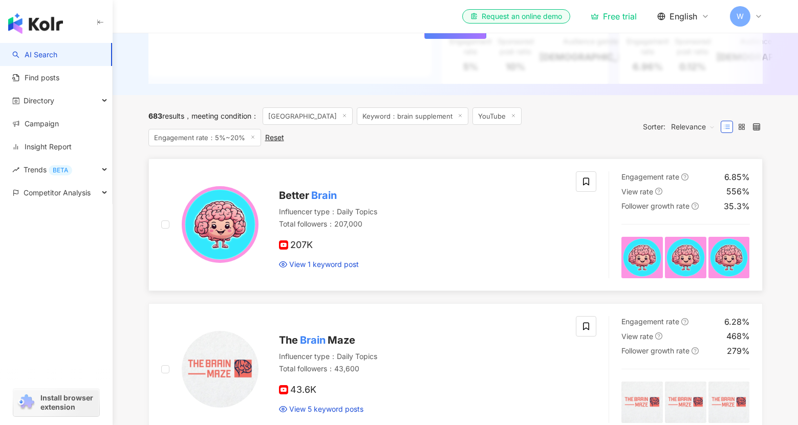
click at [327, 187] on mark "Brain" at bounding box center [324, 195] width 30 height 16
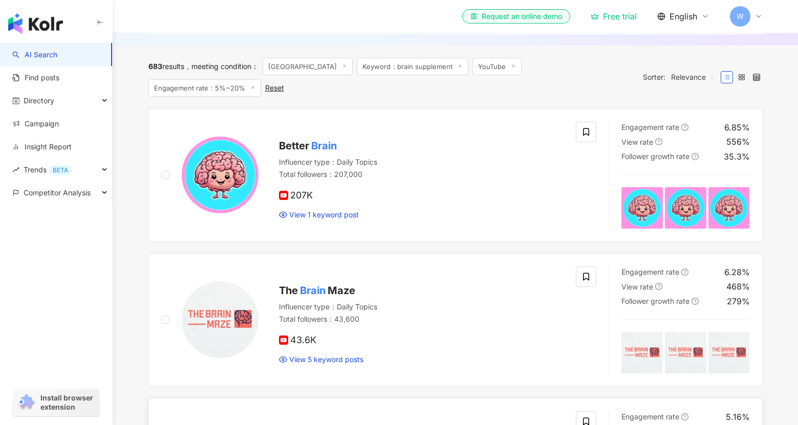
scroll to position [0, 0]
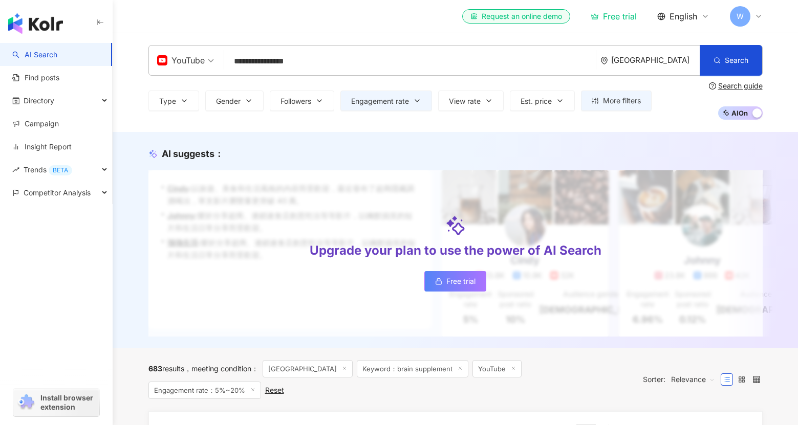
click at [748, 106] on span "AI On AI Off" at bounding box center [740, 112] width 45 height 13
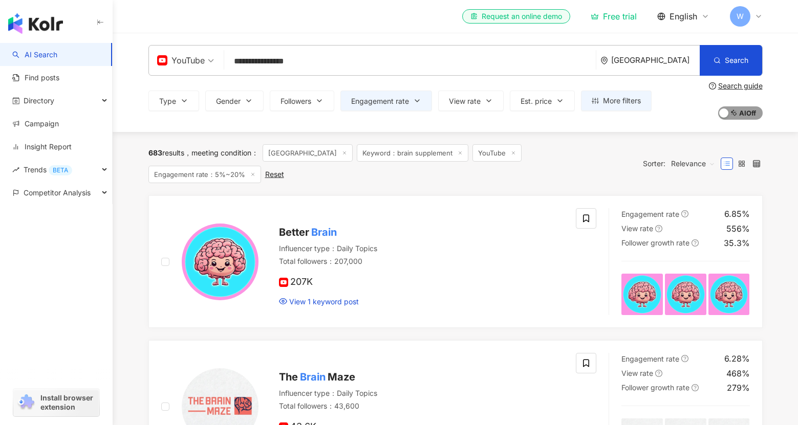
click at [748, 114] on span "AI On AI Off" at bounding box center [740, 112] width 45 height 13
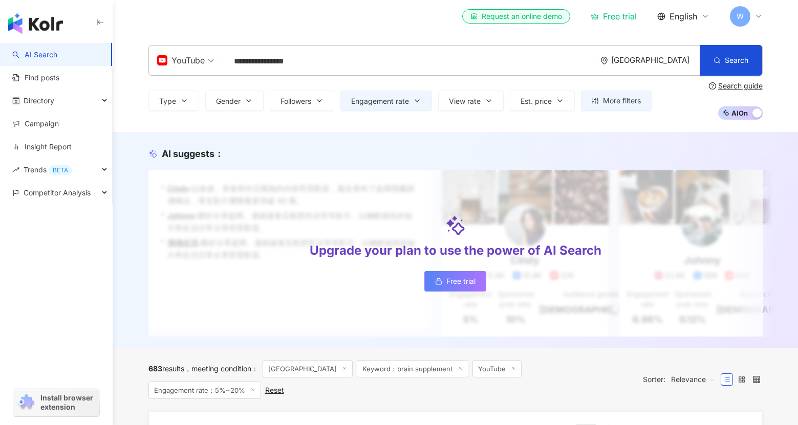
click at [469, 284] on span "Free trial" at bounding box center [460, 281] width 29 height 8
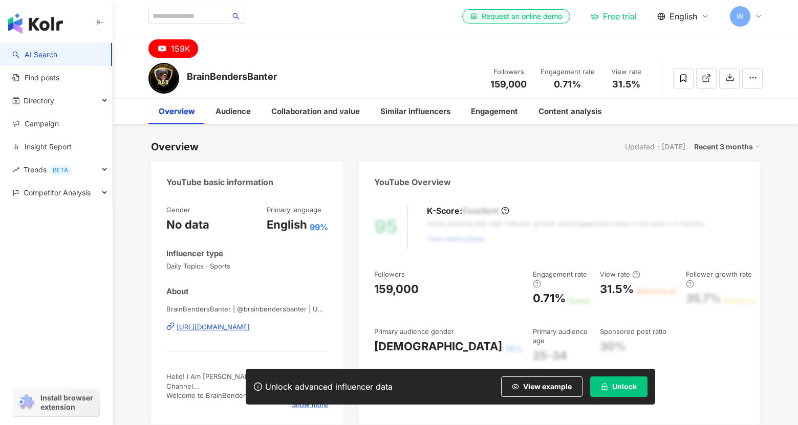
click at [161, 51] on icon at bounding box center [162, 48] width 12 height 12
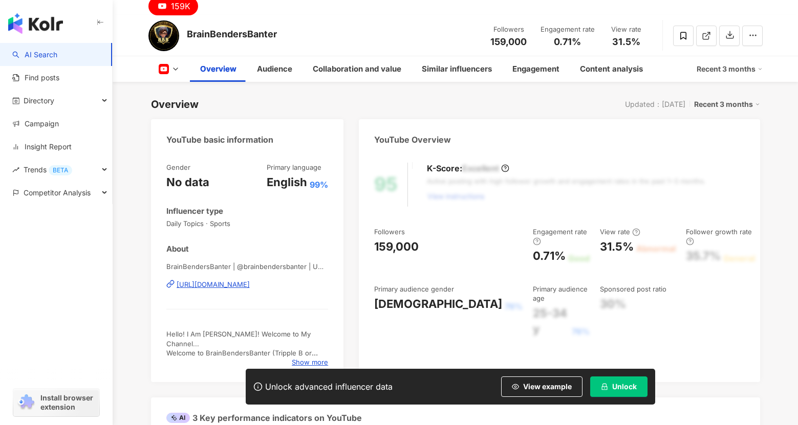
scroll to position [59, 0]
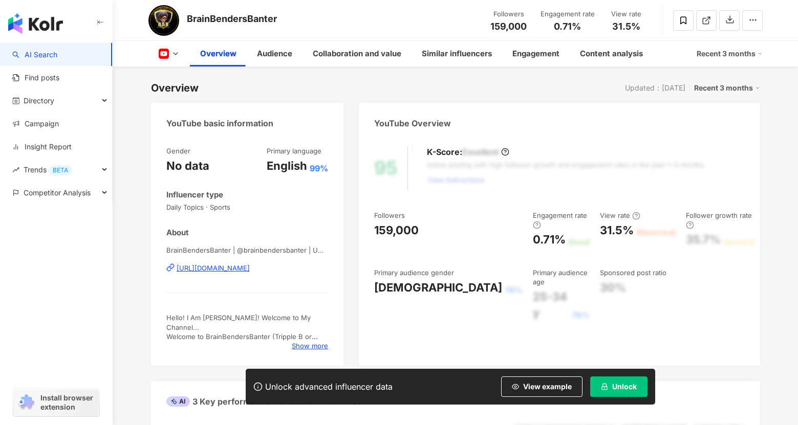
click at [250, 268] on div "https://www.youtube.com/channel/UCH3-Sra1d76zlNIcBeJNc2g" at bounding box center [213, 268] width 73 height 9
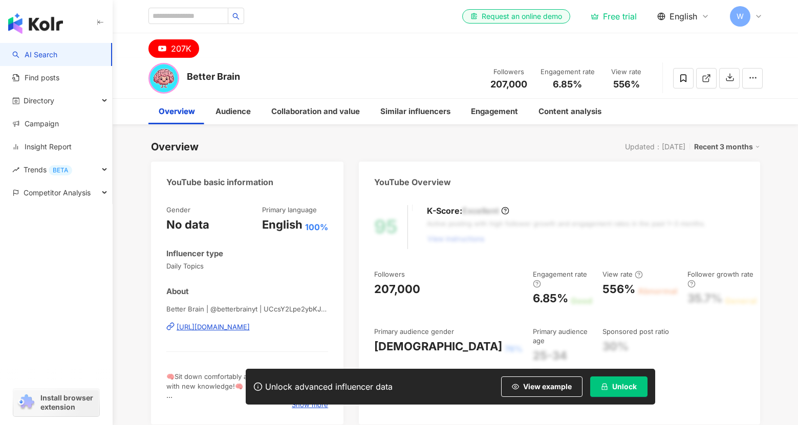
click at [281, 320] on div "Better Brain | @betterbrainyt | UCcsY2Lpe2ybKJ0b77P8W89w [URL][DOMAIN_NAME]" at bounding box center [247, 335] width 162 height 60
click at [250, 329] on div "[URL][DOMAIN_NAME]" at bounding box center [213, 327] width 73 height 9
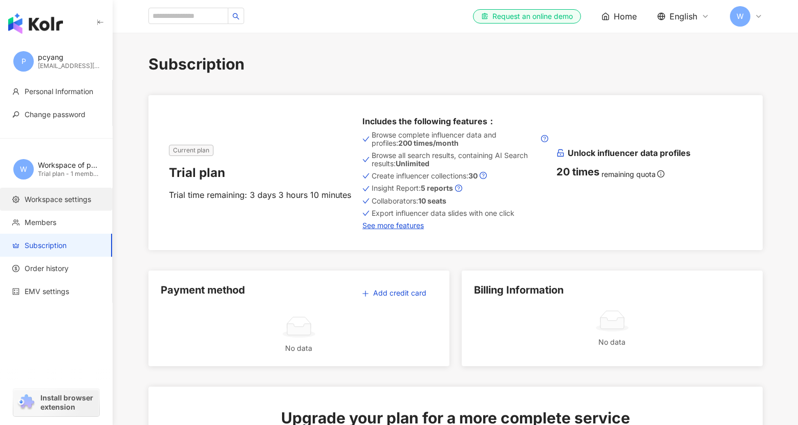
click at [79, 198] on span "Workspace settings" at bounding box center [58, 200] width 67 height 10
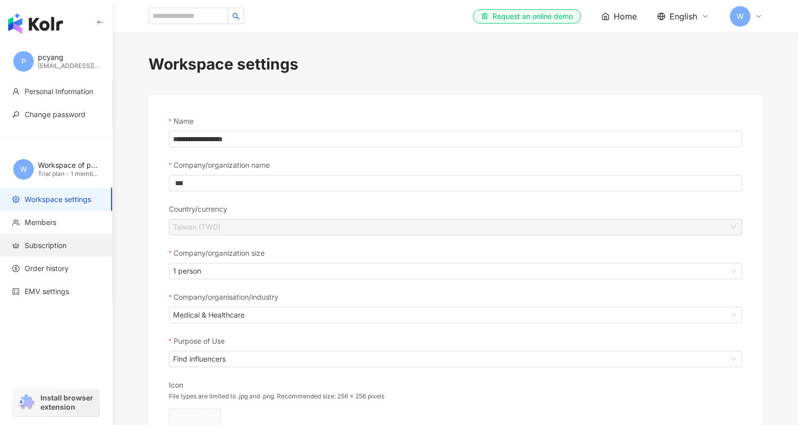
click at [67, 247] on span "Subscription" at bounding box center [46, 246] width 42 height 10
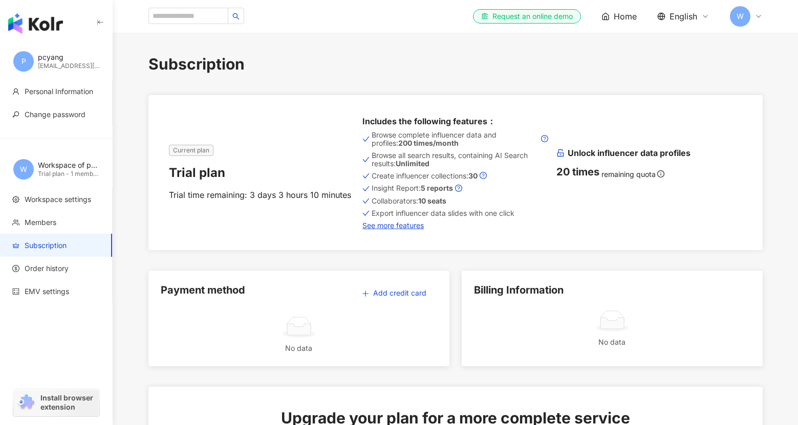
click at [57, 21] on img "button" at bounding box center [35, 23] width 55 height 20
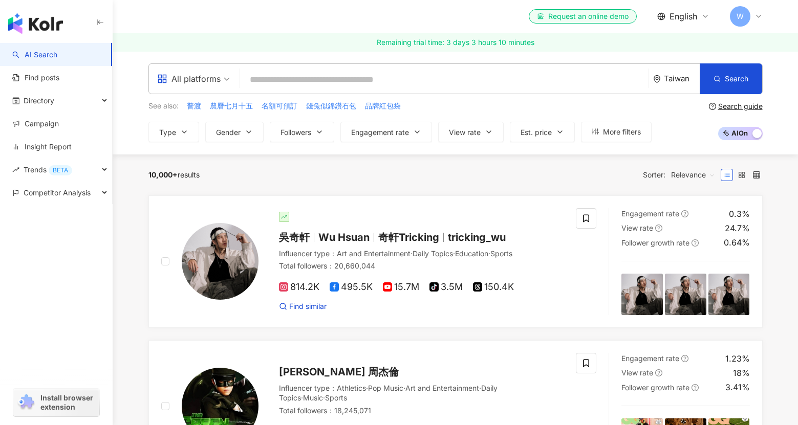
click at [664, 74] on div "Taiwan" at bounding box center [682, 78] width 36 height 9
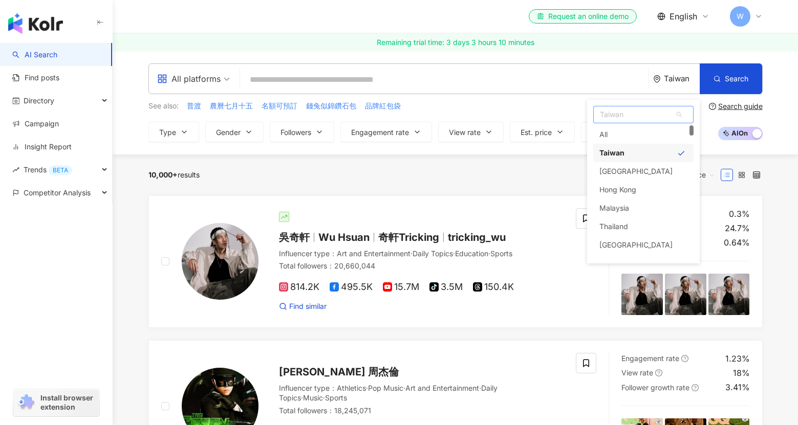
click at [641, 113] on span "Taiwan" at bounding box center [643, 114] width 99 height 16
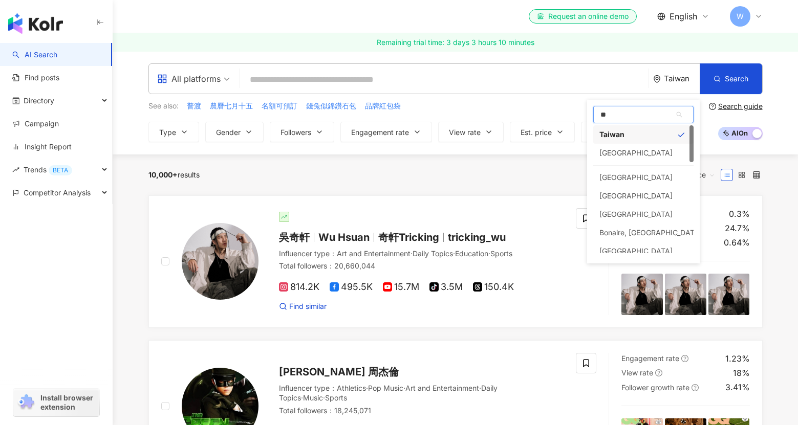
type input "***"
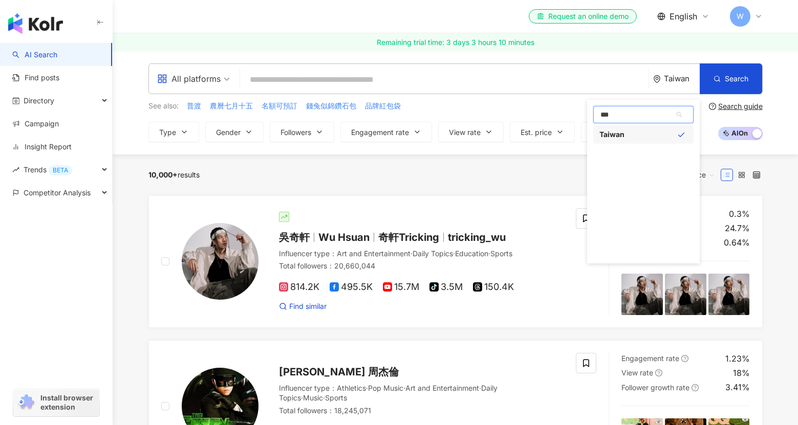
click at [634, 140] on div "Taiwan" at bounding box center [643, 134] width 100 height 18
click at [618, 117] on span "Taiwan" at bounding box center [643, 114] width 99 height 16
click at [634, 162] on div "All Taiwan Japan Hong Kong Malaysia Thailand Vietnam Singapore" at bounding box center [643, 198] width 100 height 147
click at [634, 109] on span "Taiwan" at bounding box center [643, 114] width 99 height 16
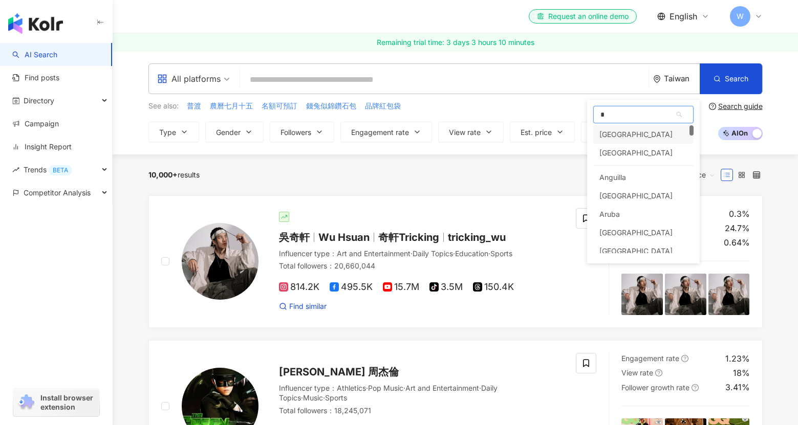
type input "**"
click at [633, 132] on div "United States" at bounding box center [635, 134] width 73 height 18
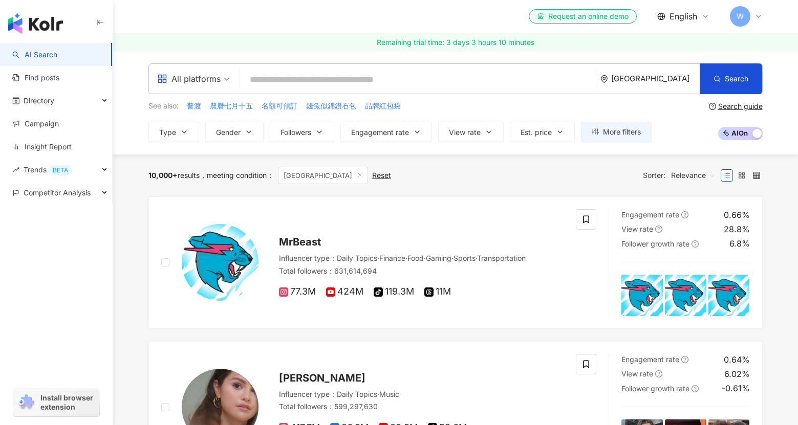
click at [390, 85] on input "search" at bounding box center [418, 79] width 348 height 19
type input "*"
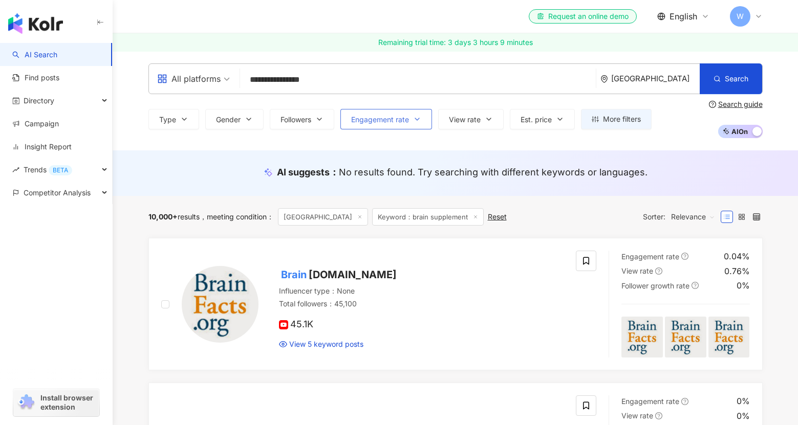
click at [401, 116] on span "Engagement rate" at bounding box center [380, 120] width 58 height 8
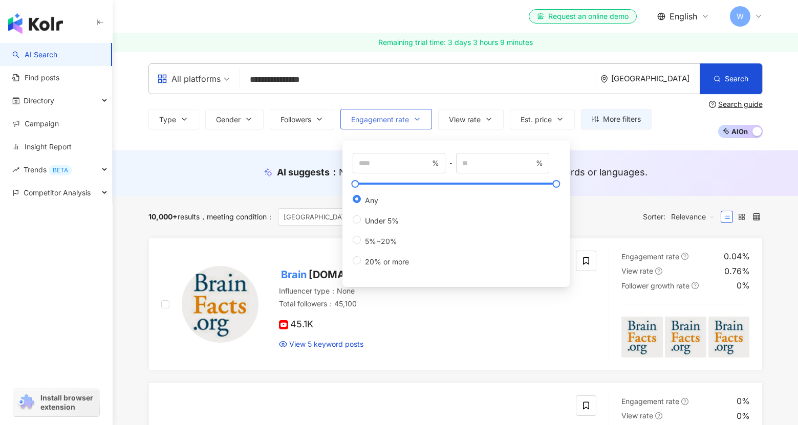
click at [401, 116] on span "Engagement rate" at bounding box center [380, 120] width 58 height 8
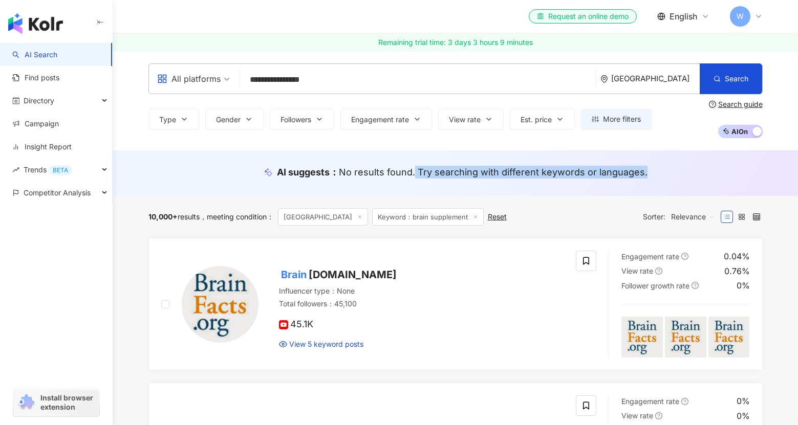
drag, startPoint x: 416, startPoint y: 170, endPoint x: 521, endPoint y: 179, distance: 105.3
click at [521, 179] on div "AI suggests ： No results found. Try searching with different keywords or langua…" at bounding box center [455, 175] width 655 height 19
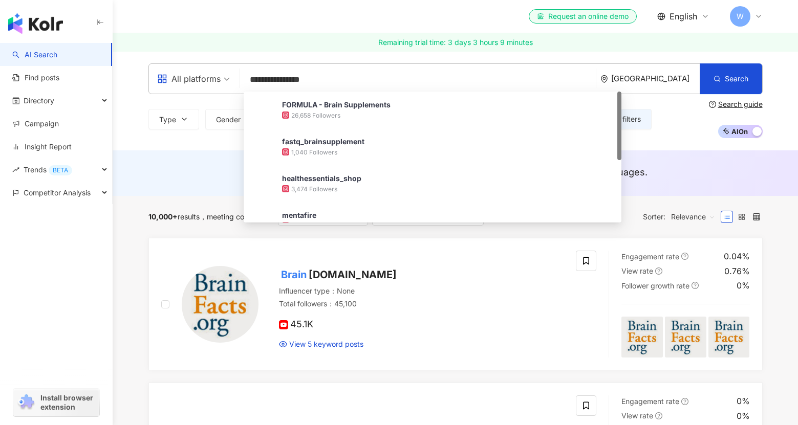
drag, startPoint x: 368, startPoint y: 80, endPoint x: 194, endPoint y: 39, distance: 179.3
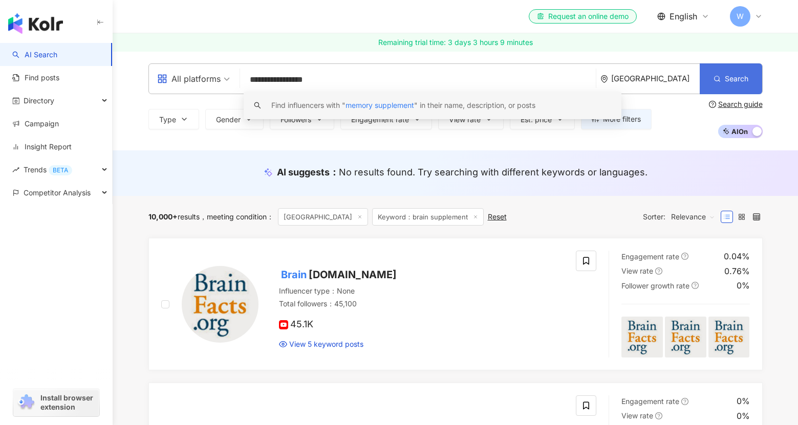
type input "**********"
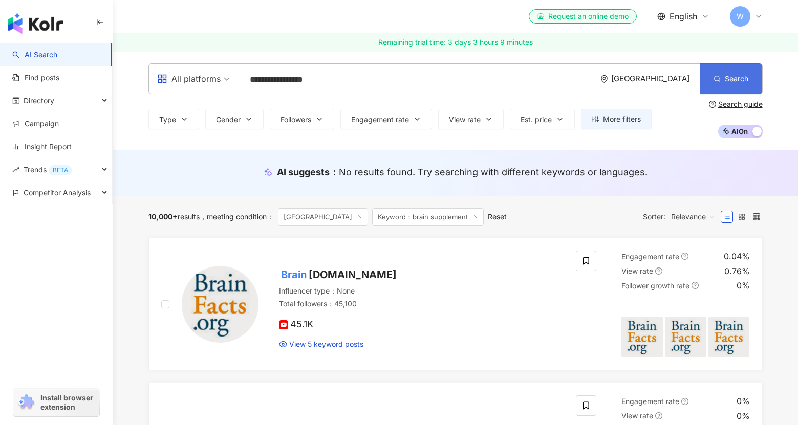
click at [706, 75] on button "Search" at bounding box center [731, 78] width 62 height 31
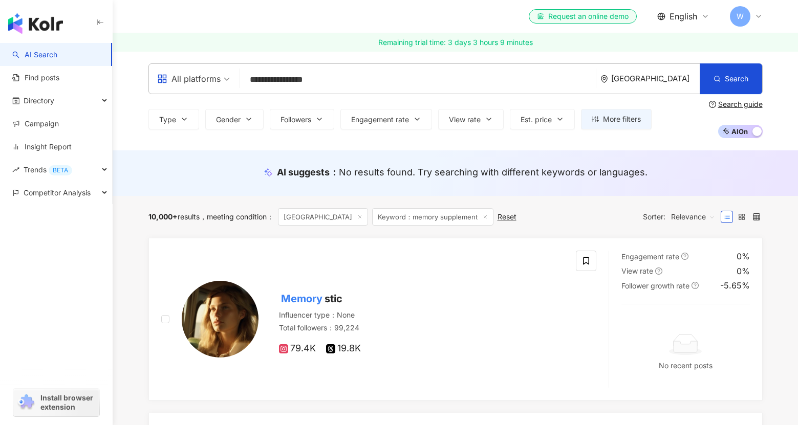
click at [456, 173] on span "No results found. Try searching with different keywords or languages." at bounding box center [493, 172] width 309 height 11
drag, startPoint x: 348, startPoint y: 80, endPoint x: 220, endPoint y: 78, distance: 128.5
click at [221, 79] on div "**********" at bounding box center [455, 78] width 614 height 31
type input "*"
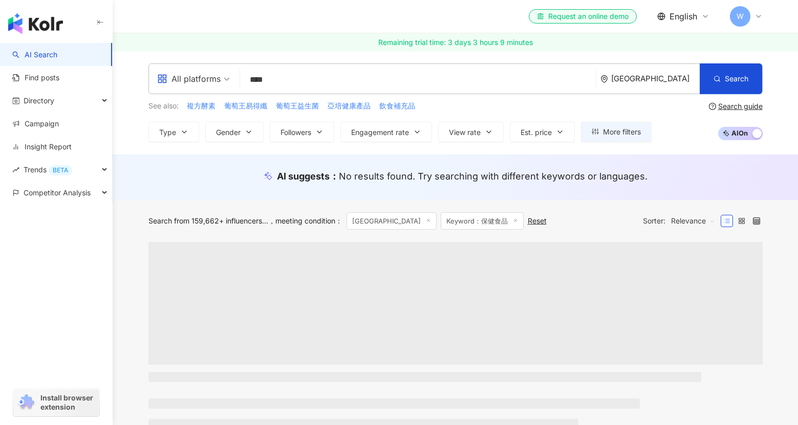
click at [291, 56] on div "All platforms **** United States Search ef9a25c3-e5c1-4ead-9c88-a94ffcf744c9 ฅ^…" at bounding box center [455, 102] width 685 height 103
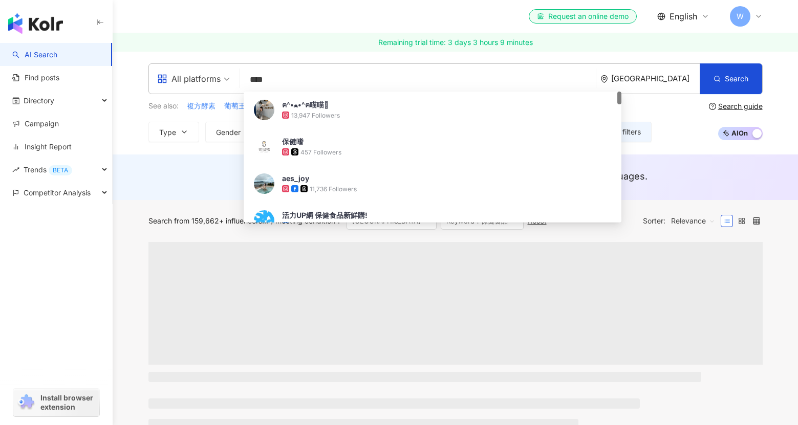
click at [295, 76] on input "****" at bounding box center [418, 79] width 348 height 19
paste input "**********"
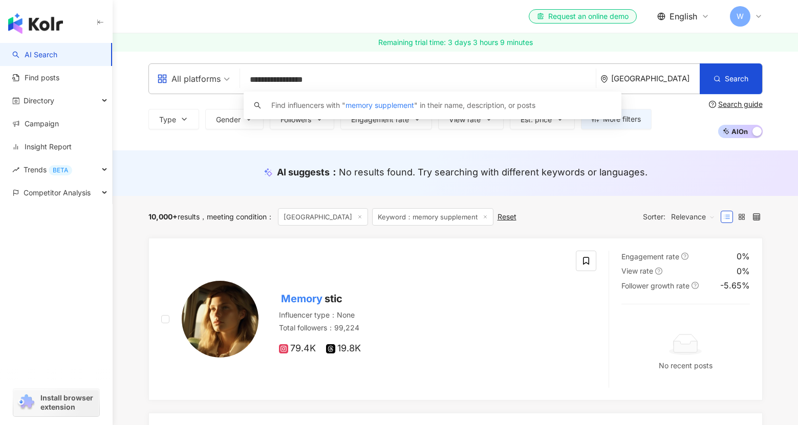
type input "**********"
click at [406, 147] on div "**********" at bounding box center [455, 100] width 685 height 99
click at [300, 129] on button "Followers" at bounding box center [302, 119] width 65 height 20
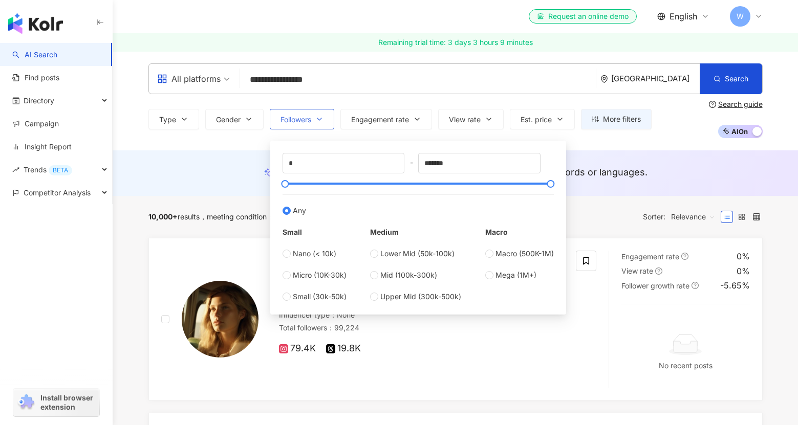
click at [300, 129] on button "Followers" at bounding box center [302, 119] width 65 height 20
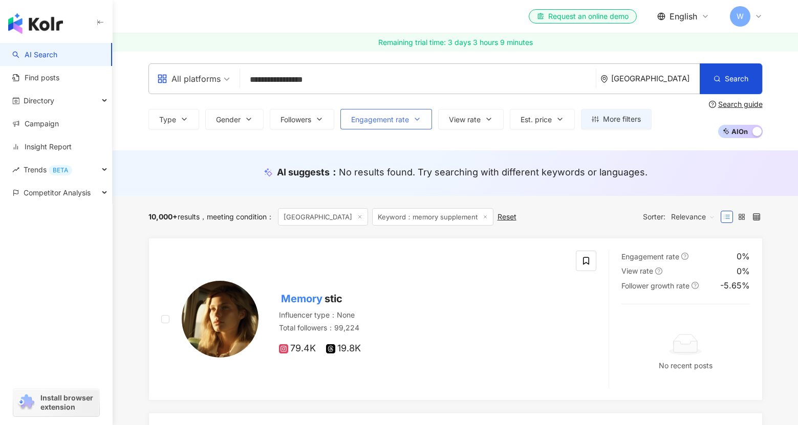
click at [383, 118] on span "Engagement rate" at bounding box center [380, 120] width 58 height 8
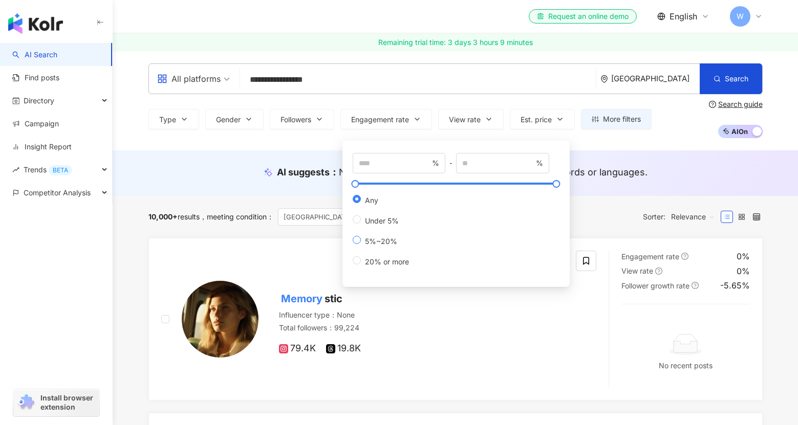
click at [380, 241] on span "5%~20%" at bounding box center [381, 241] width 40 height 9
type input "*"
type input "**"
click at [486, 109] on button "View rate" at bounding box center [471, 119] width 66 height 20
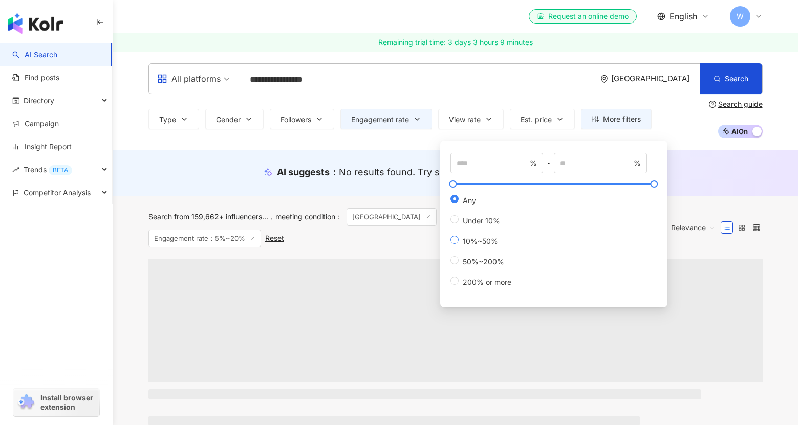
click at [477, 239] on span "10%~50%" at bounding box center [481, 241] width 44 height 9
type input "**"
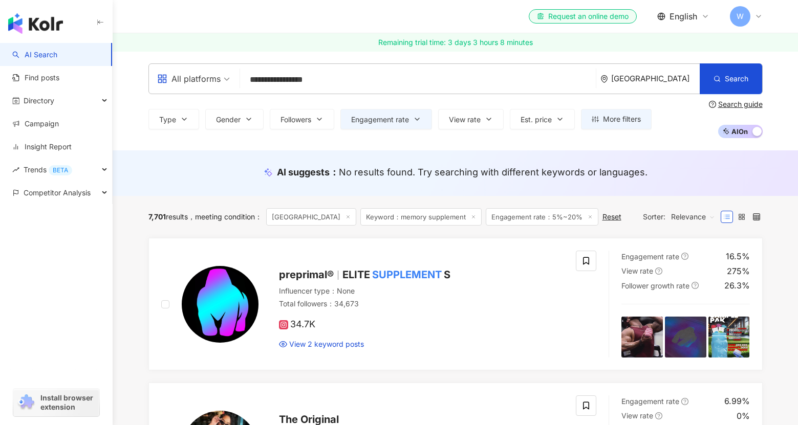
click at [545, 106] on div "Type Gender Followers Engagement rate View rate Est. price More filters * % - *…" at bounding box center [455, 119] width 614 height 38
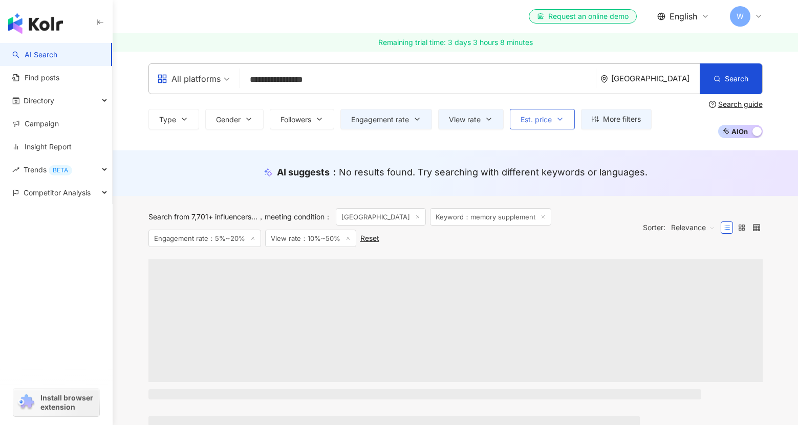
click at [560, 126] on button "Est. price" at bounding box center [542, 119] width 65 height 20
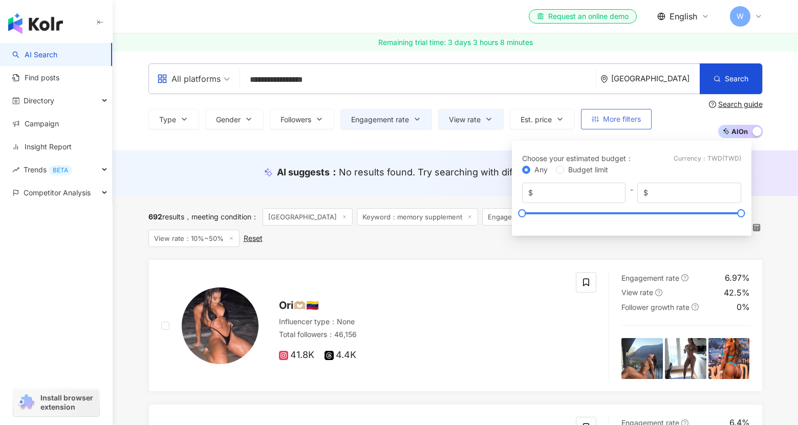
click at [593, 123] on button "More filters" at bounding box center [616, 119] width 71 height 20
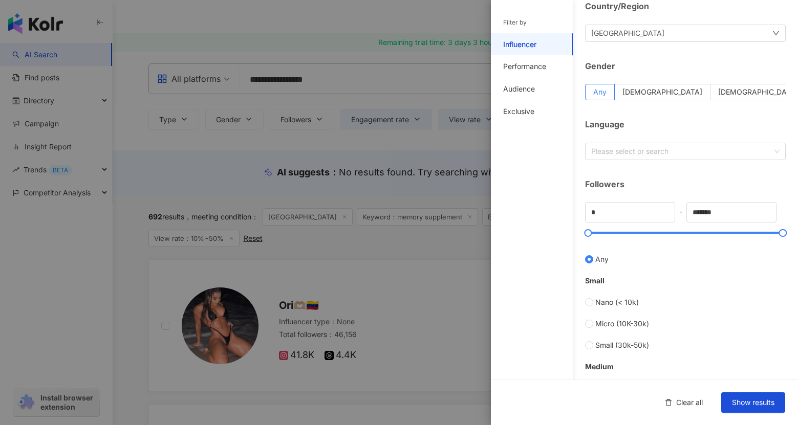
scroll to position [298, 0]
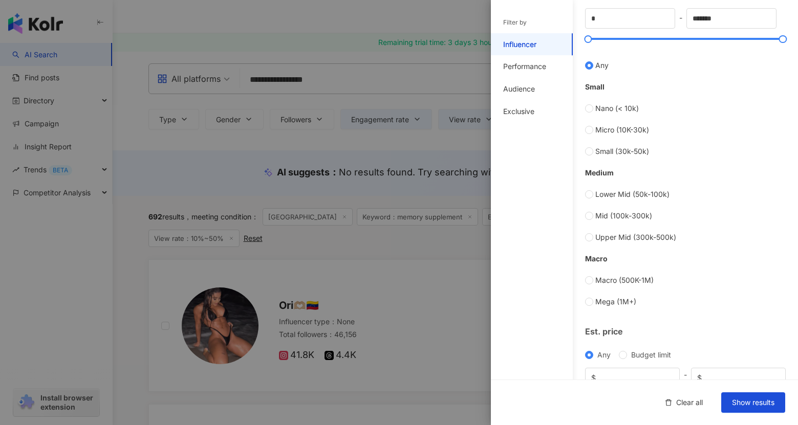
click at [599, 163] on div "Medium Lower Mid (50k-100k) Mid (100k-300k) Upper Mid (300k-500k)" at bounding box center [685, 200] width 201 height 86
click at [598, 127] on span "Micro (10K-30k)" at bounding box center [622, 129] width 54 height 11
type input "*****"
click at [754, 405] on span "Show results" at bounding box center [753, 403] width 42 height 8
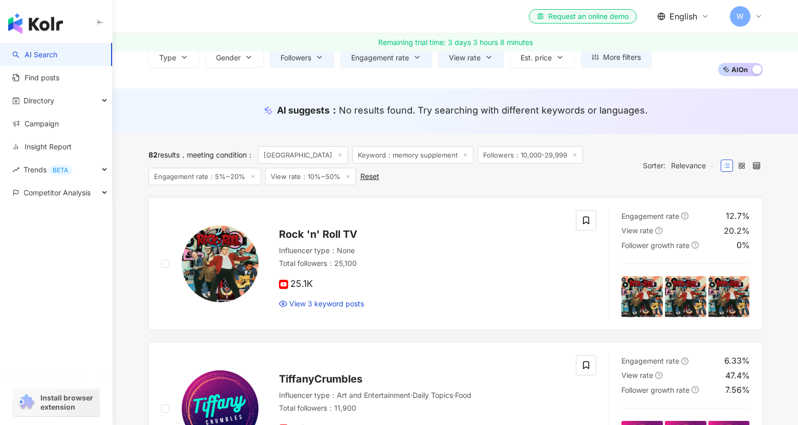
scroll to position [63, 0]
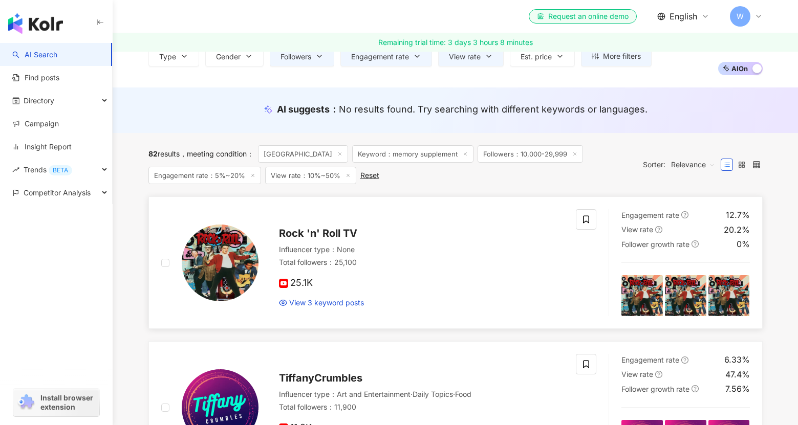
click at [333, 238] on span "Rock 'n' Roll TV" at bounding box center [318, 233] width 78 height 12
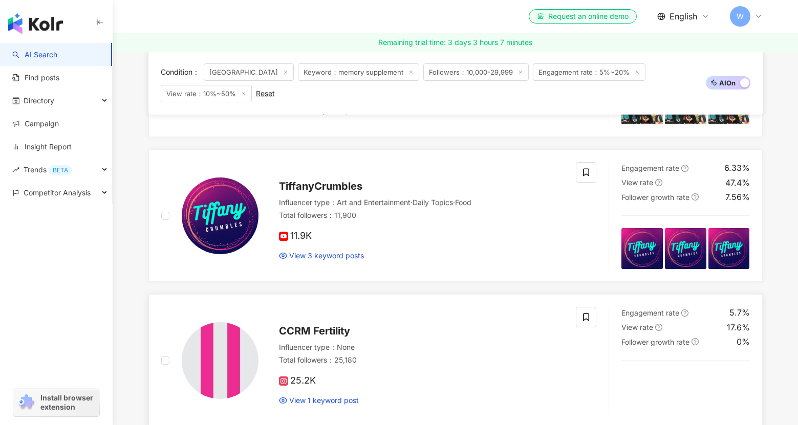
scroll to position [388, 0]
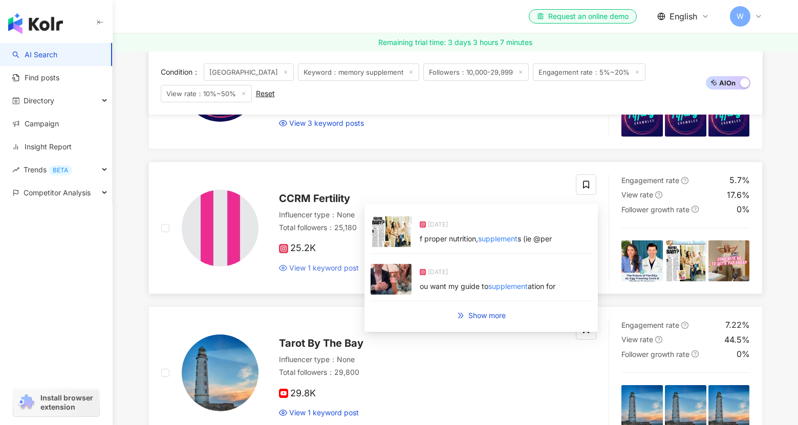
click at [345, 264] on span "View 1 keyword post" at bounding box center [324, 268] width 70 height 10
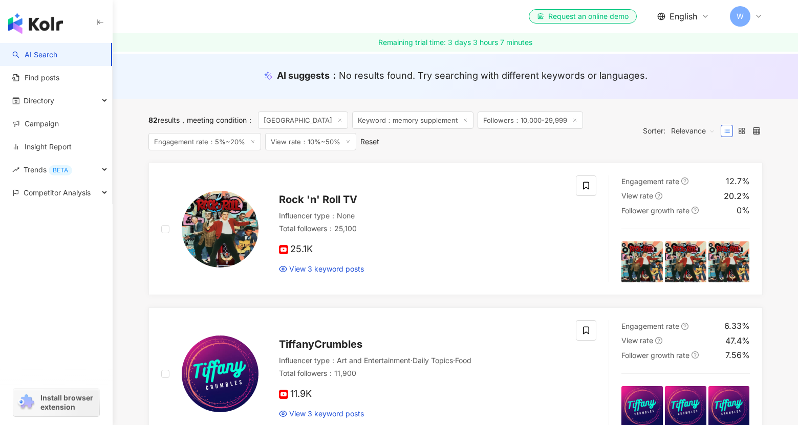
scroll to position [0, 0]
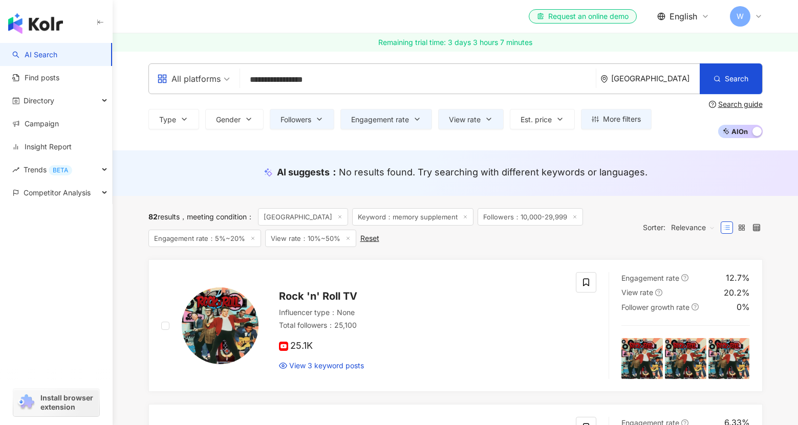
click at [202, 80] on div "All platforms" at bounding box center [188, 79] width 63 height 16
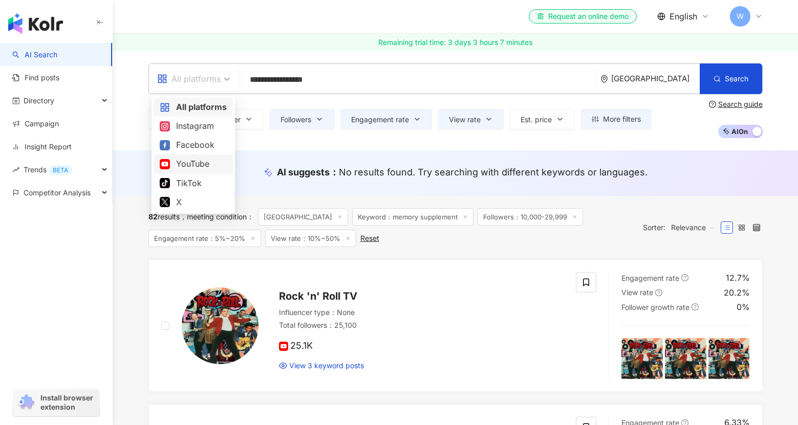
click at [203, 161] on div "YouTube" at bounding box center [193, 164] width 67 height 13
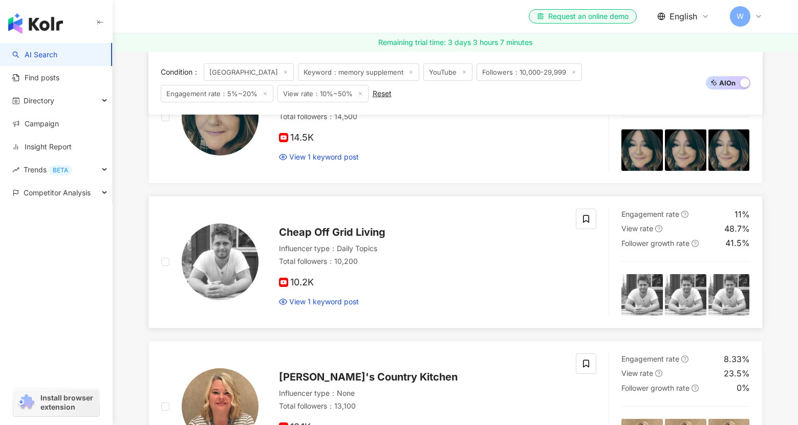
scroll to position [795, 0]
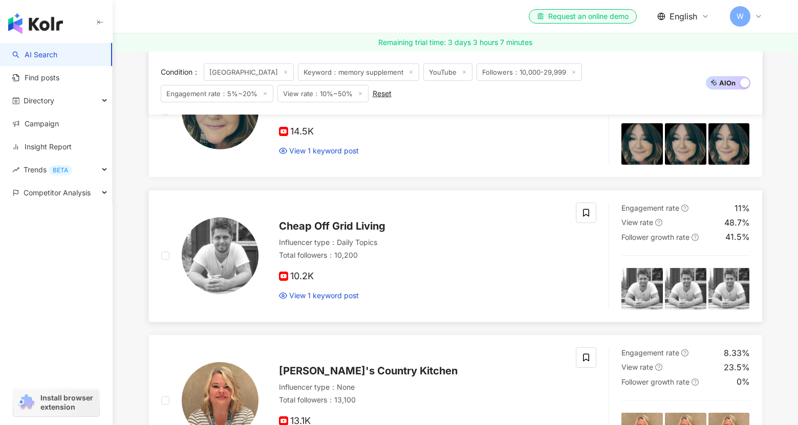
click at [377, 227] on span "Cheap Off Grid Living" at bounding box center [332, 226] width 106 height 12
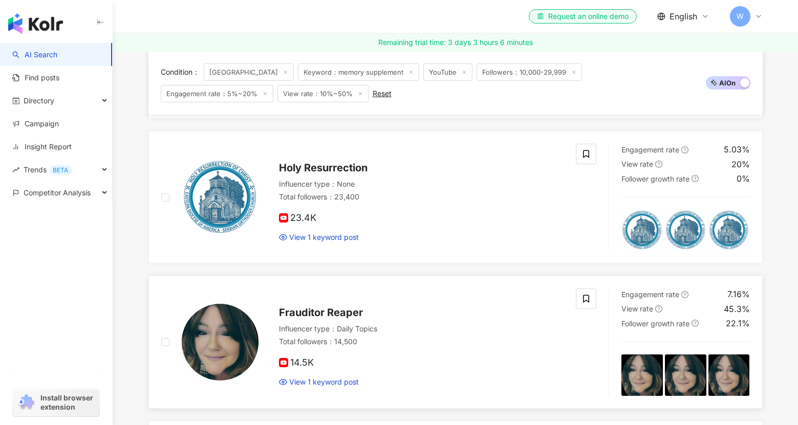
scroll to position [0, 0]
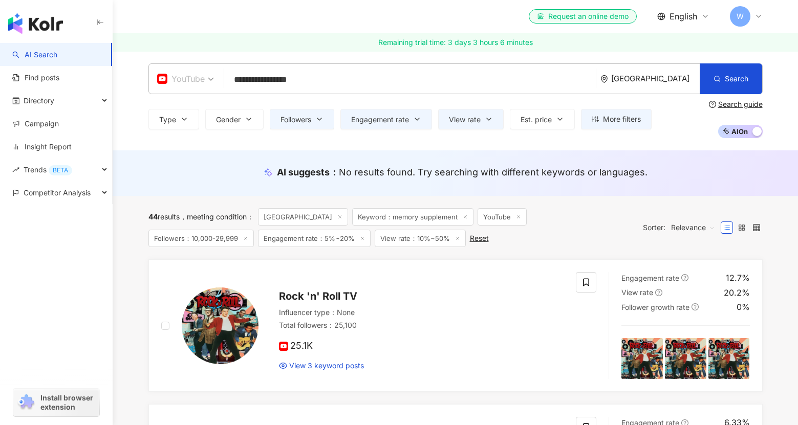
click at [205, 79] on span "YouTube" at bounding box center [185, 79] width 57 height 16
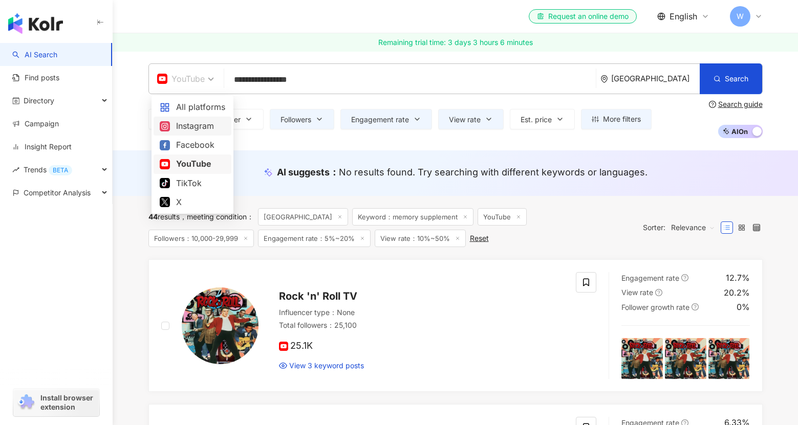
click at [213, 127] on div "Instagram" at bounding box center [193, 126] width 66 height 13
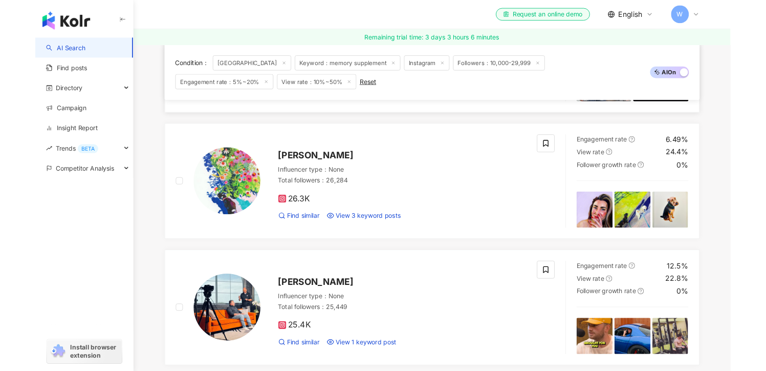
scroll to position [597, 0]
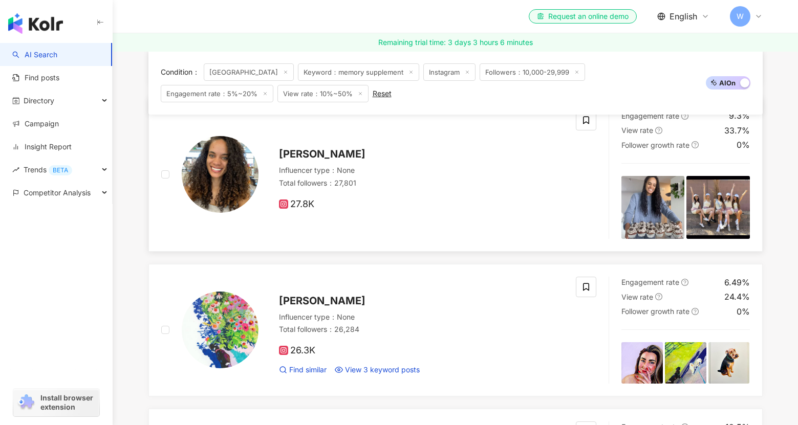
click at [346, 152] on span "Karri Lauritzen" at bounding box center [322, 154] width 87 height 12
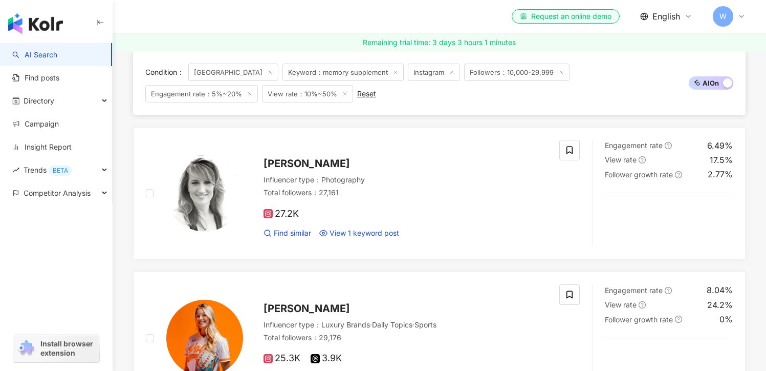
scroll to position [1832, 0]
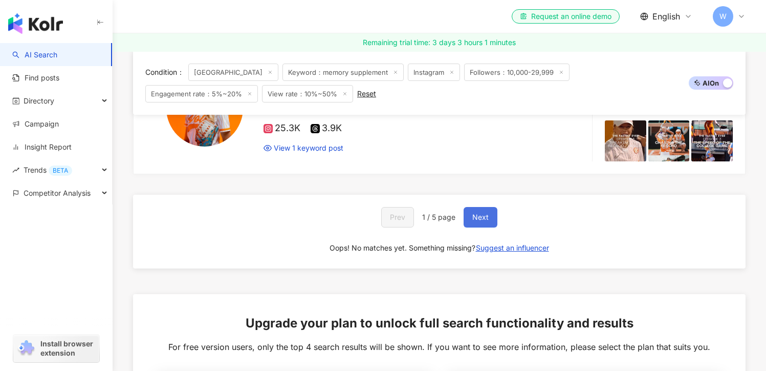
click at [476, 213] on span "Next" at bounding box center [481, 217] width 16 height 8
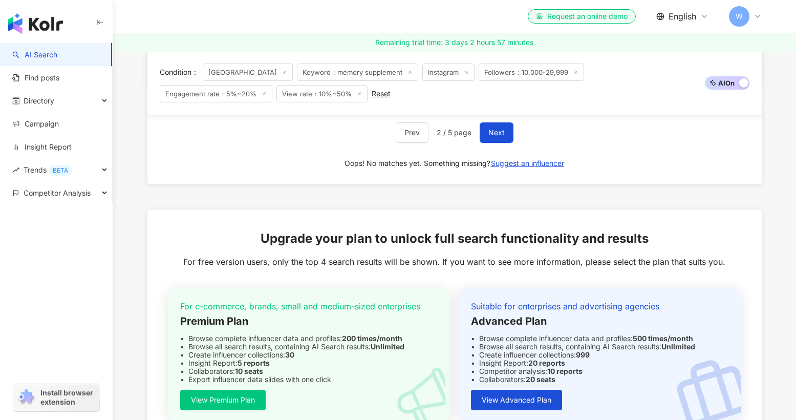
scroll to position [1973, 0]
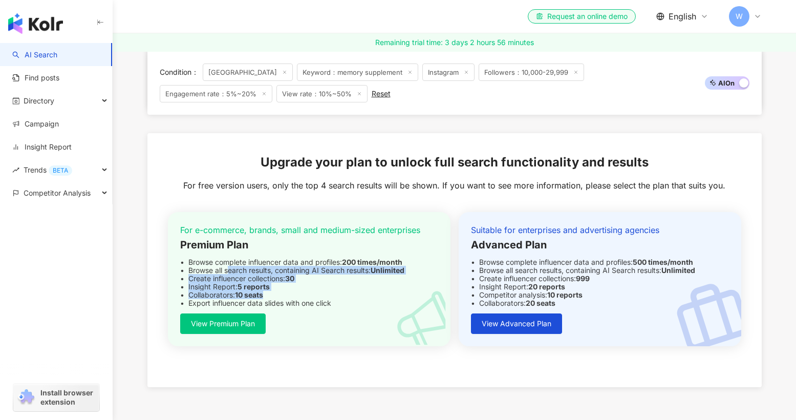
drag, startPoint x: 229, startPoint y: 268, endPoint x: 291, endPoint y: 292, distance: 66.6
click at [291, 292] on div "For e-commerce, brands, small and medium-sized enterprises Premium Plan Browse …" at bounding box center [309, 265] width 258 height 83
click at [291, 292] on div "Collaborators: 10 seats" at bounding box center [309, 295] width 258 height 8
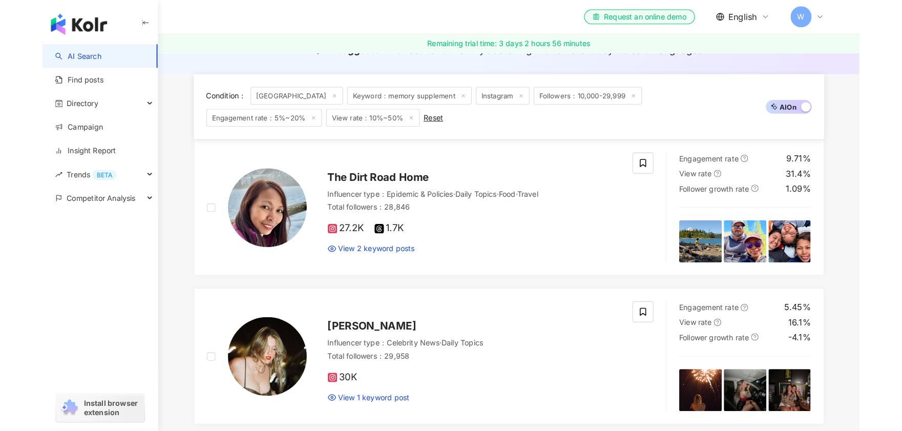
scroll to position [0, 0]
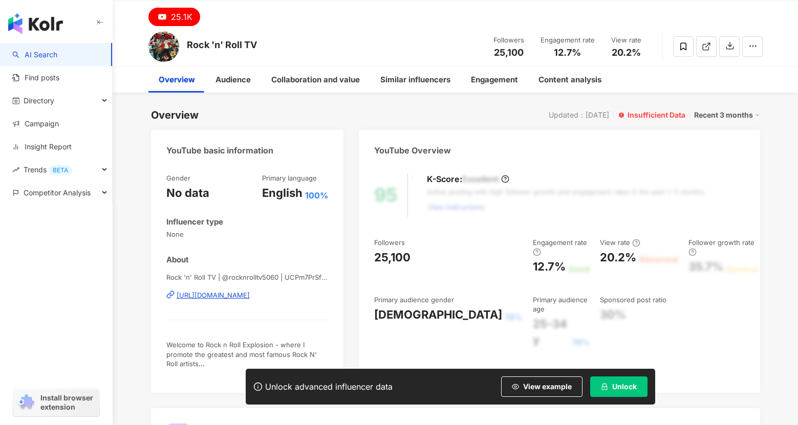
scroll to position [69, 0]
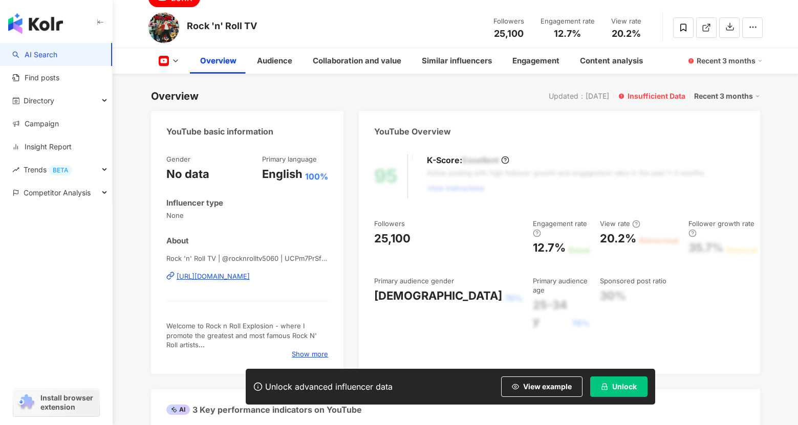
click at [250, 276] on div "[URL][DOMAIN_NAME]" at bounding box center [213, 276] width 73 height 9
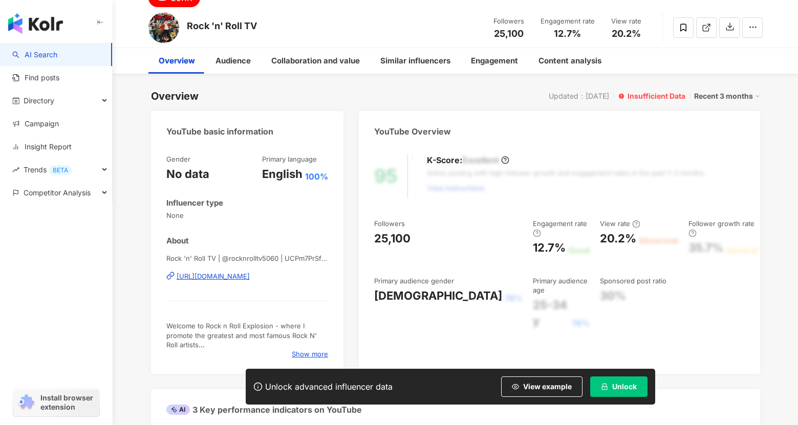
scroll to position [0, 0]
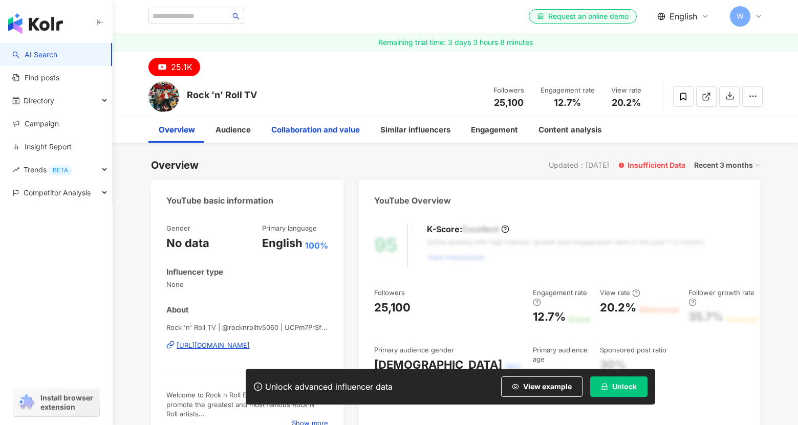
click at [296, 129] on div "Collaboration and value" at bounding box center [315, 130] width 89 height 12
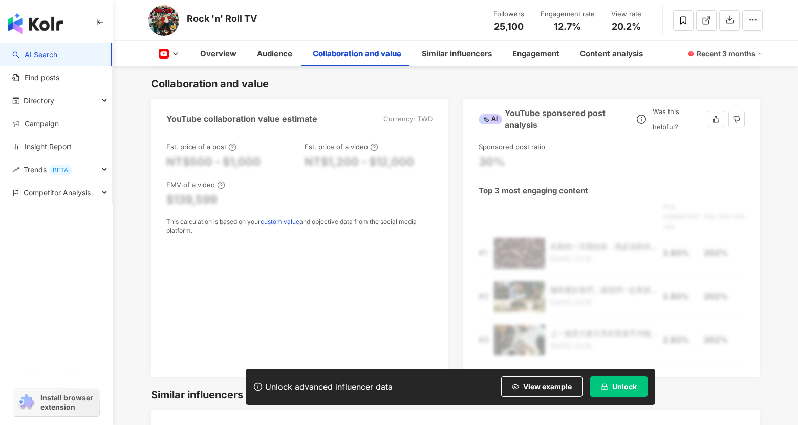
click at [526, 157] on div "30%" at bounding box center [612, 162] width 266 height 16
click at [499, 158] on div "30%" at bounding box center [492, 162] width 26 height 16
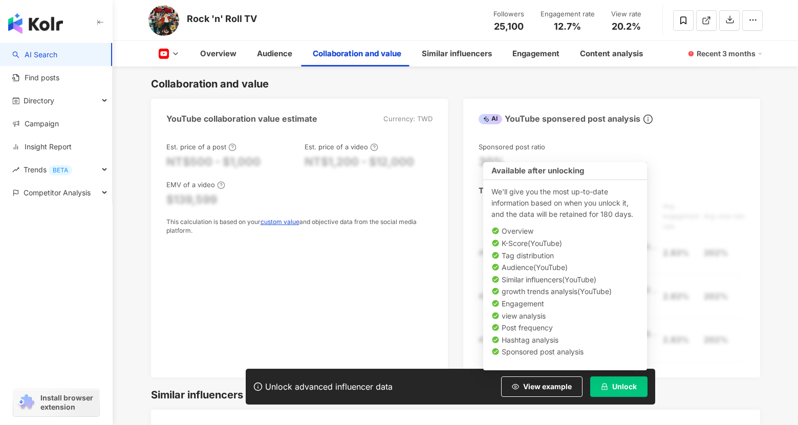
click at [608, 390] on icon "lock" at bounding box center [604, 386] width 7 height 7
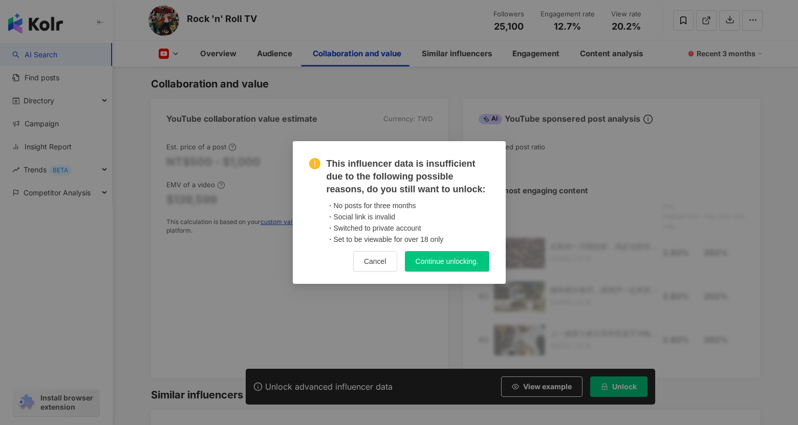
click at [470, 266] on button "Continue unlocking." at bounding box center [447, 261] width 84 height 20
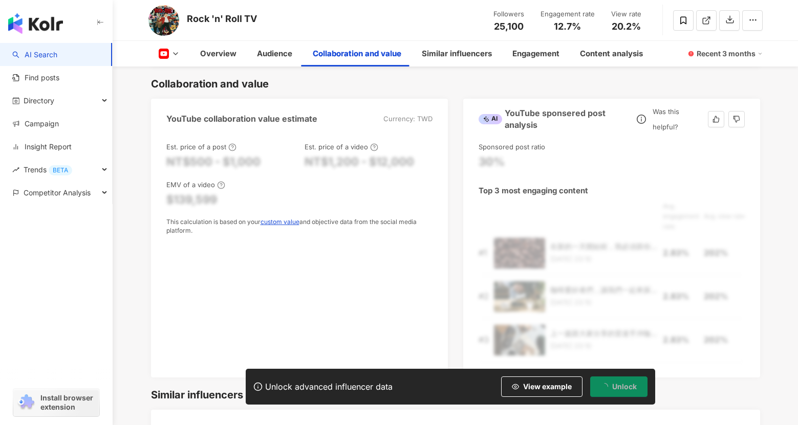
scroll to position [1211, 0]
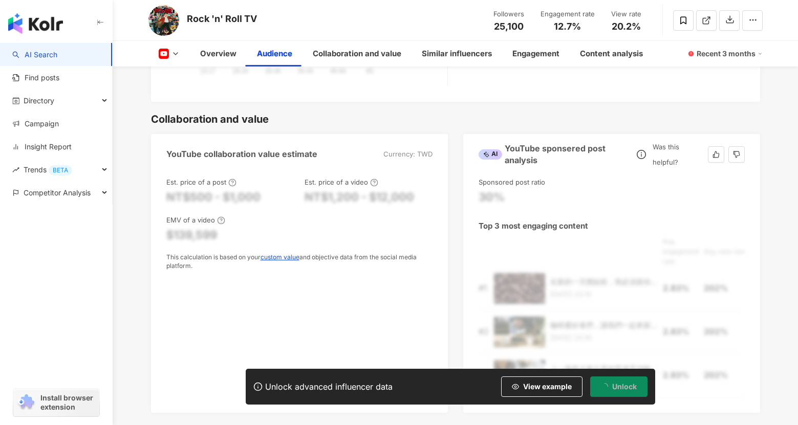
click at [504, 203] on div "30%" at bounding box center [612, 197] width 266 height 16
click at [501, 201] on div "30%" at bounding box center [492, 197] width 26 height 16
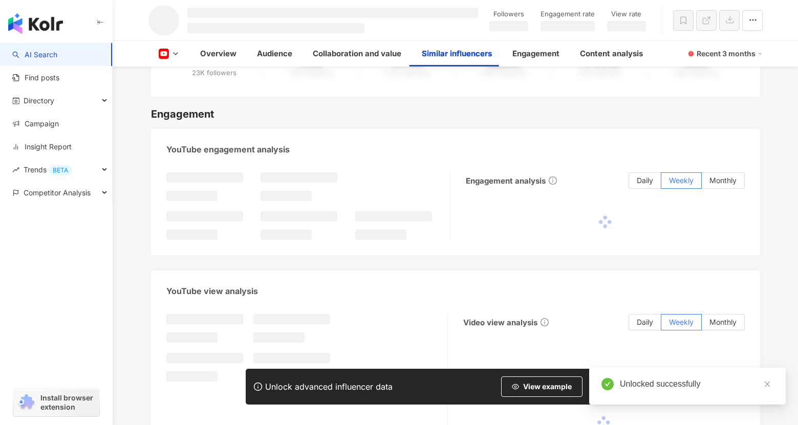
scroll to position [1304, 0]
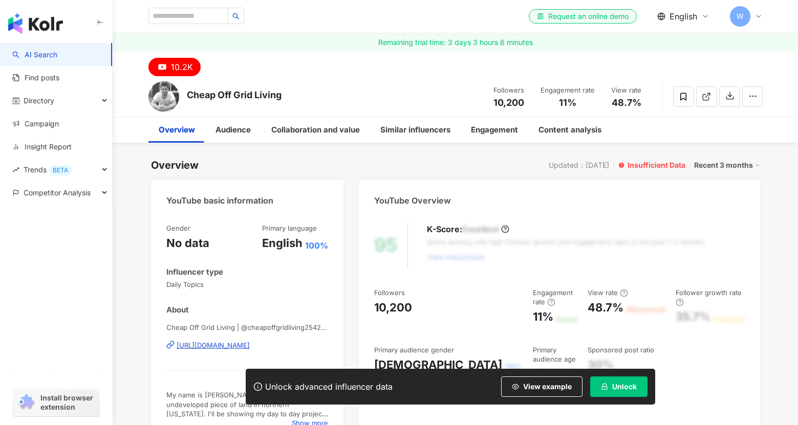
click at [201, 348] on div "[URL][DOMAIN_NAME]" at bounding box center [213, 345] width 73 height 9
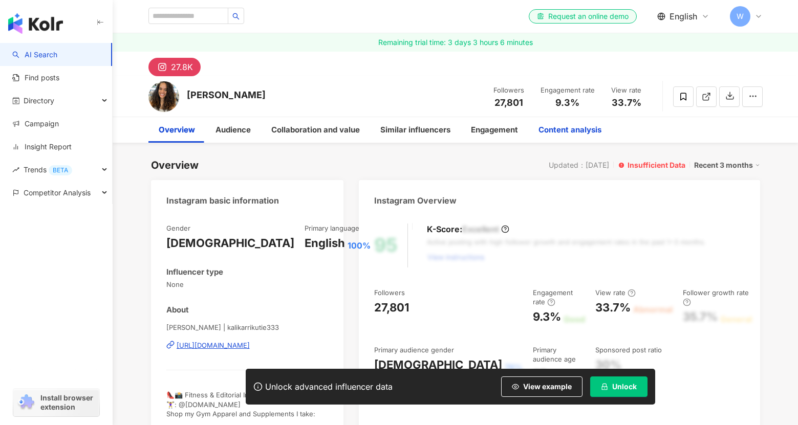
click at [568, 131] on div "Content analysis" at bounding box center [570, 130] width 63 height 12
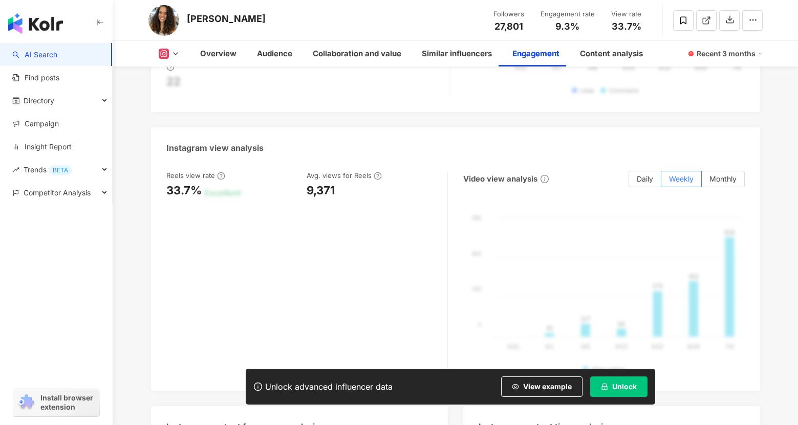
scroll to position [2272, 0]
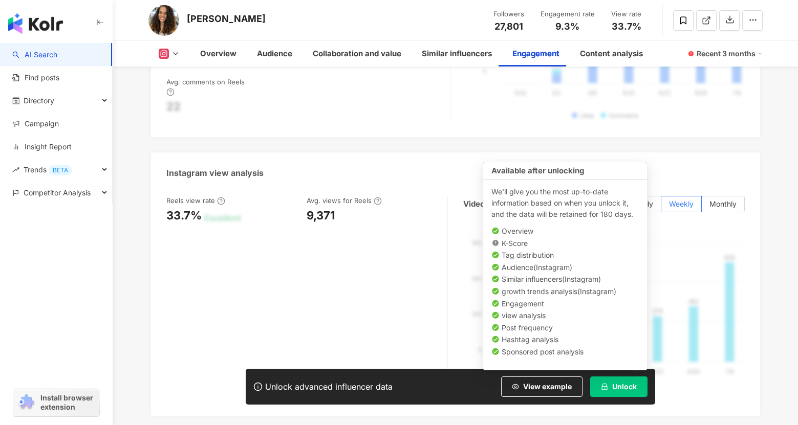
click at [624, 385] on span "Unlock" at bounding box center [624, 387] width 25 height 8
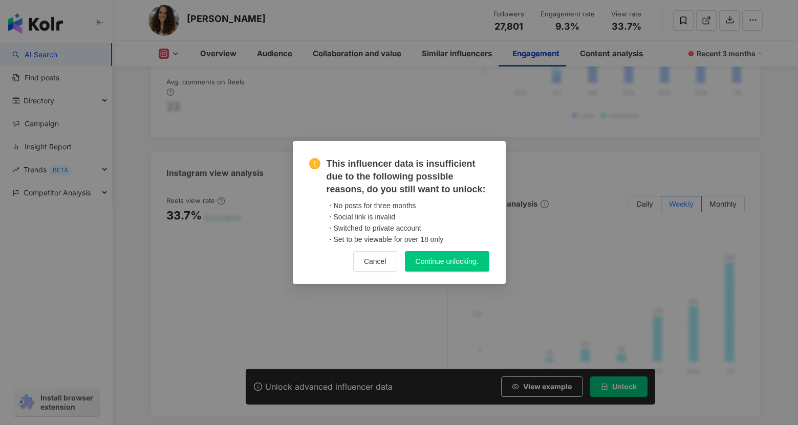
click at [459, 261] on span "Continue unlocking." at bounding box center [447, 262] width 63 height 8
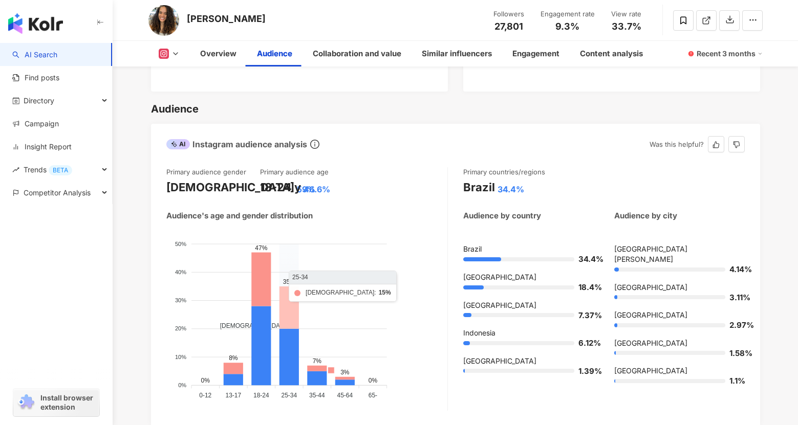
scroll to position [807, 0]
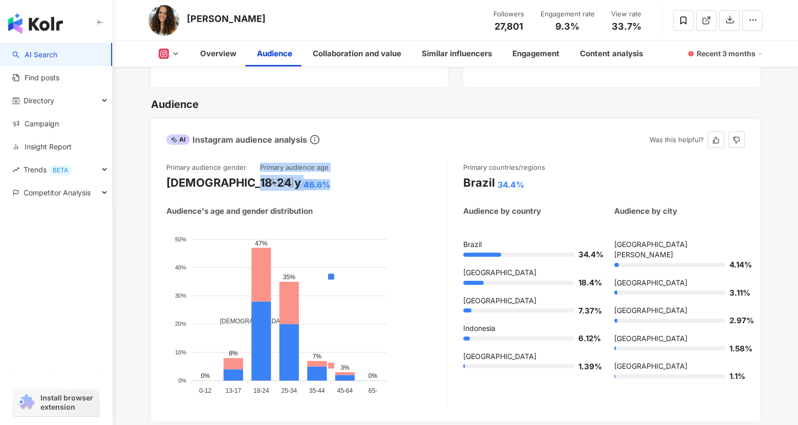
drag, startPoint x: 251, startPoint y: 176, endPoint x: 335, endPoint y: 189, distance: 84.9
click at [335, 189] on div "Primary audience gender Male 59% Primary audience age 18-24 y 46.6%" at bounding box center [306, 177] width 281 height 28
click at [335, 189] on div "18-24 y 46.6%" at bounding box center [307, 183] width 94 height 16
click at [364, 188] on div "Primary audience gender Male 59% Primary audience age 18-24 y 46.6%" at bounding box center [306, 177] width 281 height 28
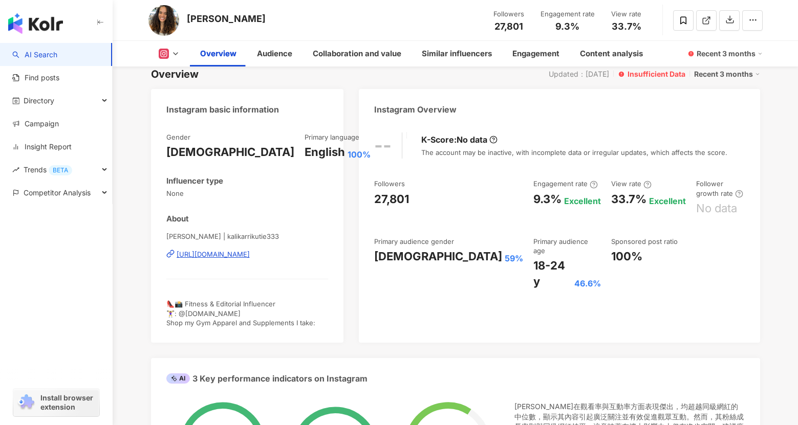
scroll to position [0, 0]
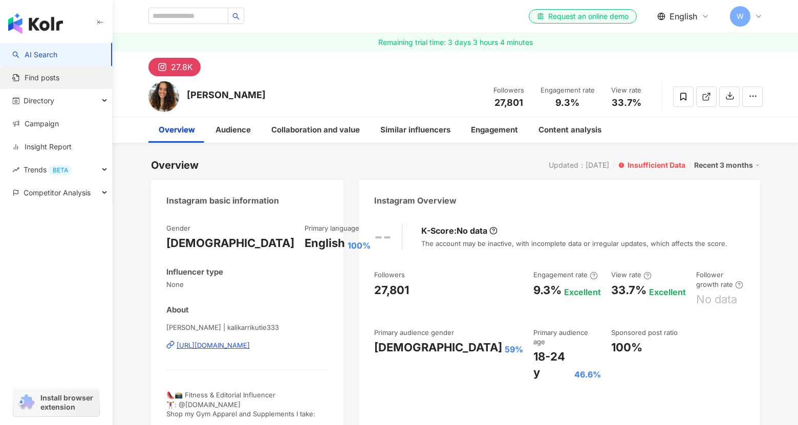
click at [59, 81] on link "Find posts" at bounding box center [35, 78] width 47 height 10
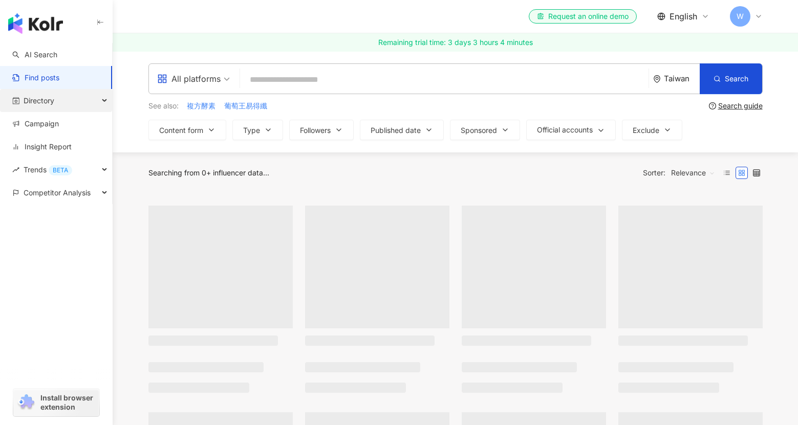
click at [72, 98] on div "Directory" at bounding box center [56, 100] width 112 height 23
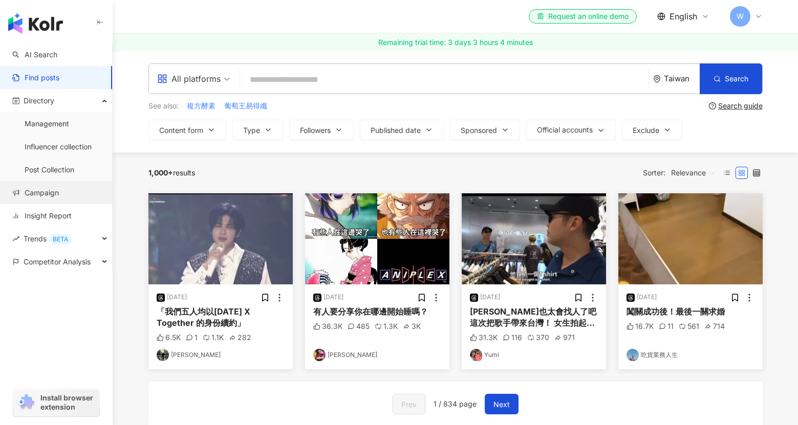
click at [59, 198] on link "Campaign" at bounding box center [35, 193] width 47 height 10
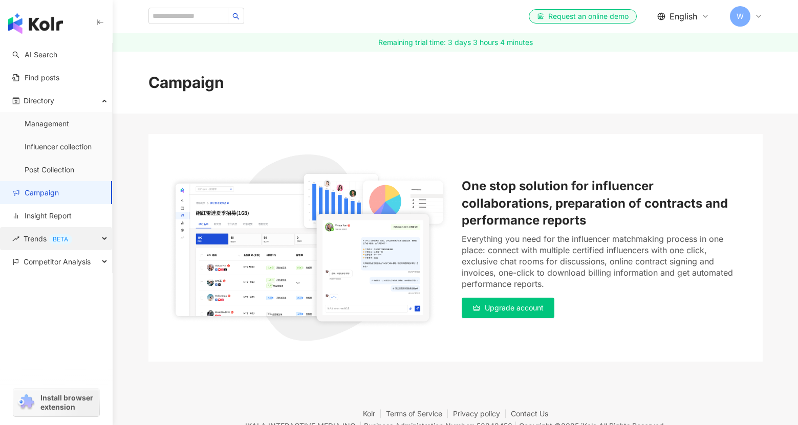
click at [78, 235] on div "Trends BETA" at bounding box center [56, 238] width 112 height 23
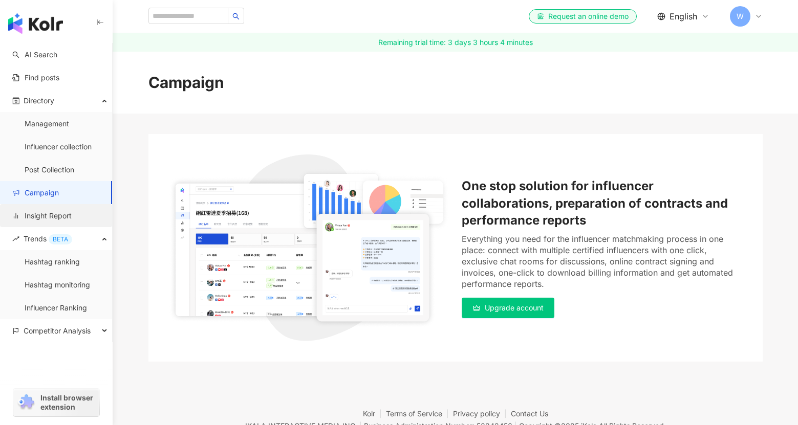
click at [72, 217] on link "Insight Report" at bounding box center [41, 216] width 59 height 10
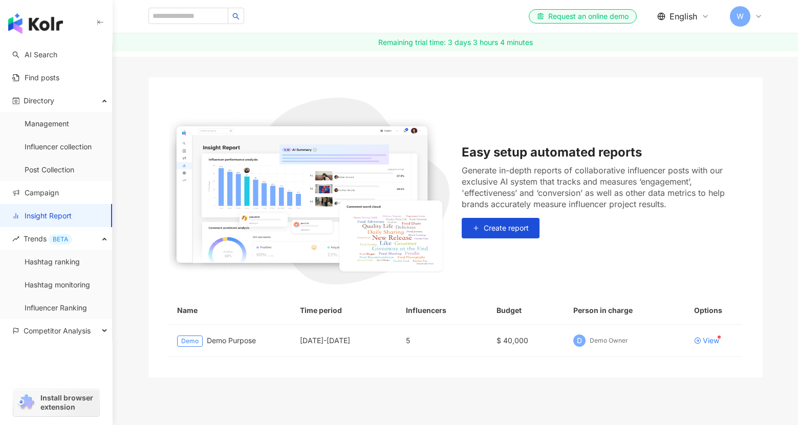
scroll to position [59, 0]
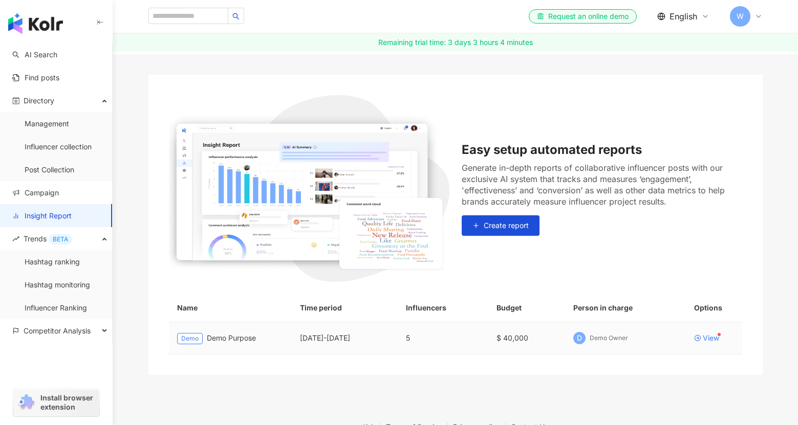
click at [226, 339] on div "Demo Demo Purpose" at bounding box center [230, 339] width 106 height 12
click at [226, 340] on div "Demo Demo Purpose" at bounding box center [230, 339] width 106 height 12
click at [707, 339] on div "View" at bounding box center [711, 338] width 16 height 7
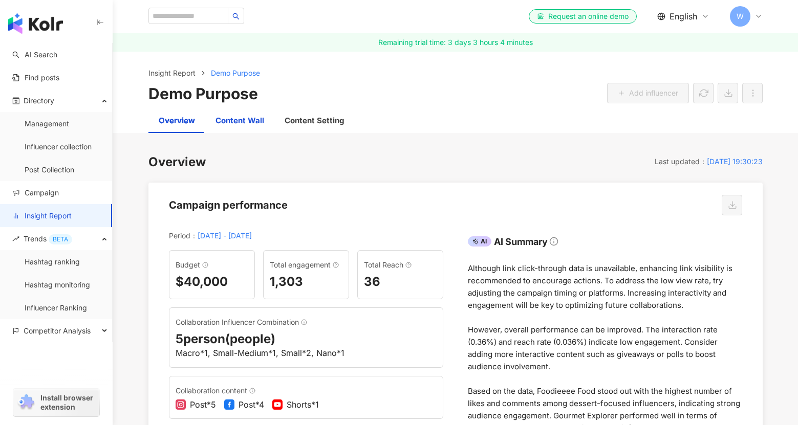
click at [240, 115] on div "Content Wall" at bounding box center [240, 121] width 49 height 12
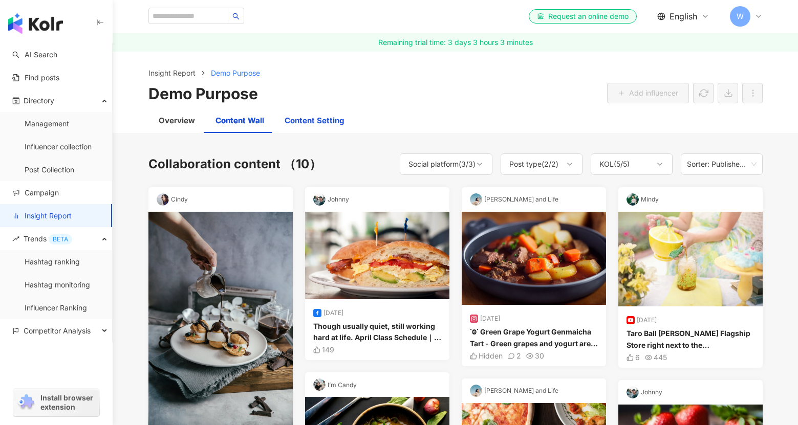
click at [332, 122] on div "Content Setting" at bounding box center [314, 121] width 59 height 12
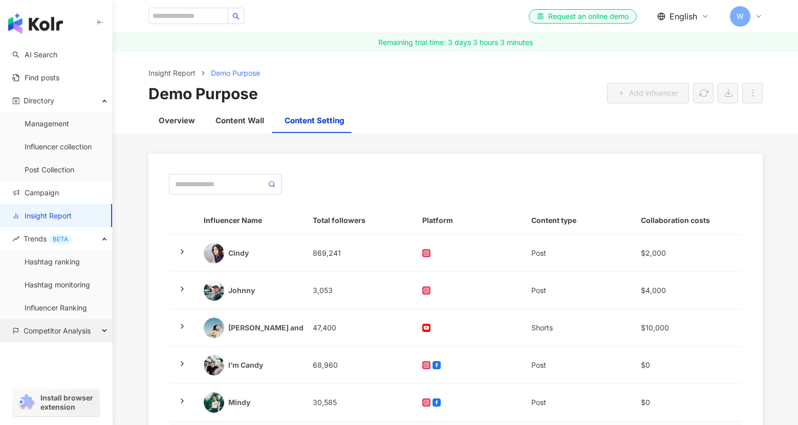
click at [68, 325] on span "Competitor Analysis" at bounding box center [57, 330] width 67 height 23
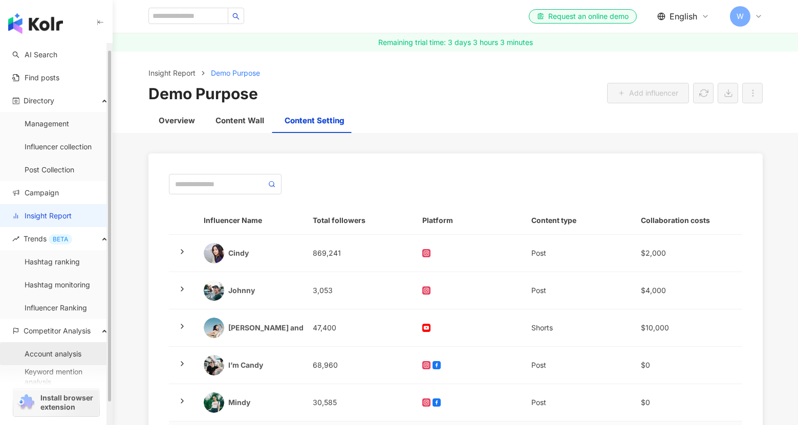
scroll to position [31, 0]
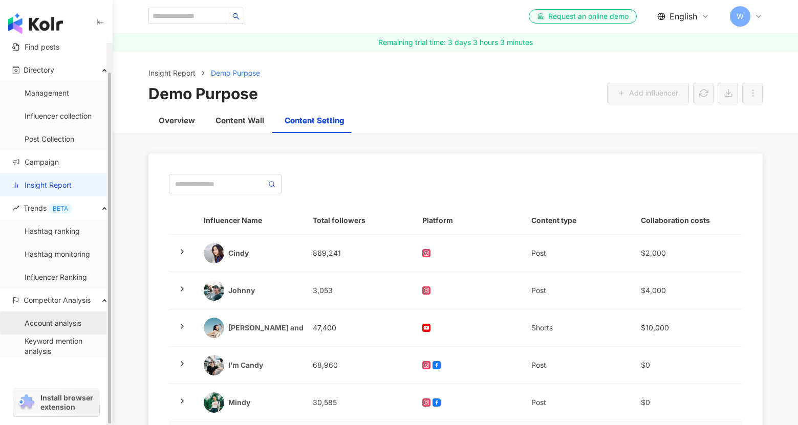
click at [71, 318] on link "Account analysis" at bounding box center [53, 323] width 57 height 10
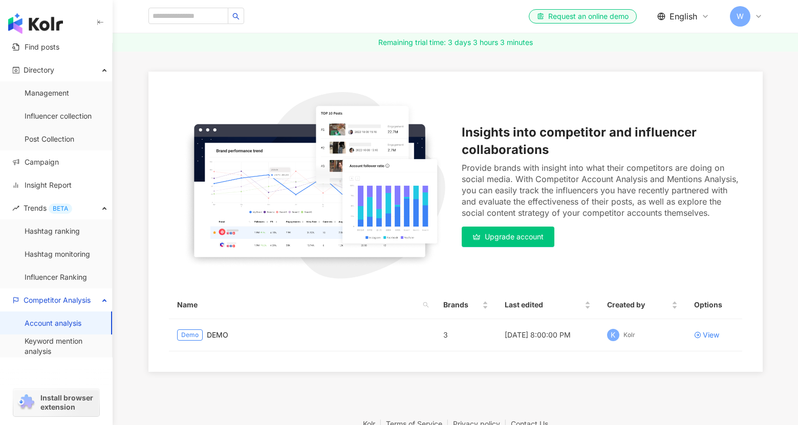
scroll to position [62, 0]
click at [496, 240] on span "Upgrade account" at bounding box center [514, 237] width 59 height 8
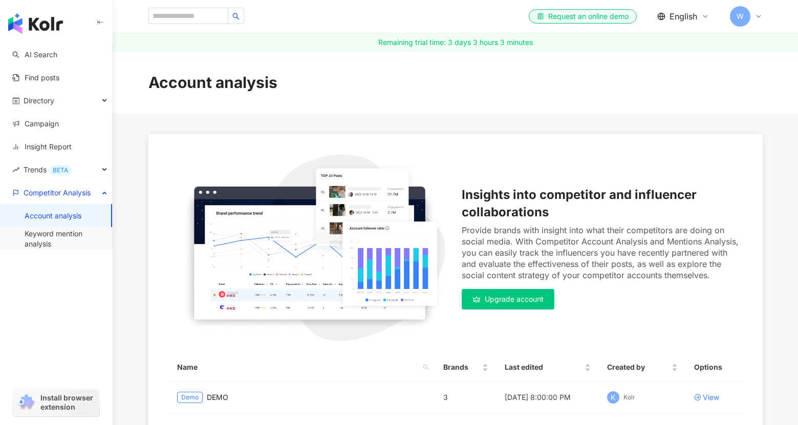
click at [623, 219] on div "Insights into competitor and influencer collaborations" at bounding box center [602, 203] width 281 height 34
click at [68, 238] on link "Keyword mention analysis" at bounding box center [64, 239] width 79 height 20
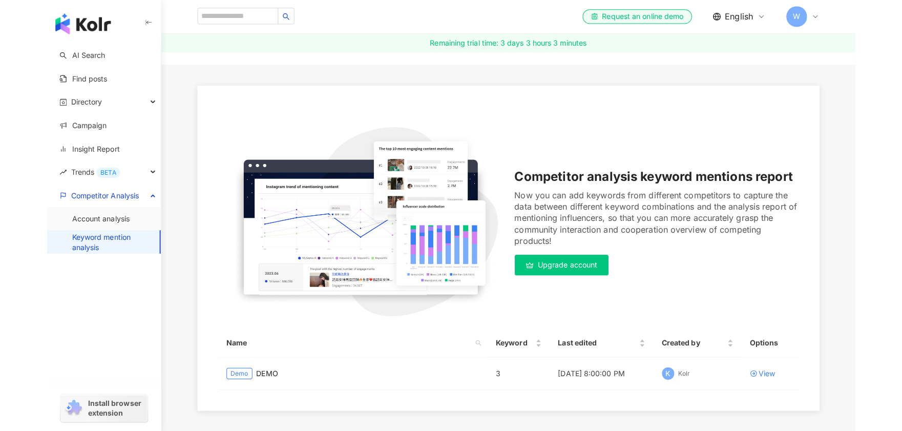
scroll to position [76, 0]
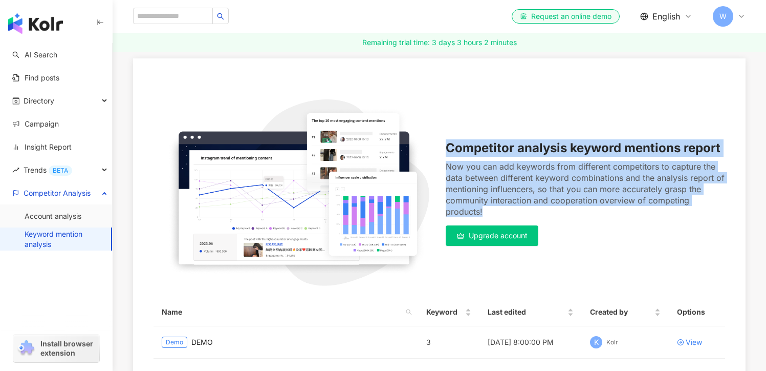
drag, startPoint x: 447, startPoint y: 149, endPoint x: 514, endPoint y: 207, distance: 88.6
click at [514, 208] on div "Competitor analysis keyword mentions report Now you can add keywords from diffe…" at bounding box center [586, 192] width 280 height 106
click at [514, 207] on div "Now you can add keywords from different competitors to capture the data between…" at bounding box center [586, 189] width 280 height 56
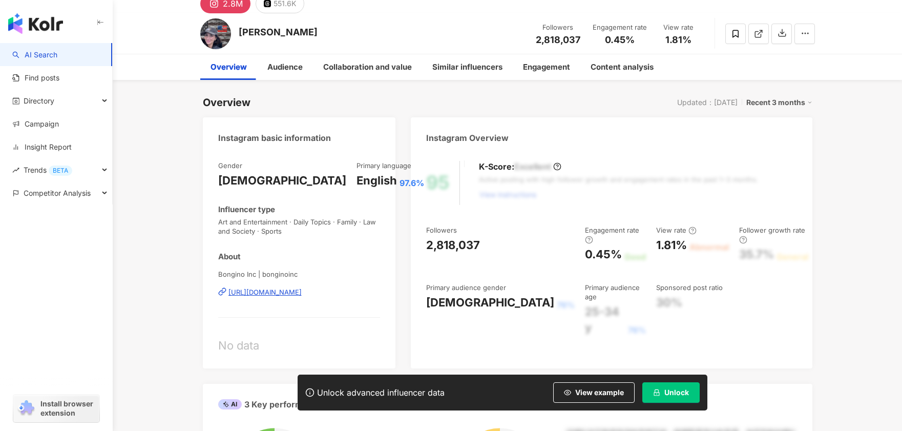
scroll to position [78, 0]
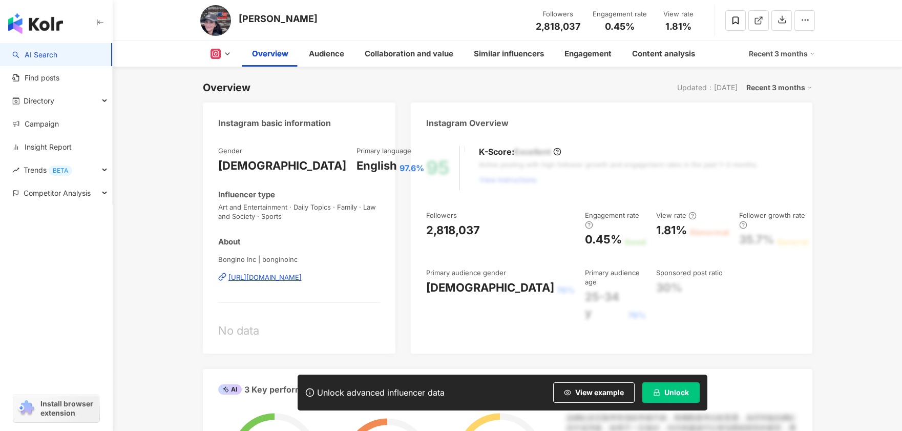
click at [230, 45] on div "Overview Audience Collaboration and value Similar influencers Engagement Conten…" at bounding box center [507, 54] width 614 height 26
click at [228, 51] on icon at bounding box center [227, 54] width 8 height 8
click at [213, 166] on div "Gender [DEMOGRAPHIC_DATA] Primary language English 97.6% Influencer type Art an…" at bounding box center [299, 245] width 193 height 218
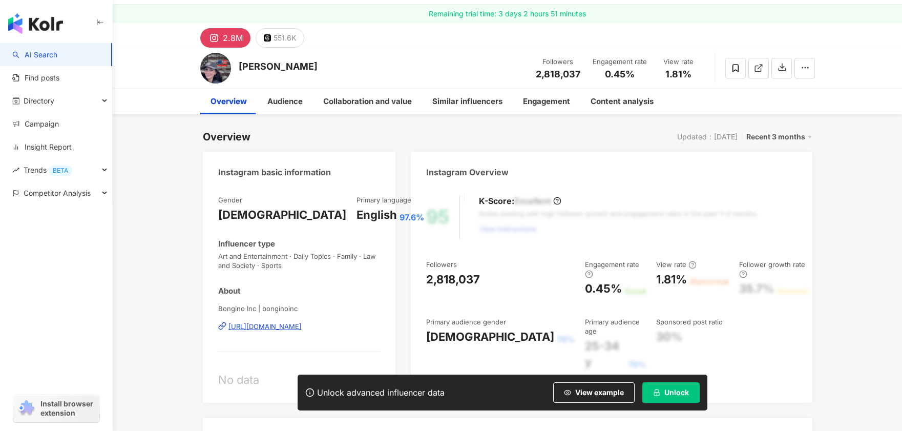
scroll to position [33, 0]
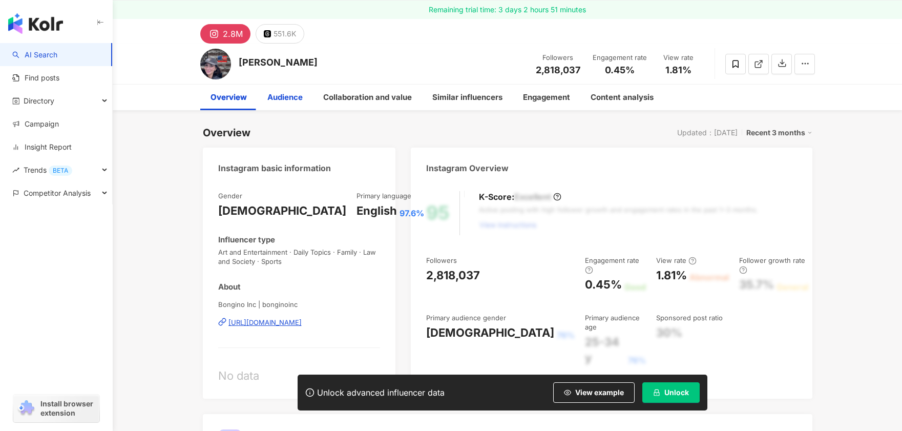
click at [288, 91] on div "Audience" at bounding box center [285, 97] width 56 height 26
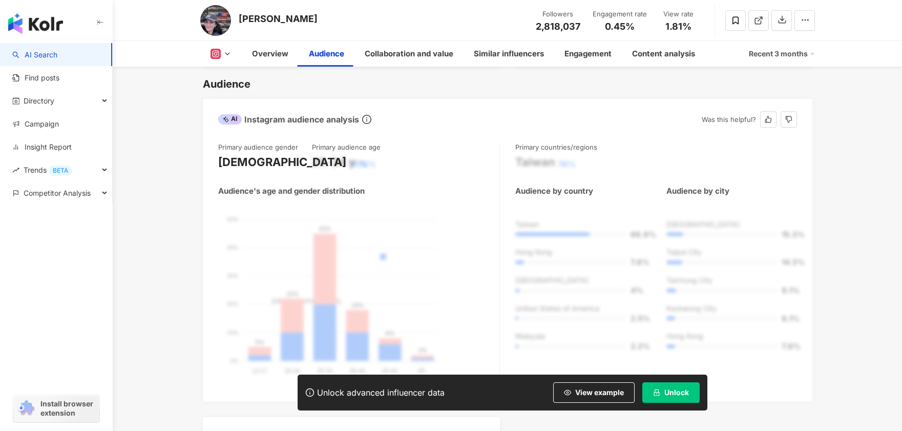
click at [273, 190] on div "Audience's age and gender distribution" at bounding box center [291, 190] width 146 height 11
click at [334, 180] on div "Primary audience gender [DEMOGRAPHIC_DATA] 76% Primary audience age [DEMOGRAPHI…" at bounding box center [359, 264] width 282 height 244
click at [663, 392] on button "Unlock" at bounding box center [670, 392] width 57 height 20
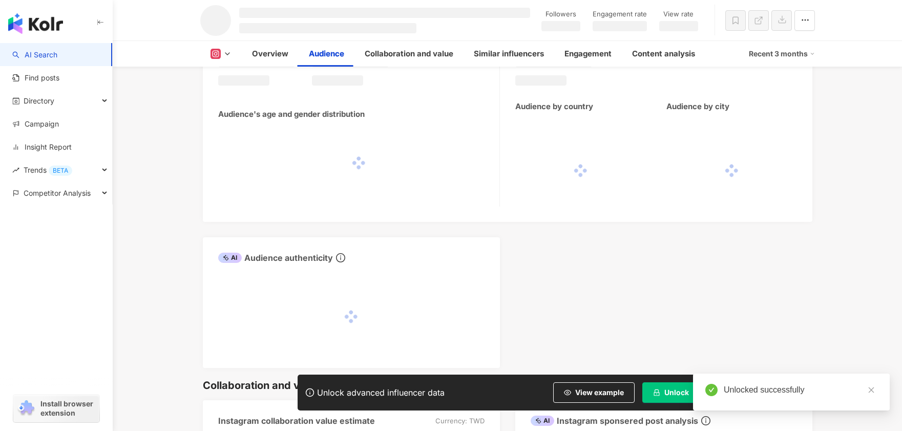
scroll to position [862, 0]
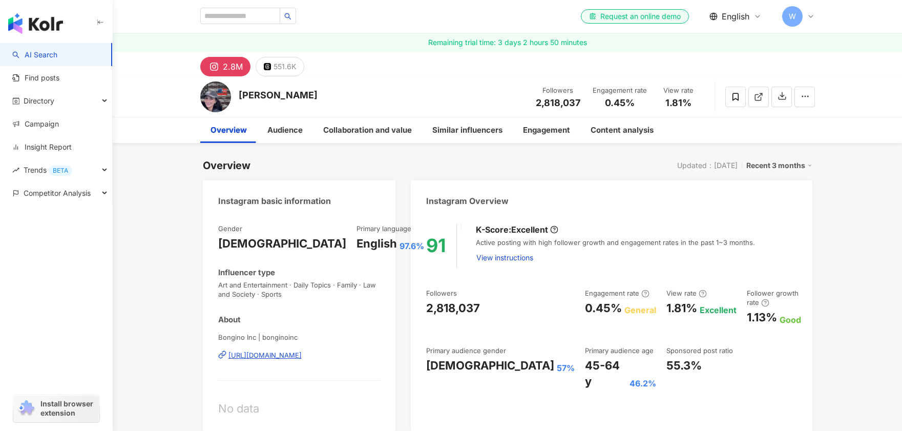
click at [278, 355] on div "https://www.instagram.com/bonginoinc/" at bounding box center [264, 354] width 73 height 9
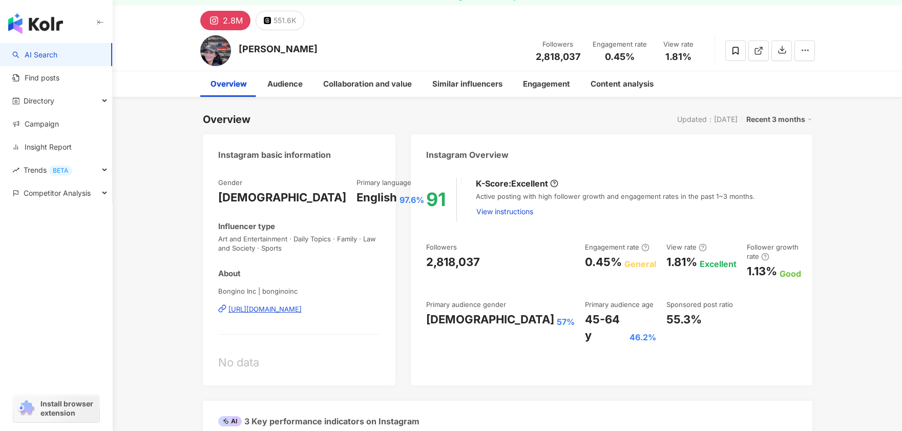
scroll to position [76, 0]
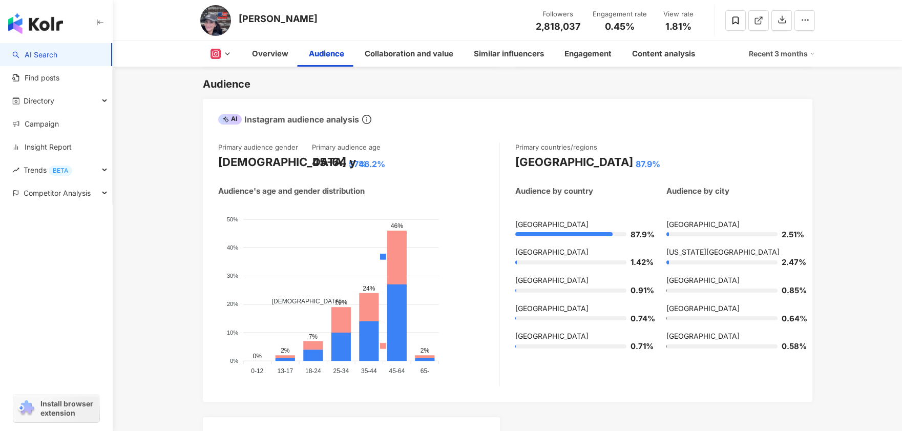
scroll to position [33, 0]
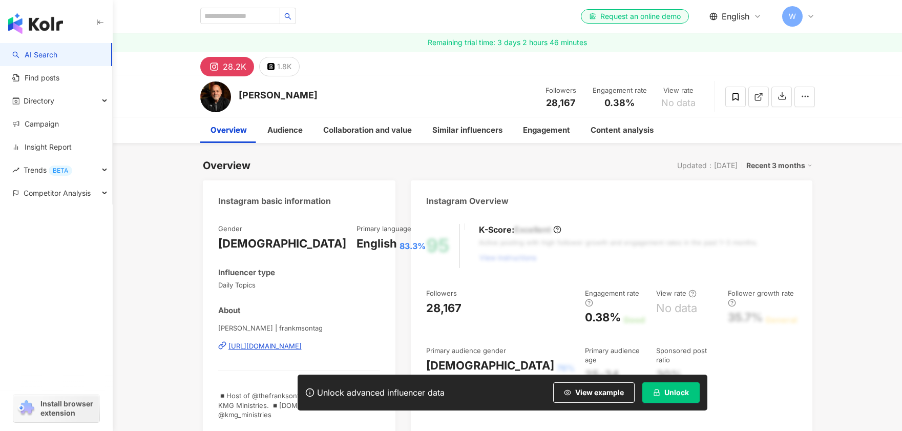
click at [293, 342] on div "[URL][DOMAIN_NAME]" at bounding box center [264, 345] width 73 height 9
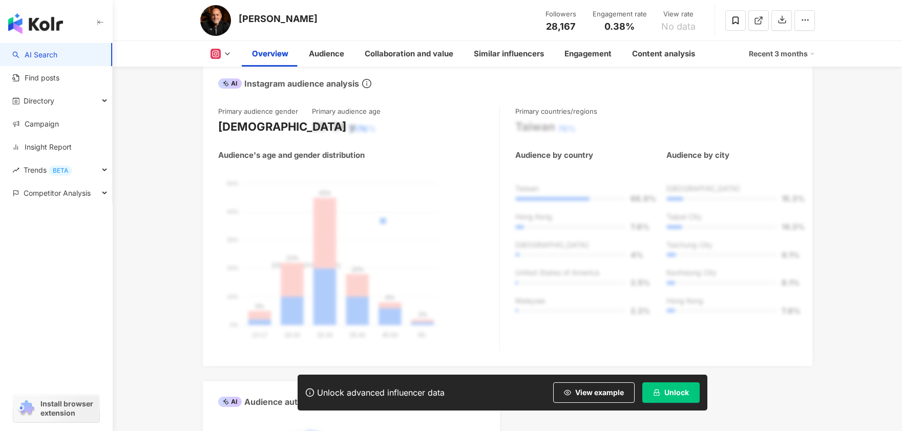
scroll to position [776, 0]
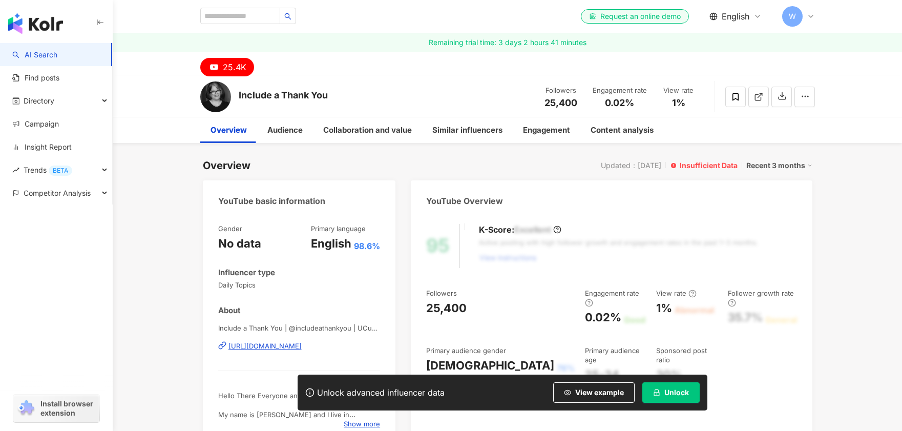
click at [302, 341] on div "[URL][DOMAIN_NAME]" at bounding box center [264, 345] width 73 height 9
